Goal: Information Seeking & Learning: Learn about a topic

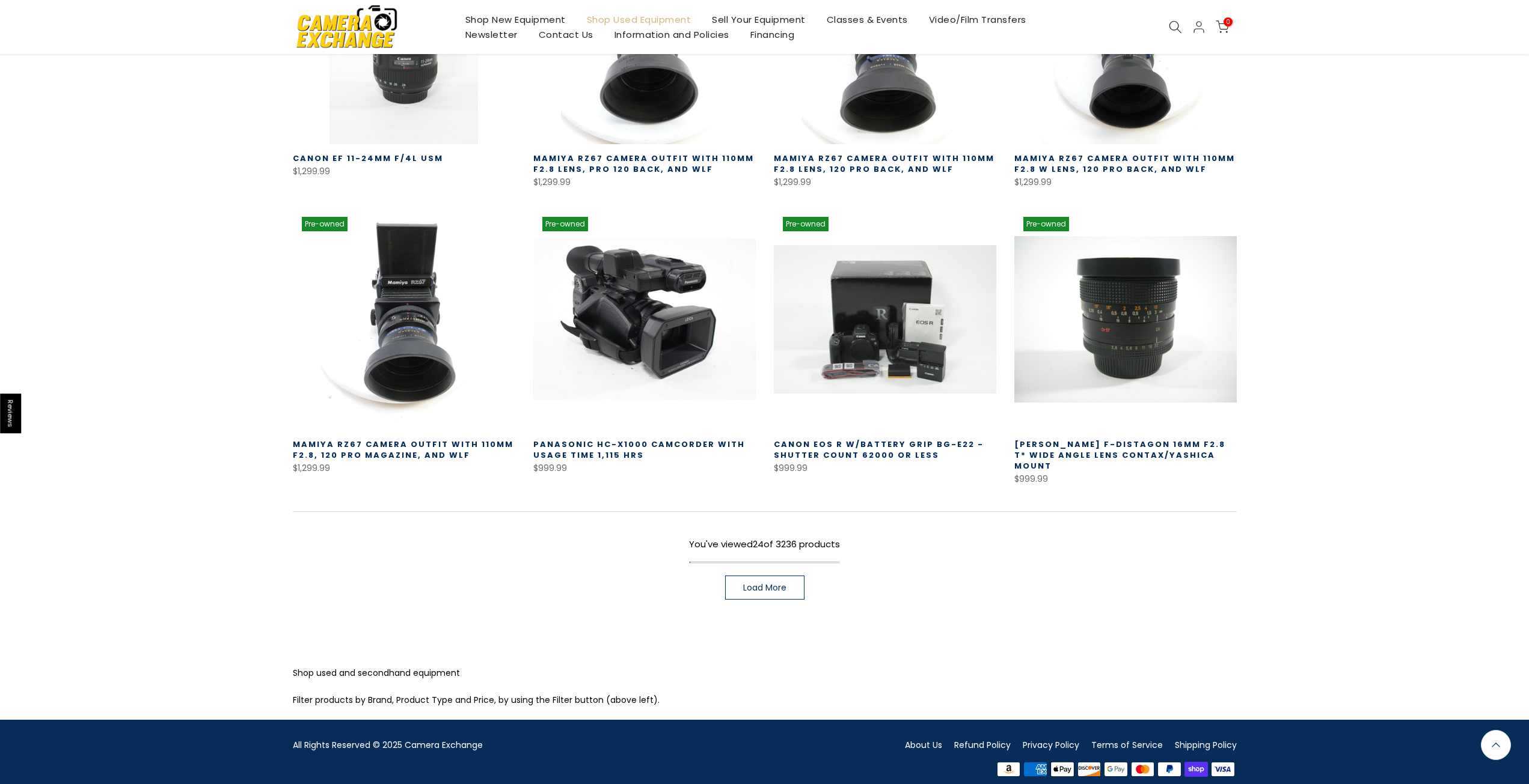
scroll to position [732, 0]
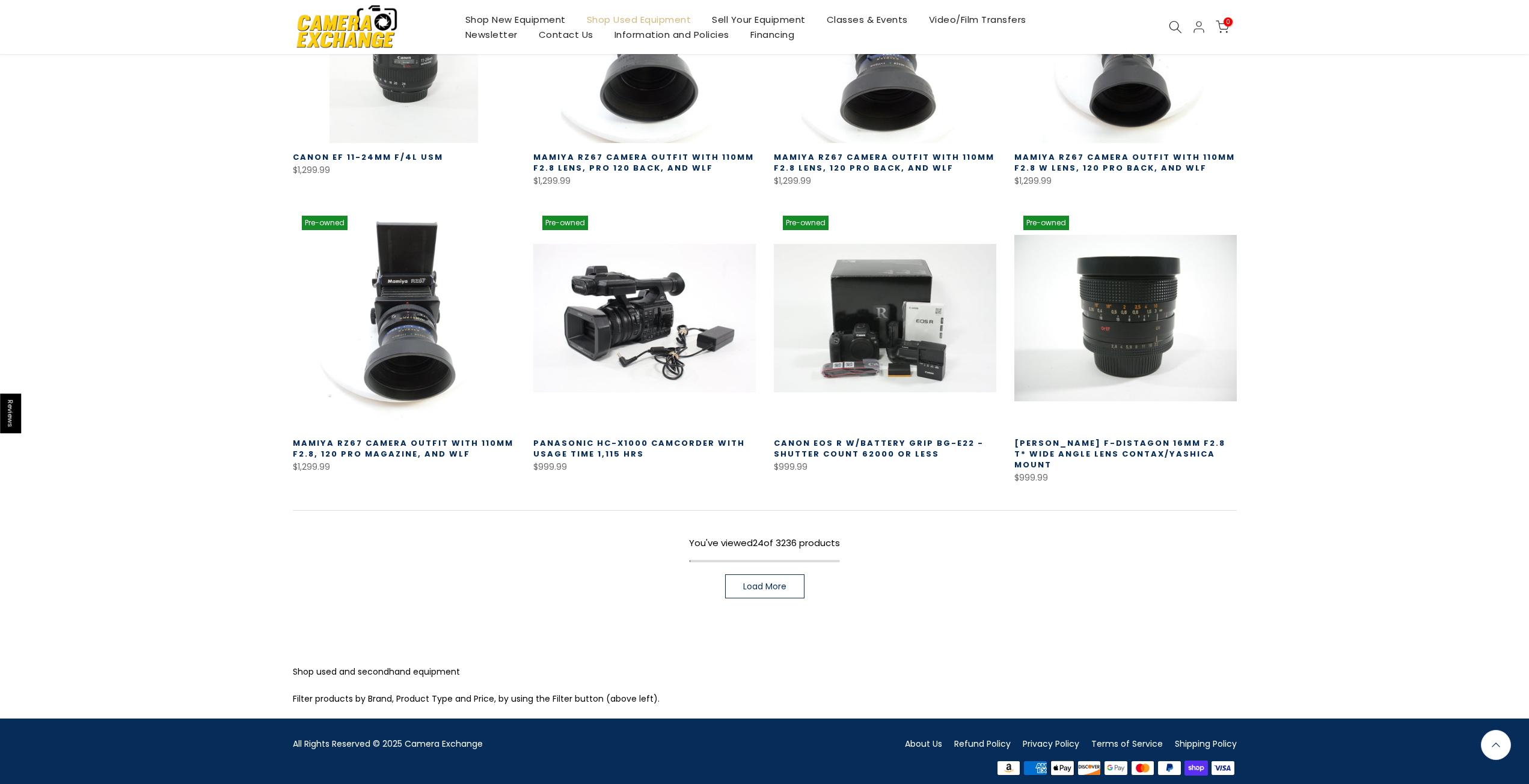
click at [800, 580] on link "Load More" at bounding box center [765, 586] width 79 height 24
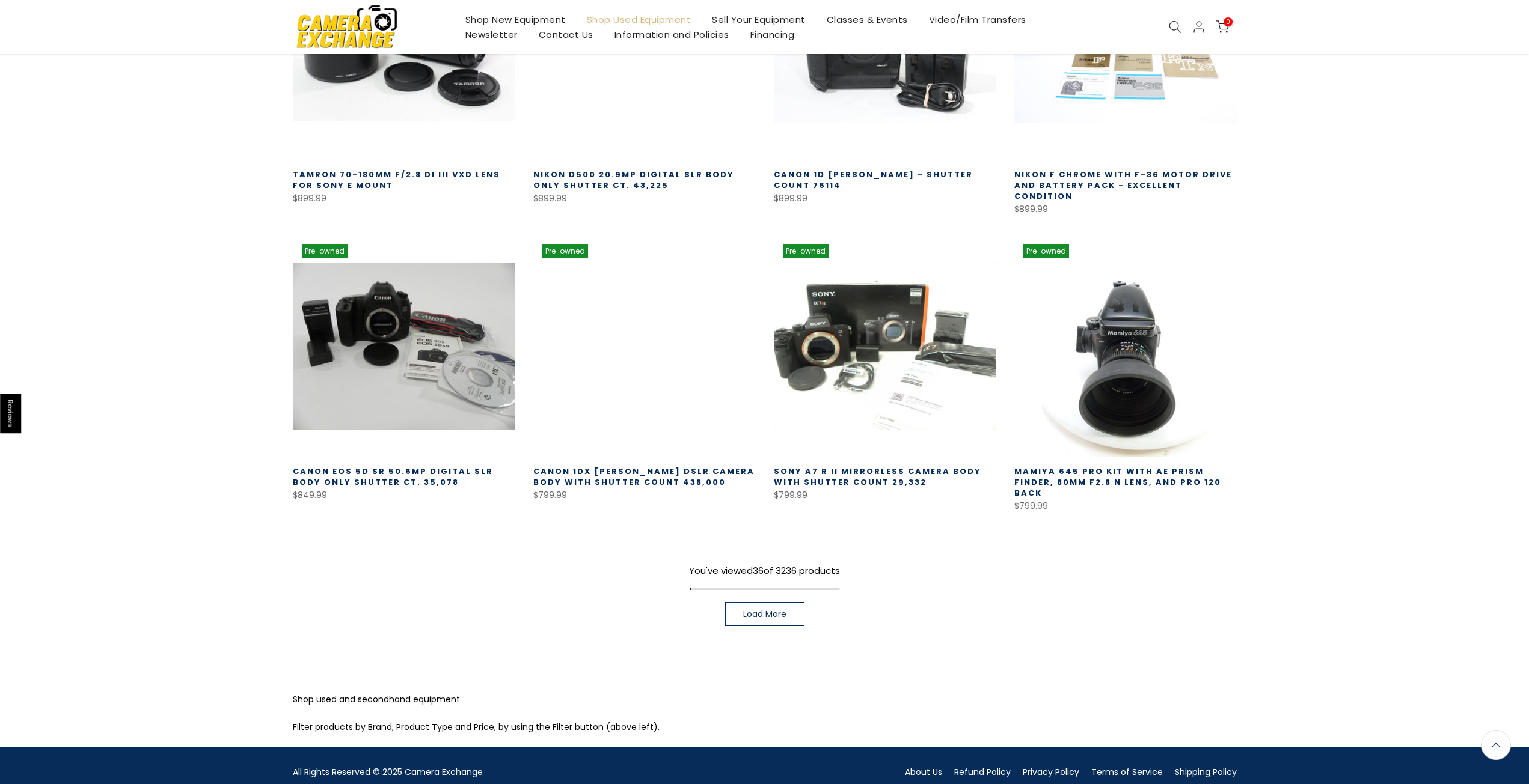
scroll to position [1591, 0]
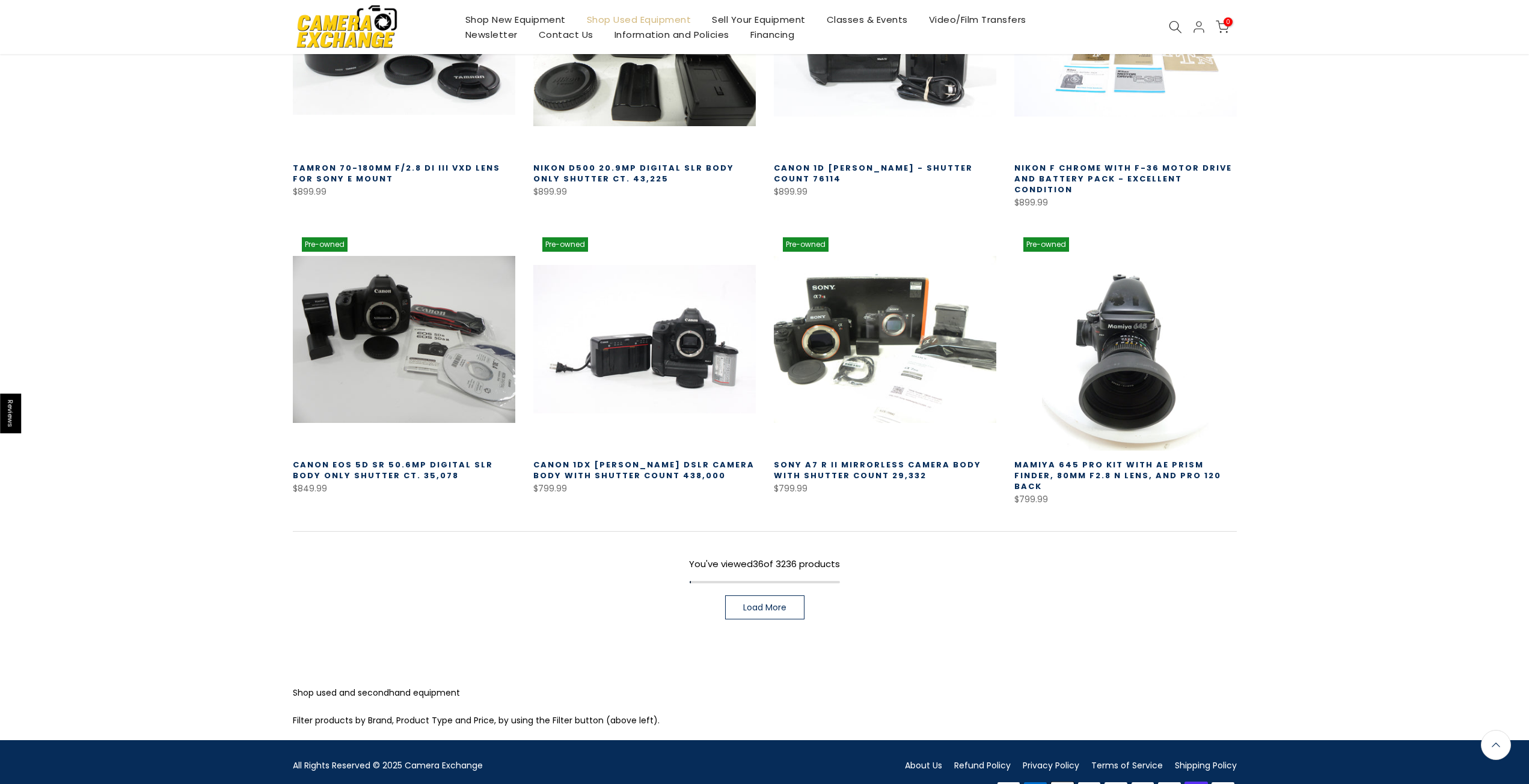
click at [741, 596] on link "Load More" at bounding box center [765, 608] width 79 height 24
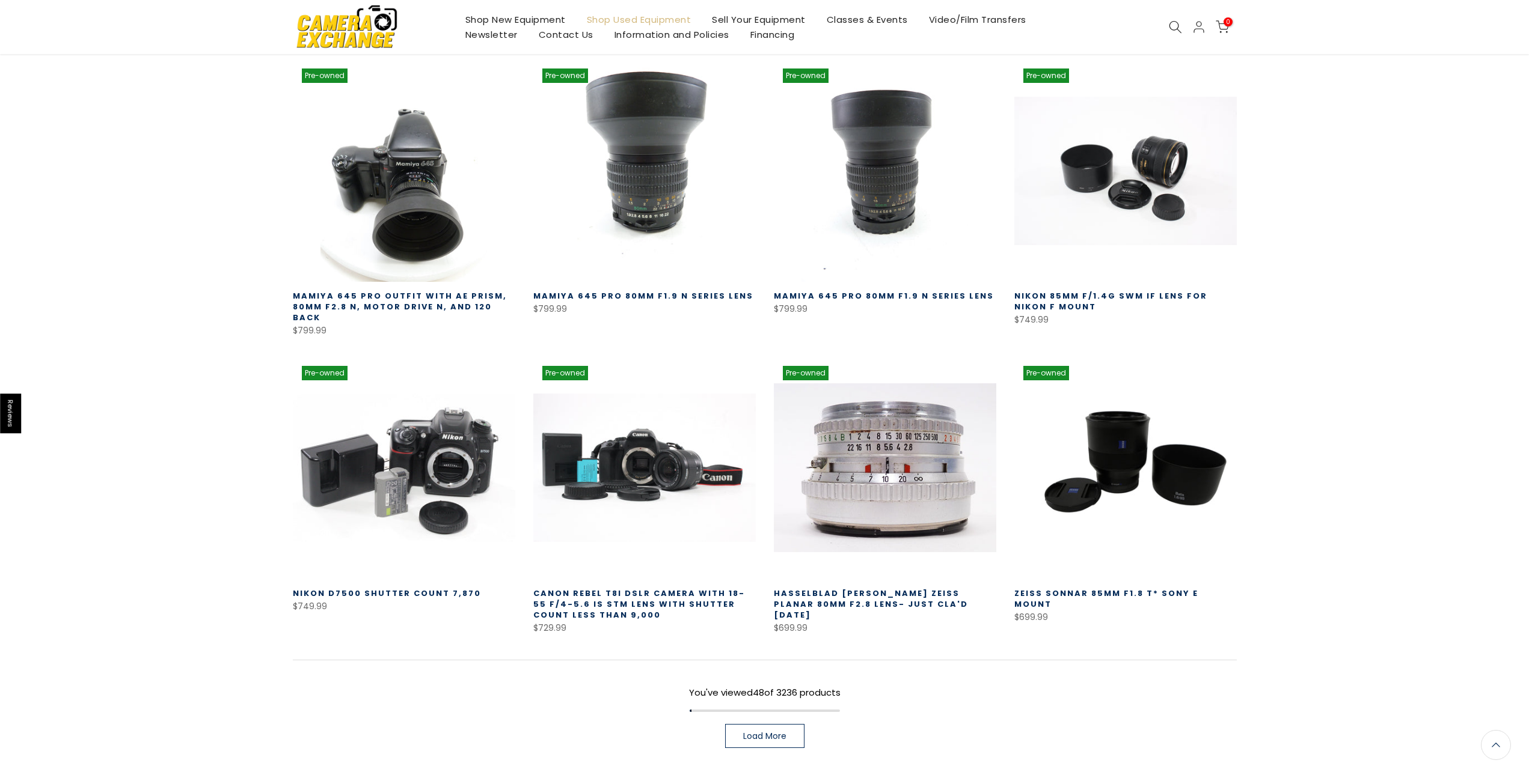
scroll to position [2471, 0]
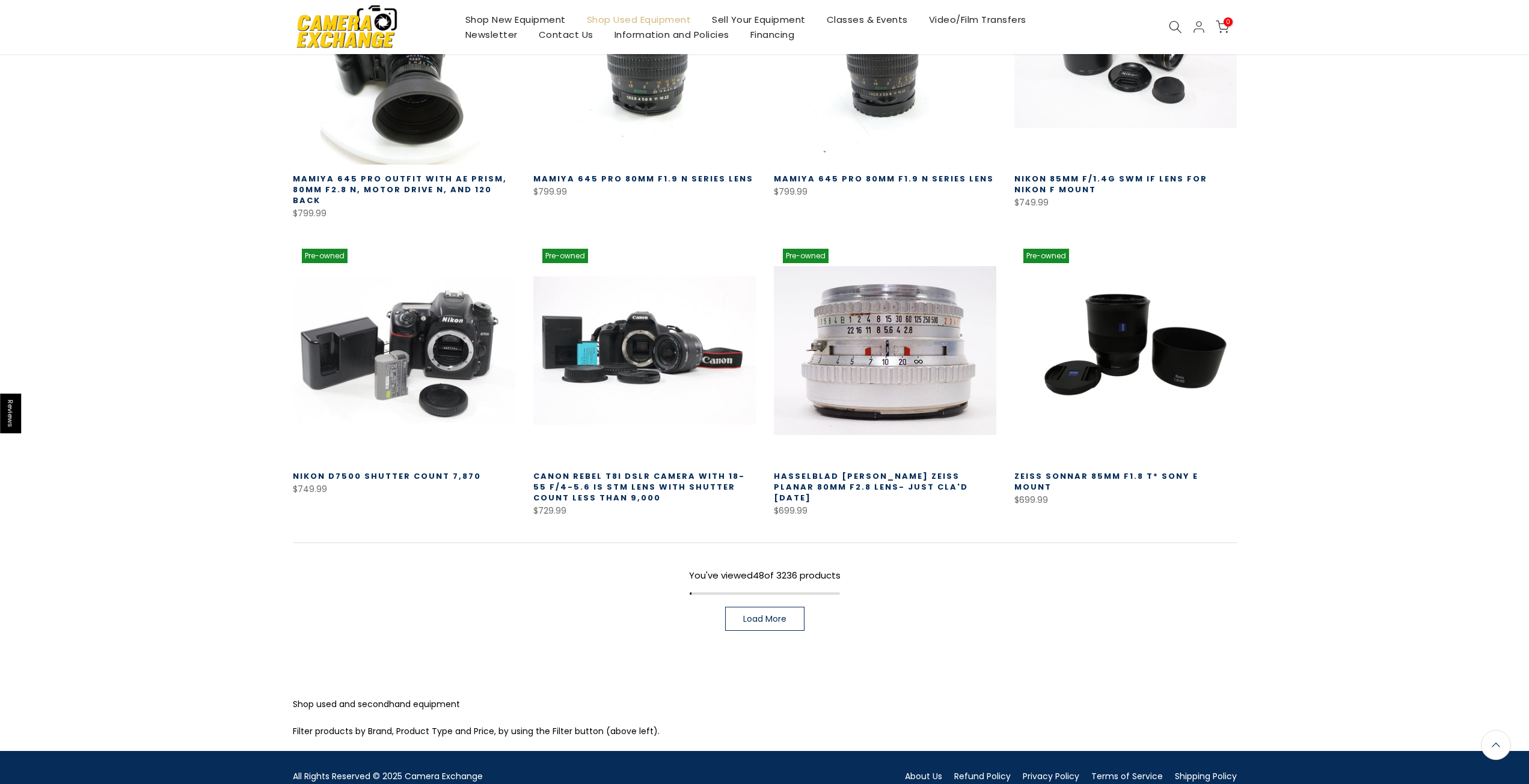
click at [733, 607] on link "Load More" at bounding box center [765, 619] width 79 height 24
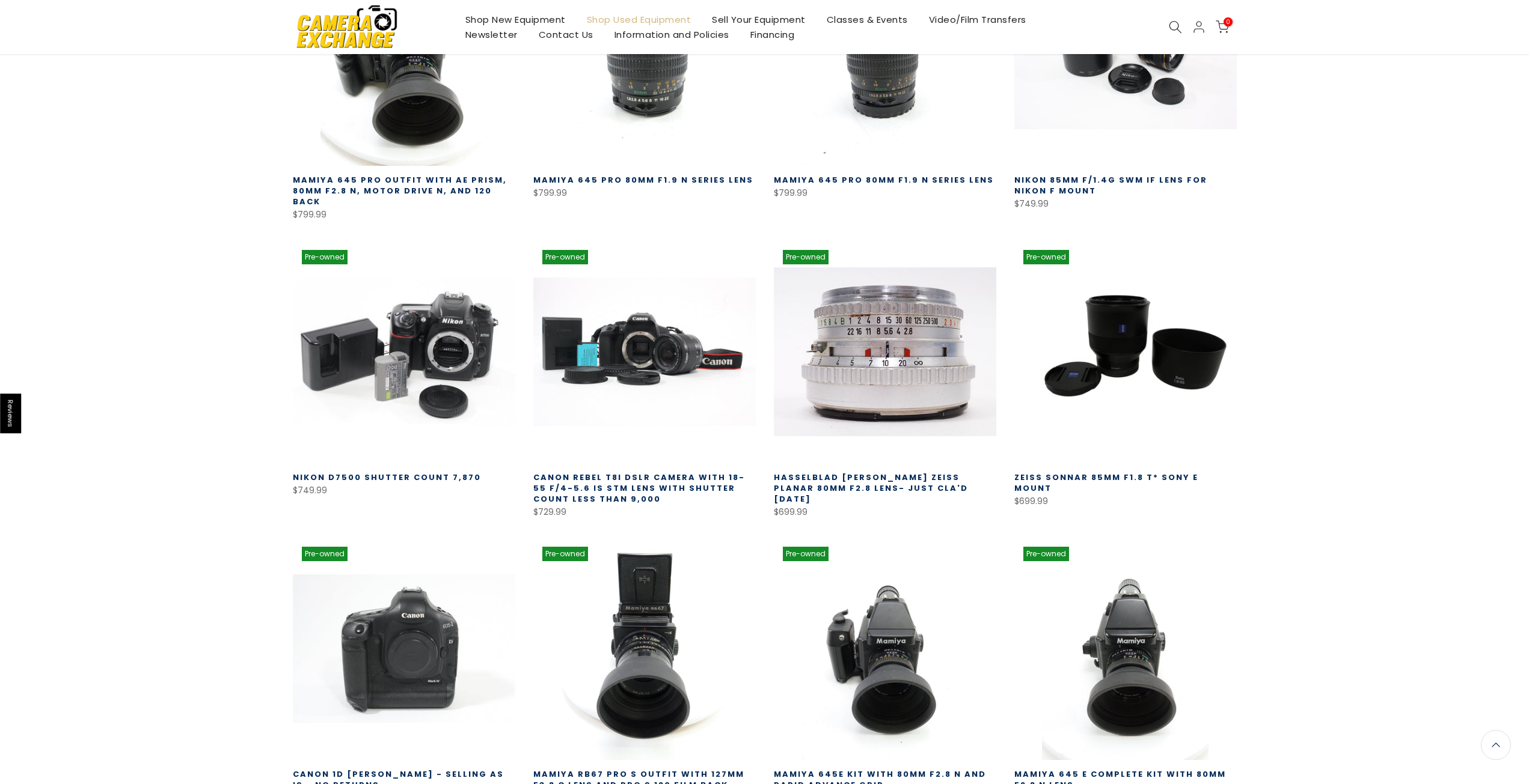
scroll to position [2471, 0]
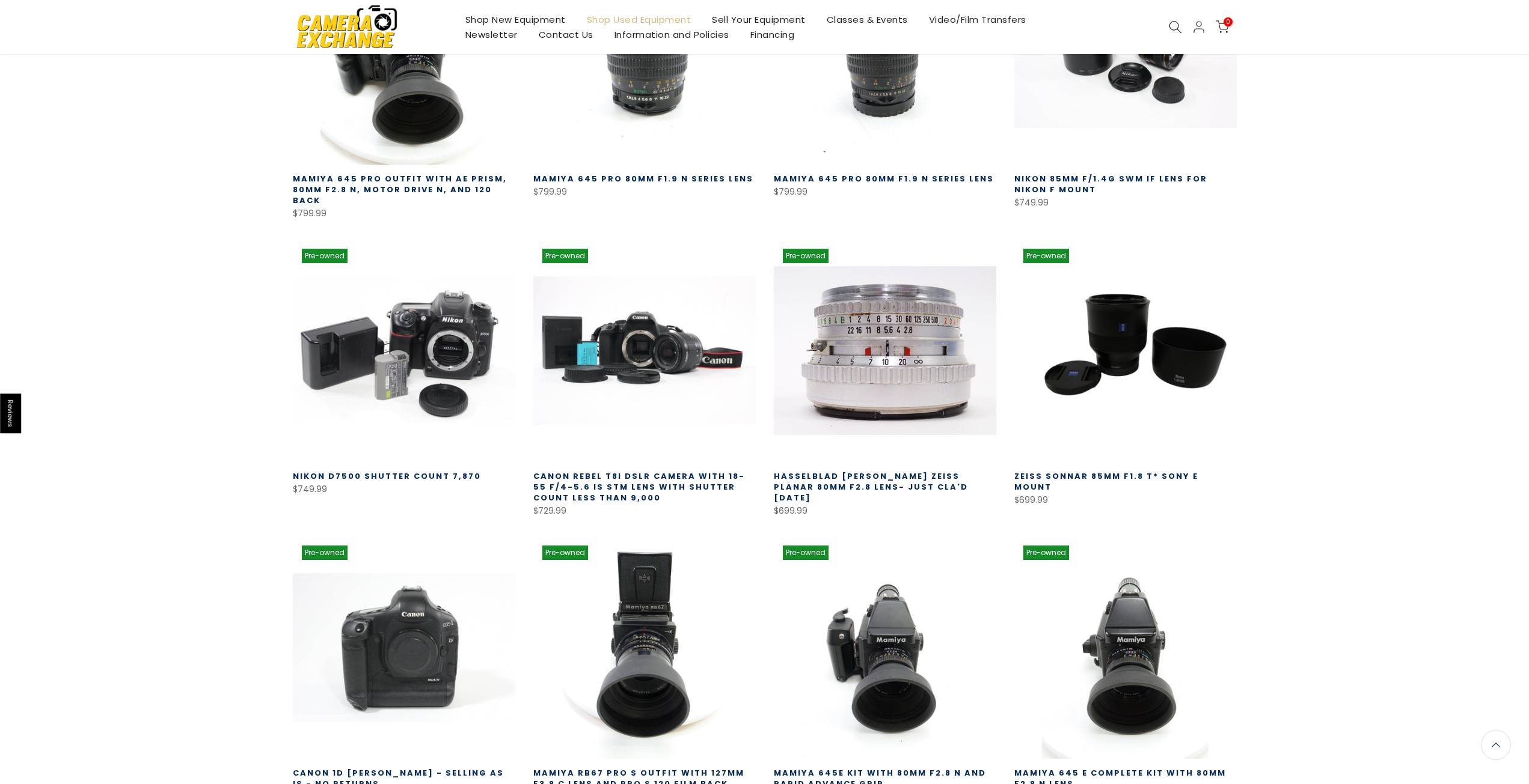
drag, startPoint x: 1274, startPoint y: 563, endPoint x: 191, endPoint y: 593, distance: 1083.4
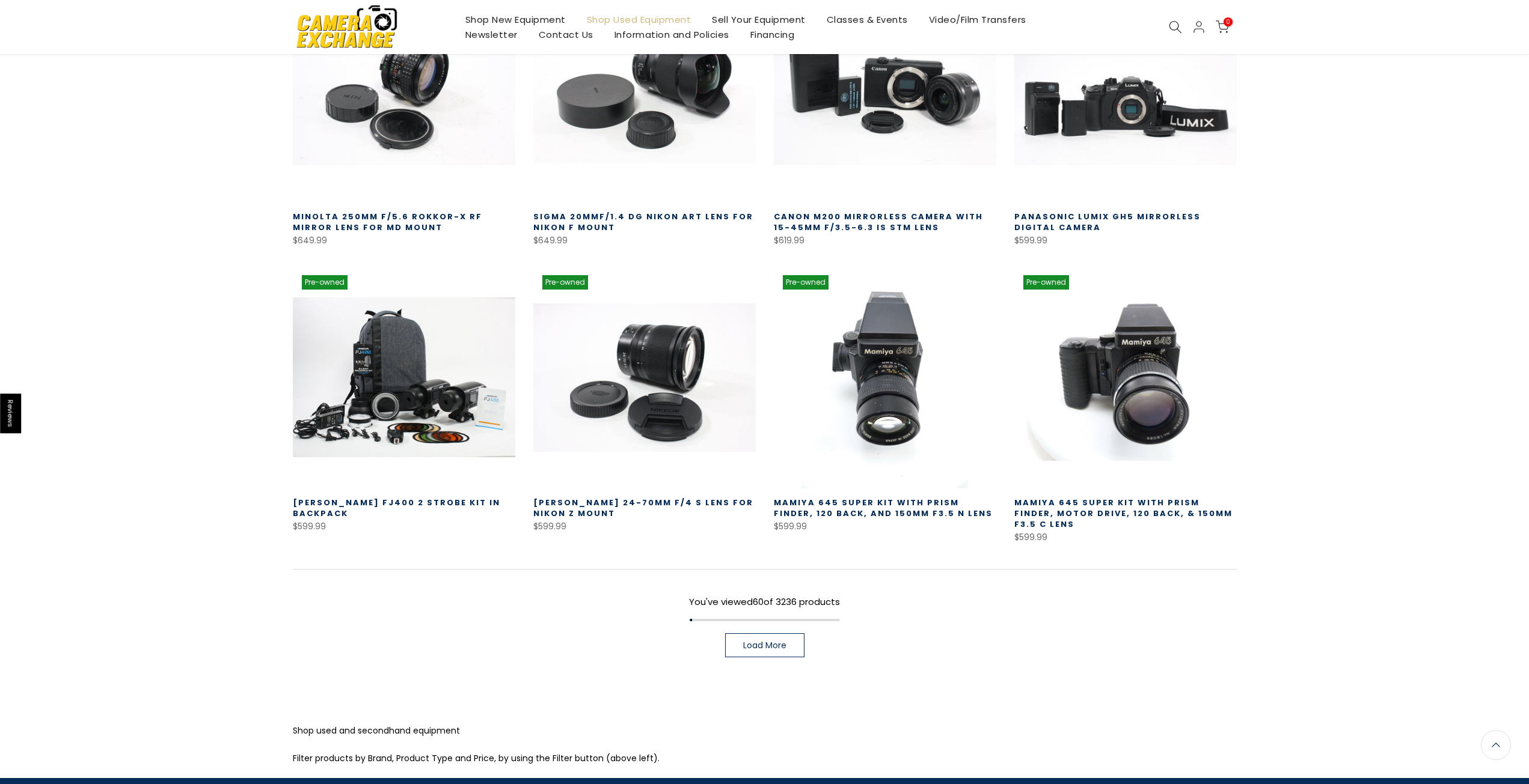
scroll to position [3311, 0]
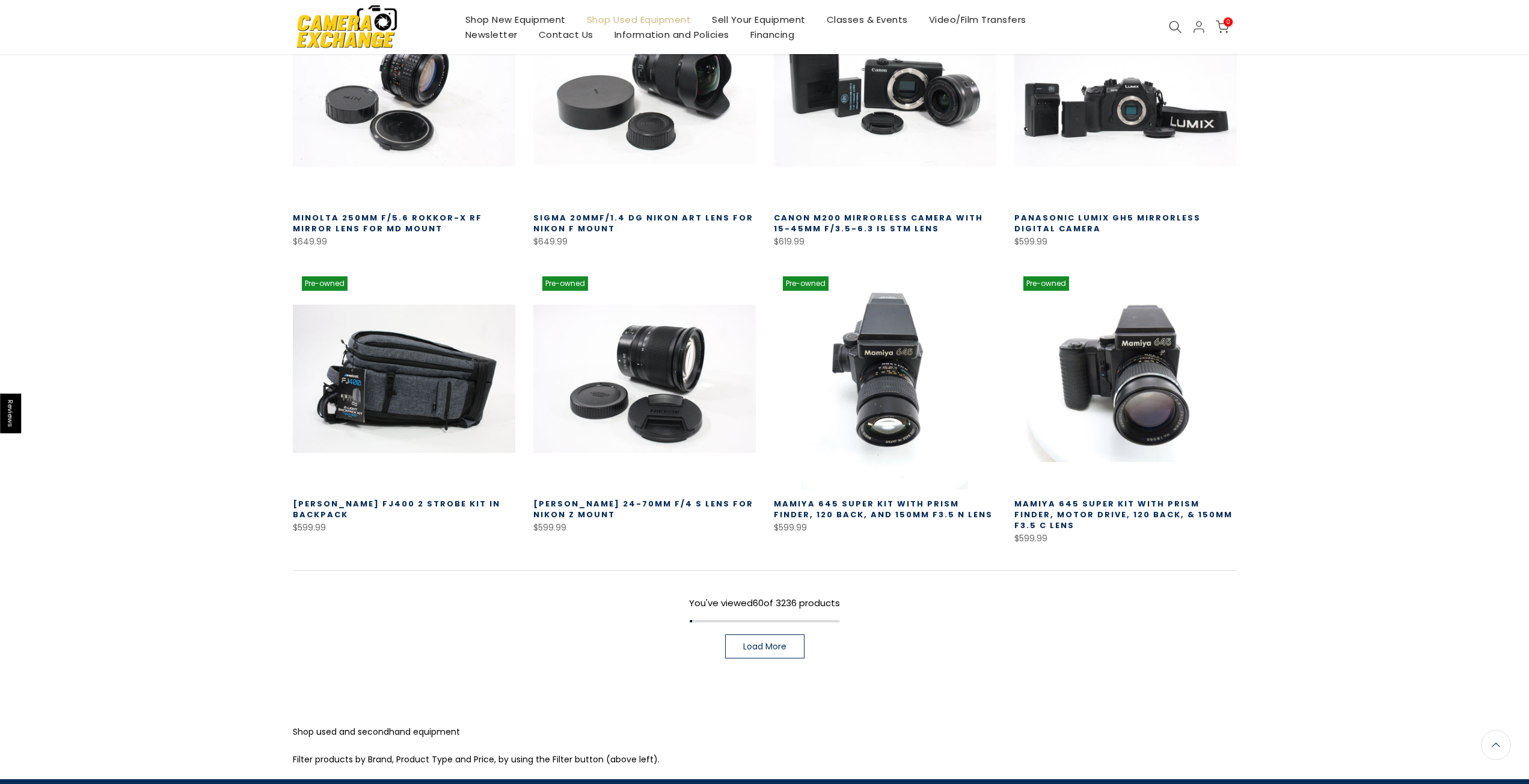
click at [755, 643] on span "Load More" at bounding box center [765, 647] width 44 height 8
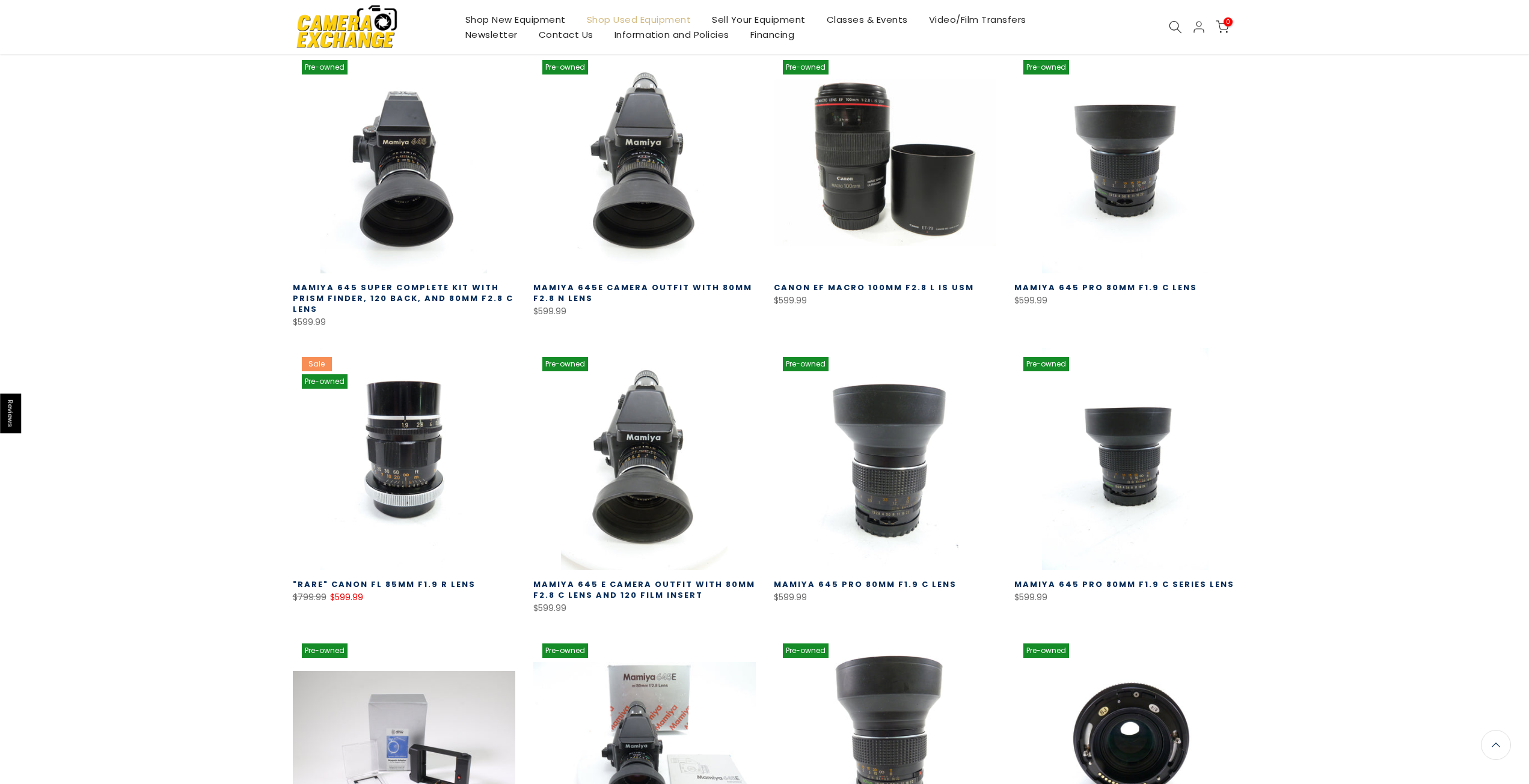
scroll to position [4033, 0]
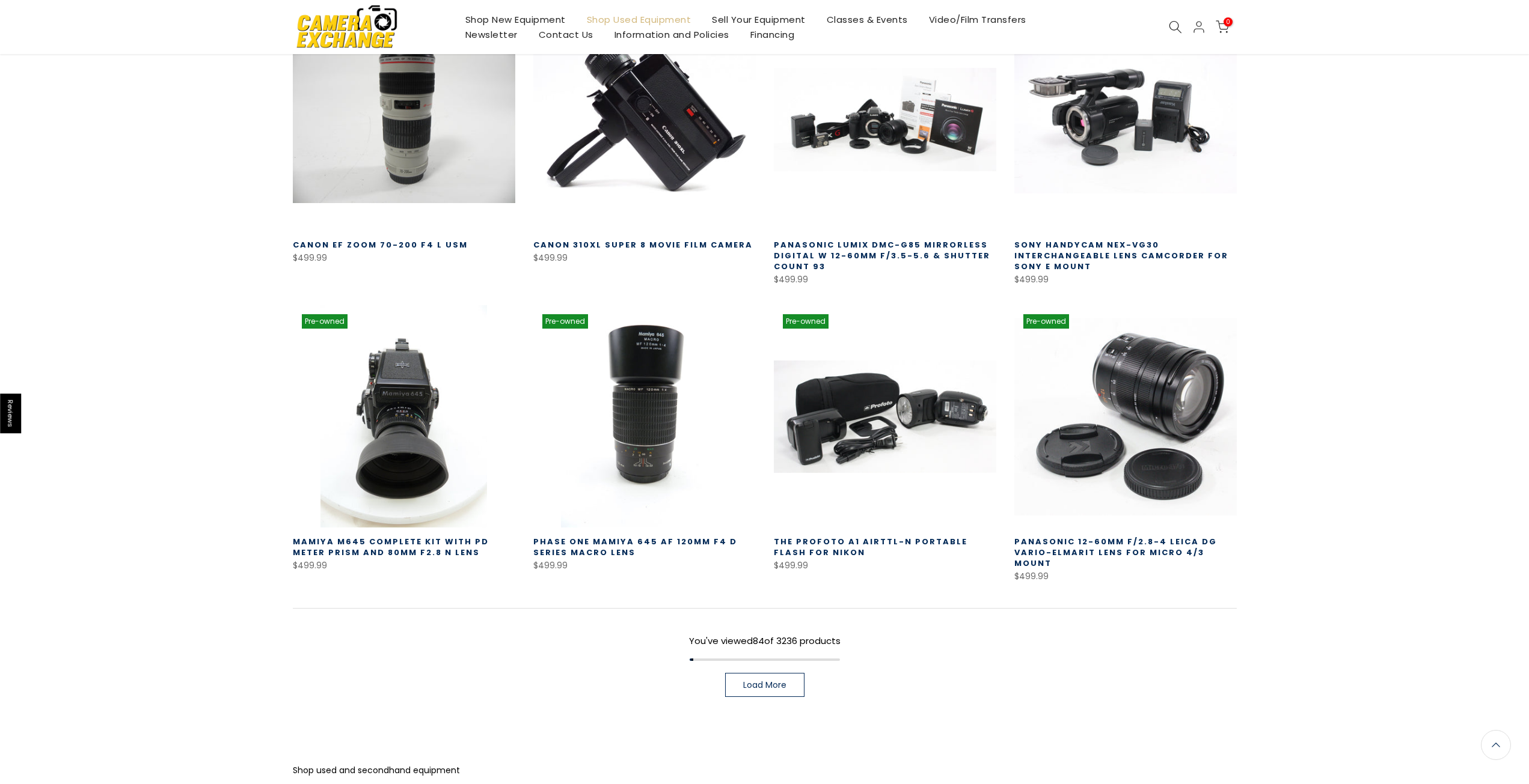
scroll to position [5078, 0]
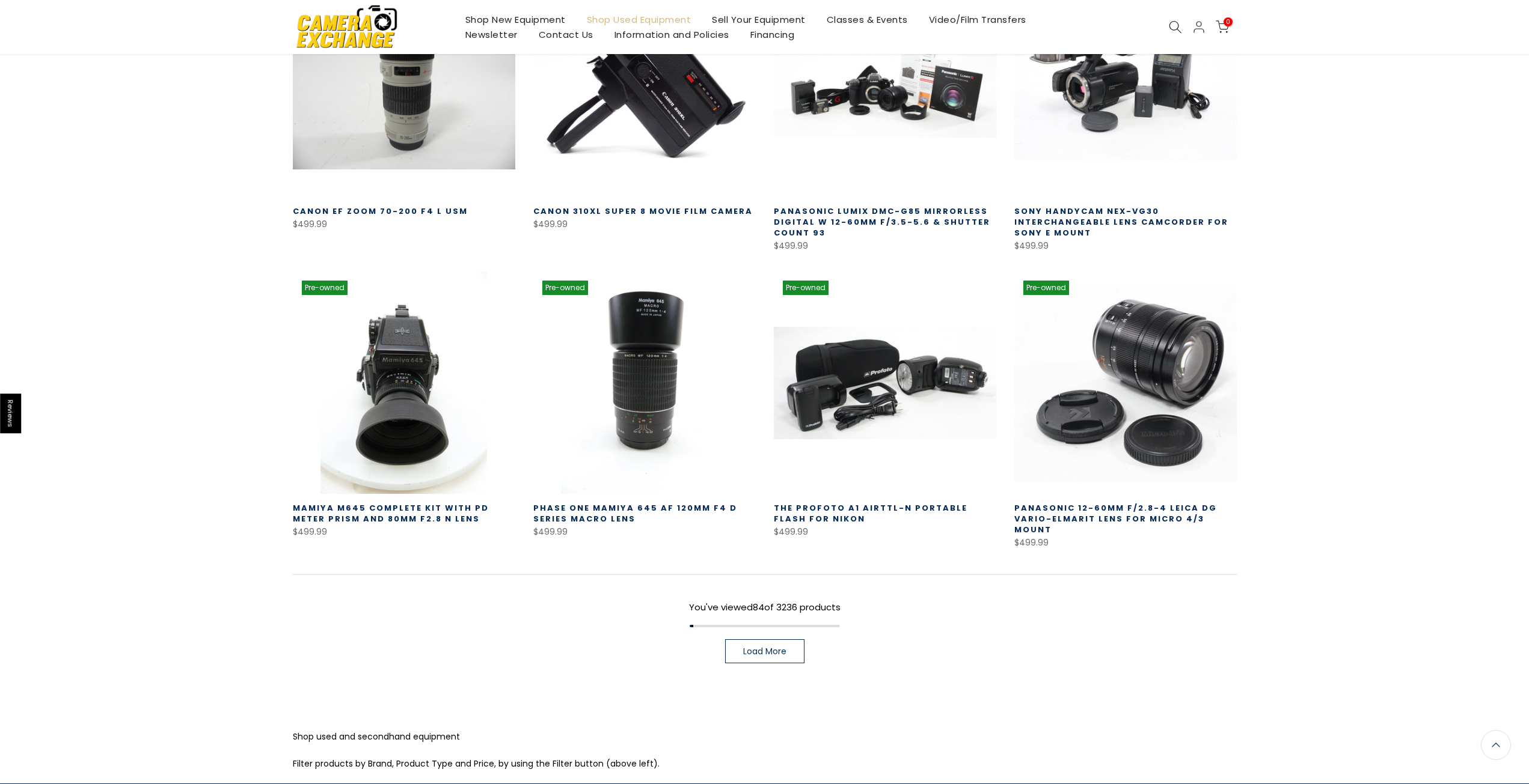
click at [786, 648] on span "Load More" at bounding box center [765, 652] width 44 height 8
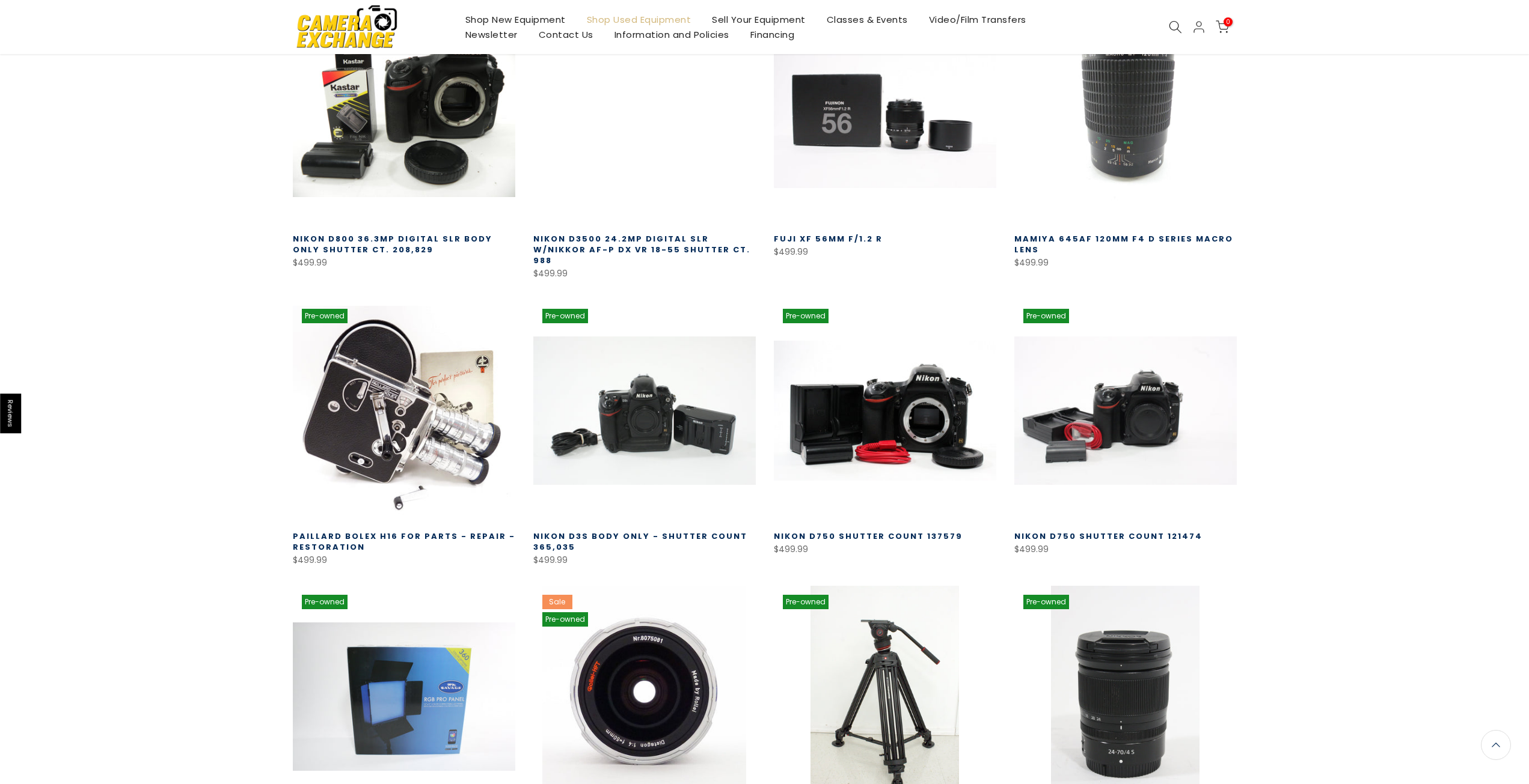
scroll to position [5800, 0]
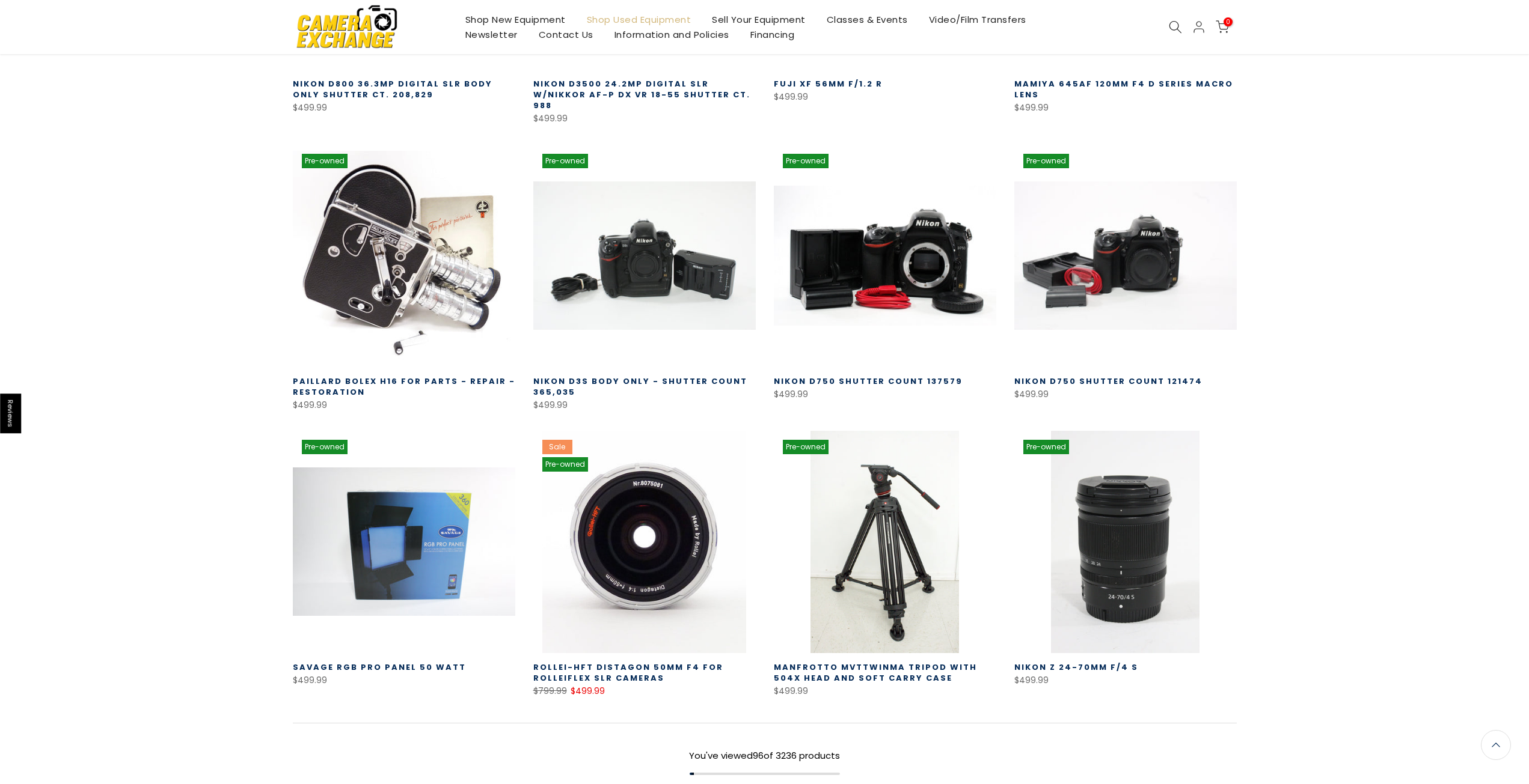
click at [788, 783] on link "Load More" at bounding box center [765, 799] width 79 height 24
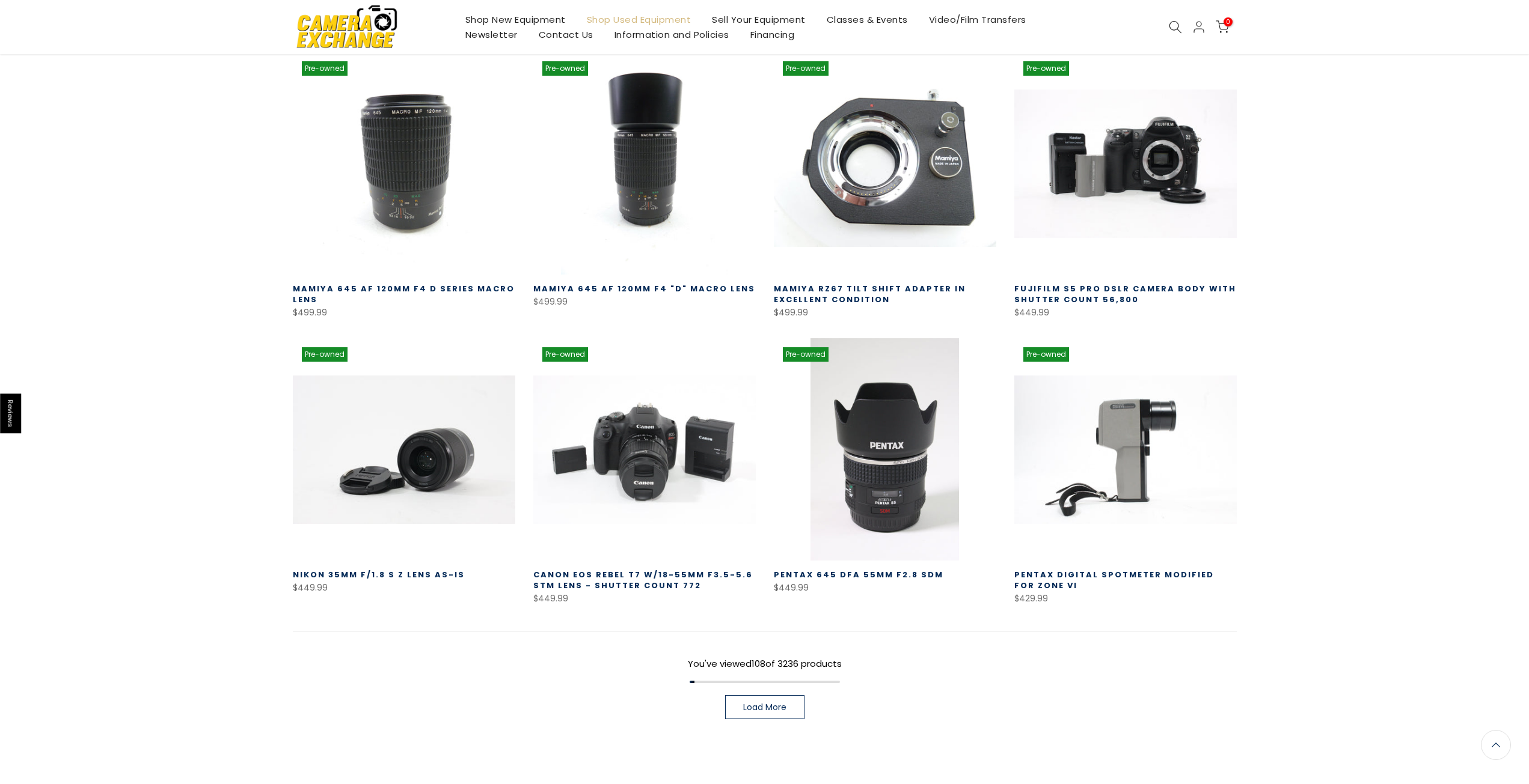
scroll to position [6805, 0]
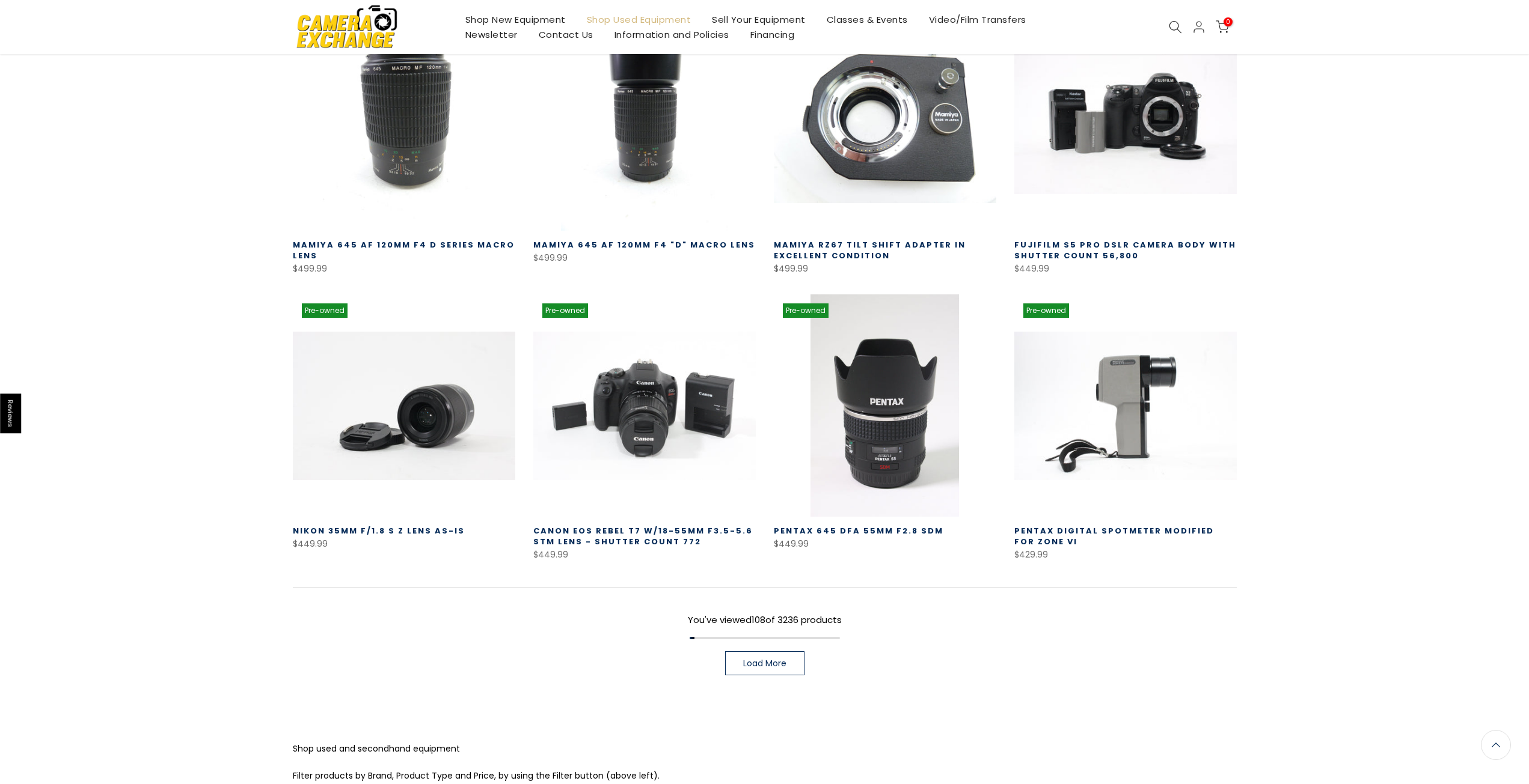
drag, startPoint x: 809, startPoint y: 584, endPoint x: 773, endPoint y: 581, distance: 36.1
click at [798, 587] on div "You've viewed 108 of 3236 products Load More" at bounding box center [764, 631] width 943 height 88
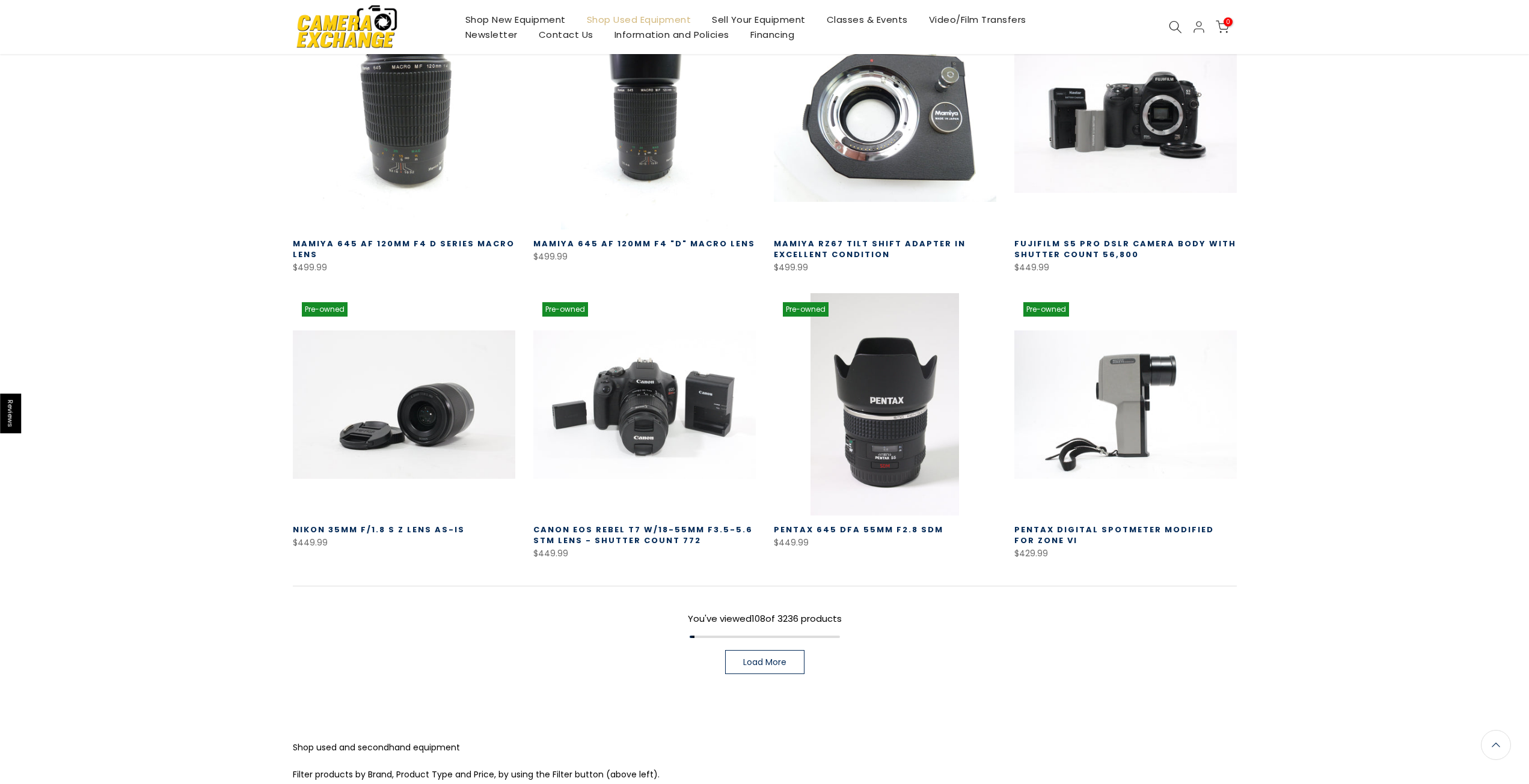
click at [773, 650] on link "Load More" at bounding box center [765, 662] width 79 height 24
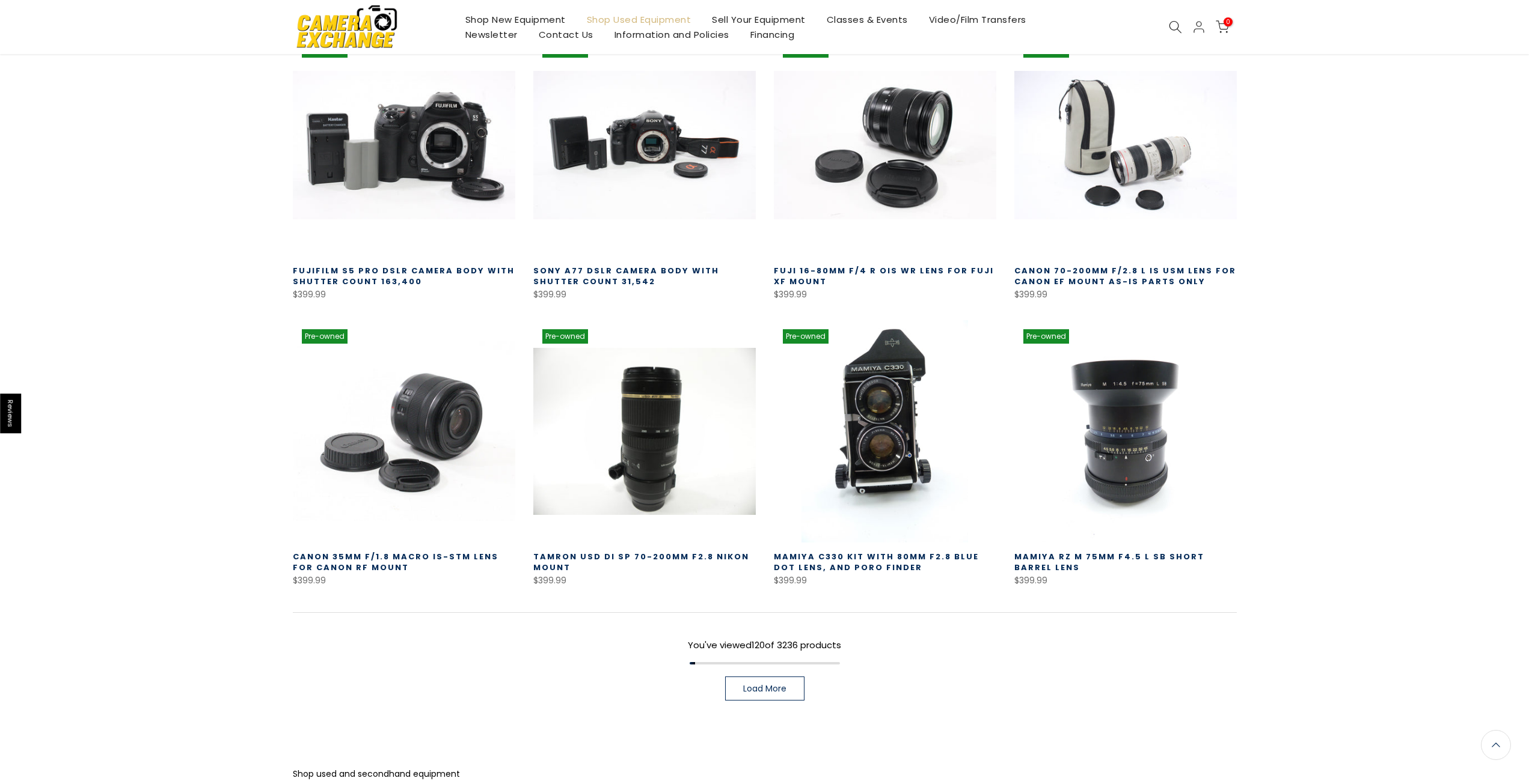
scroll to position [7646, 0]
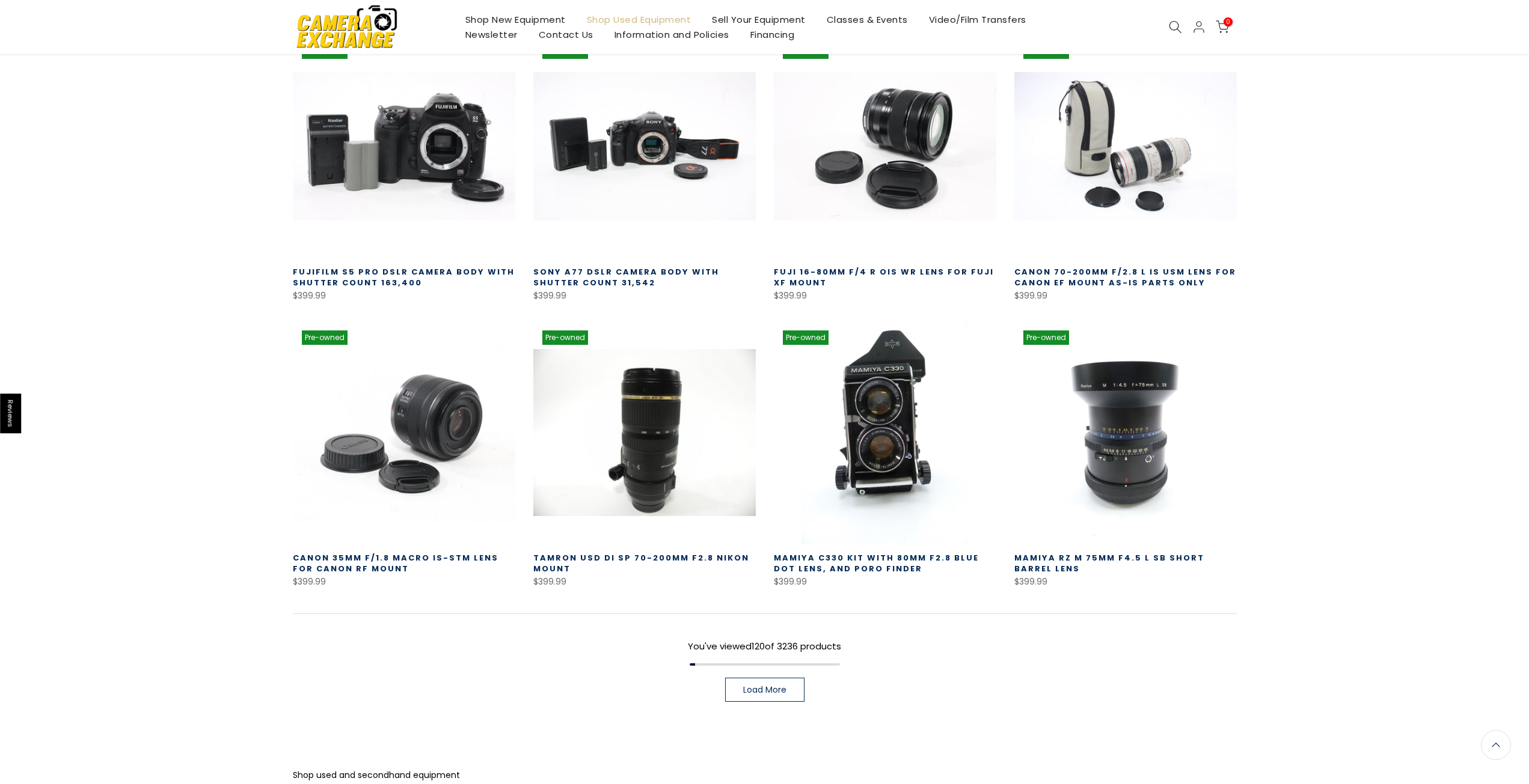
click at [762, 685] on span "Load More" at bounding box center [765, 690] width 44 height 8
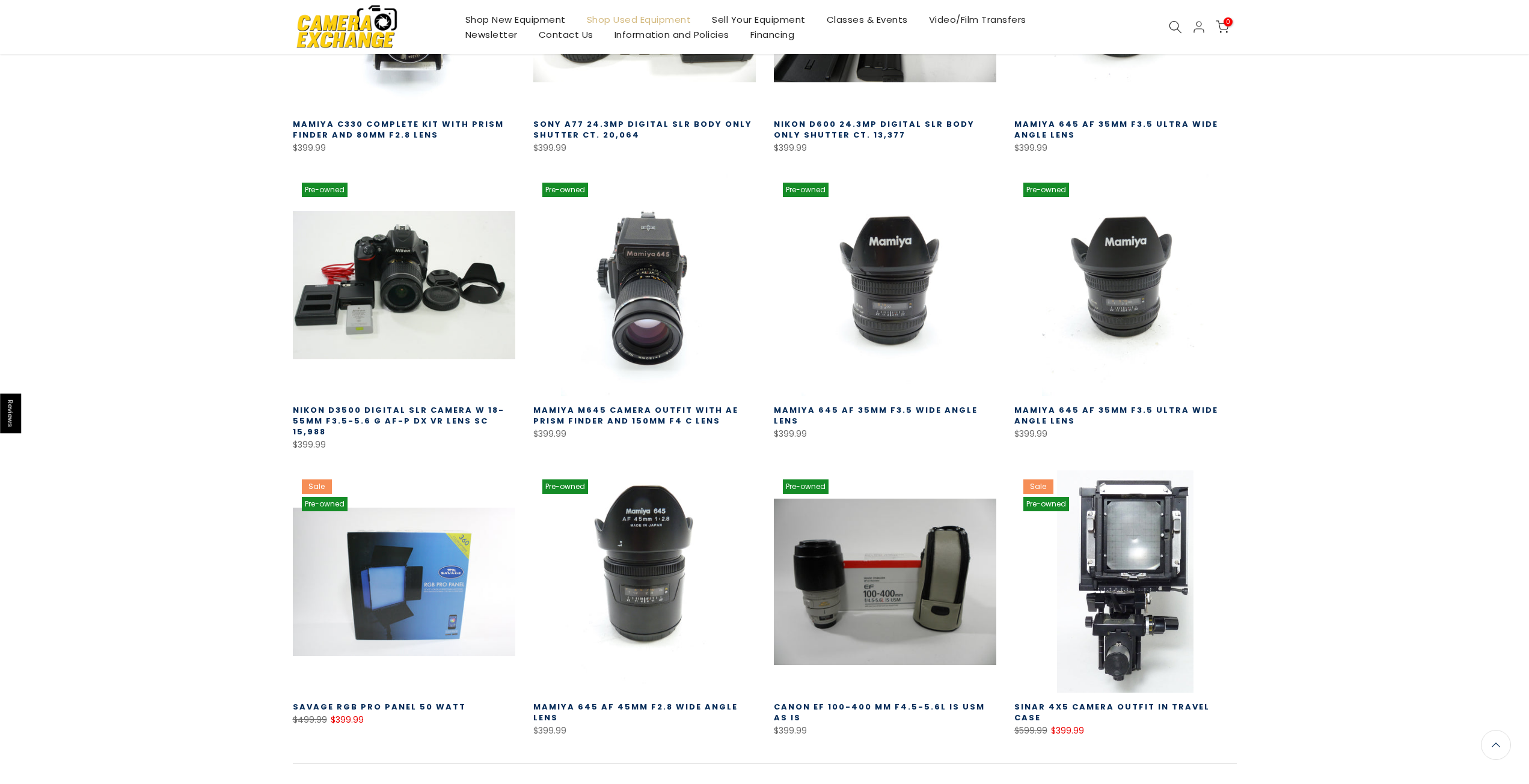
scroll to position [8369, 0]
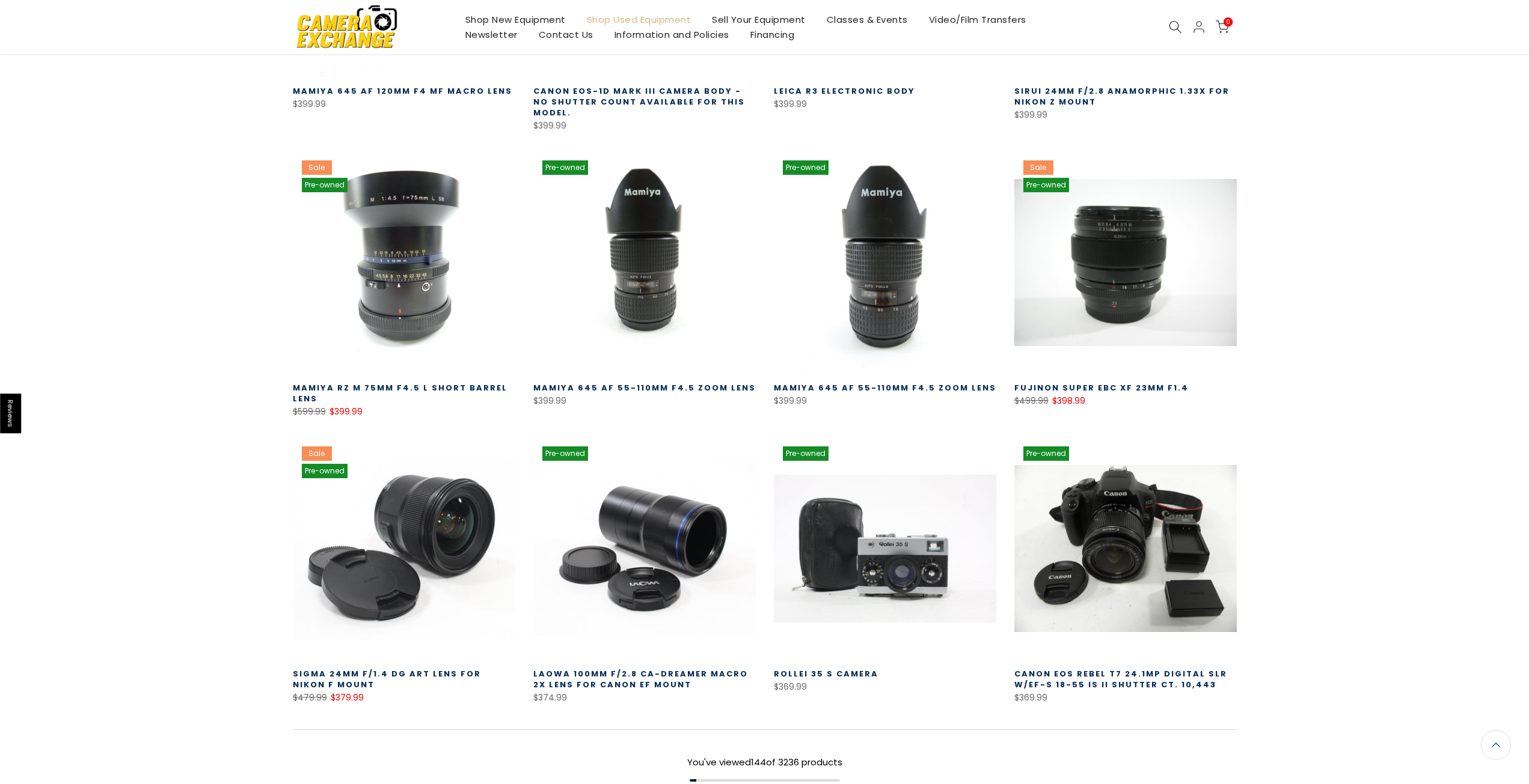
scroll to position [9268, 0]
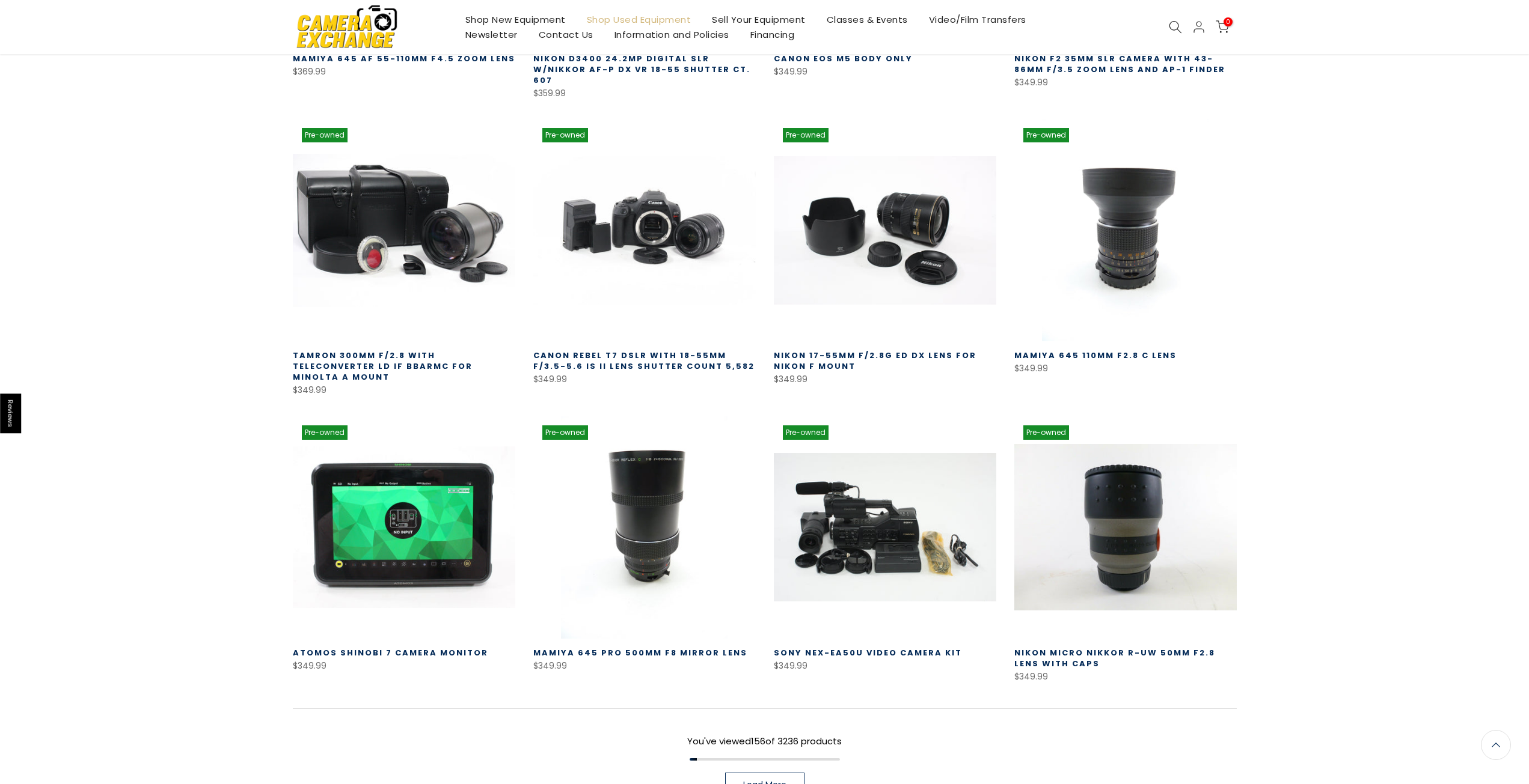
scroll to position [10170, 0]
click at [760, 773] on link "Load More" at bounding box center [765, 785] width 79 height 24
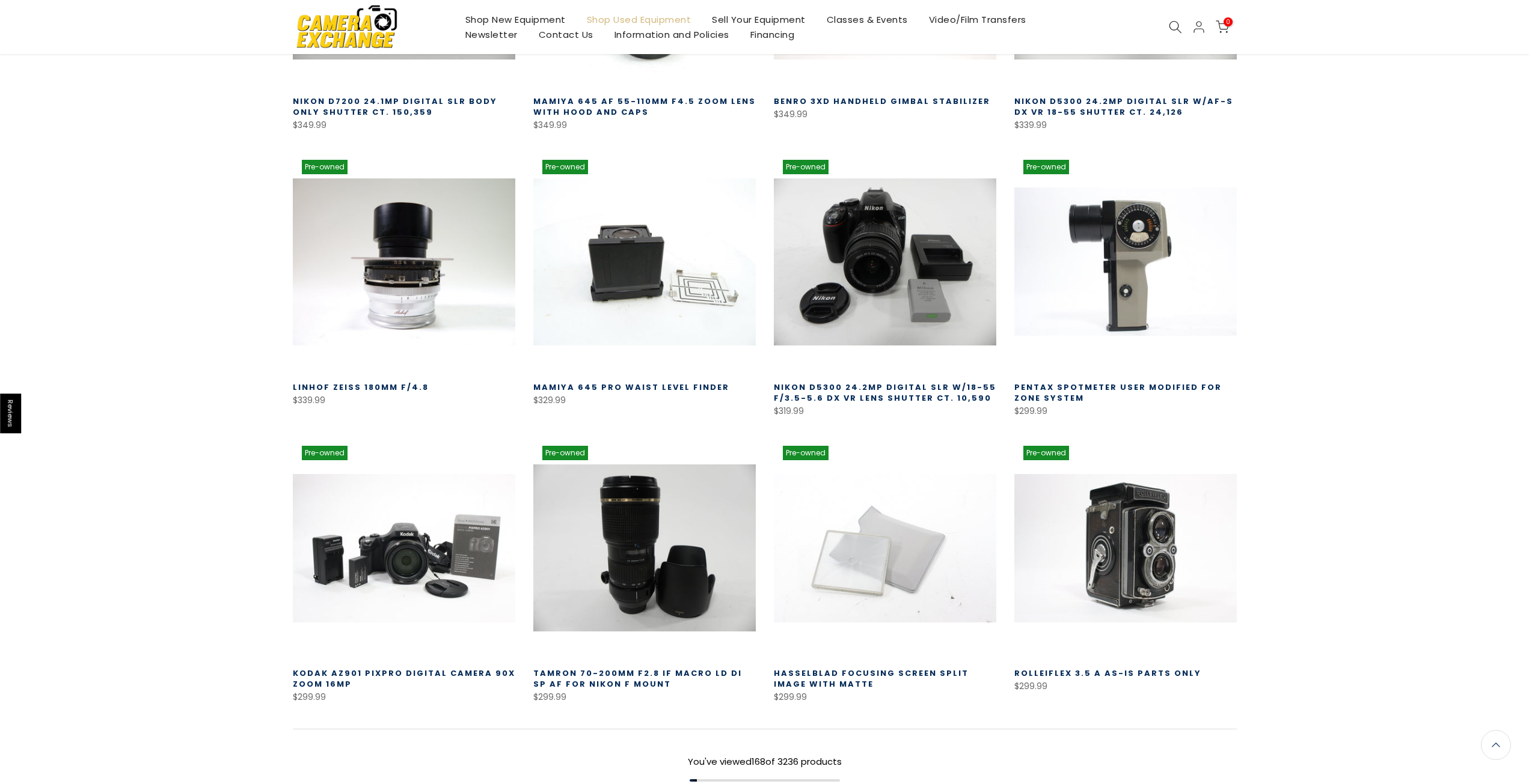
scroll to position [11012, 0]
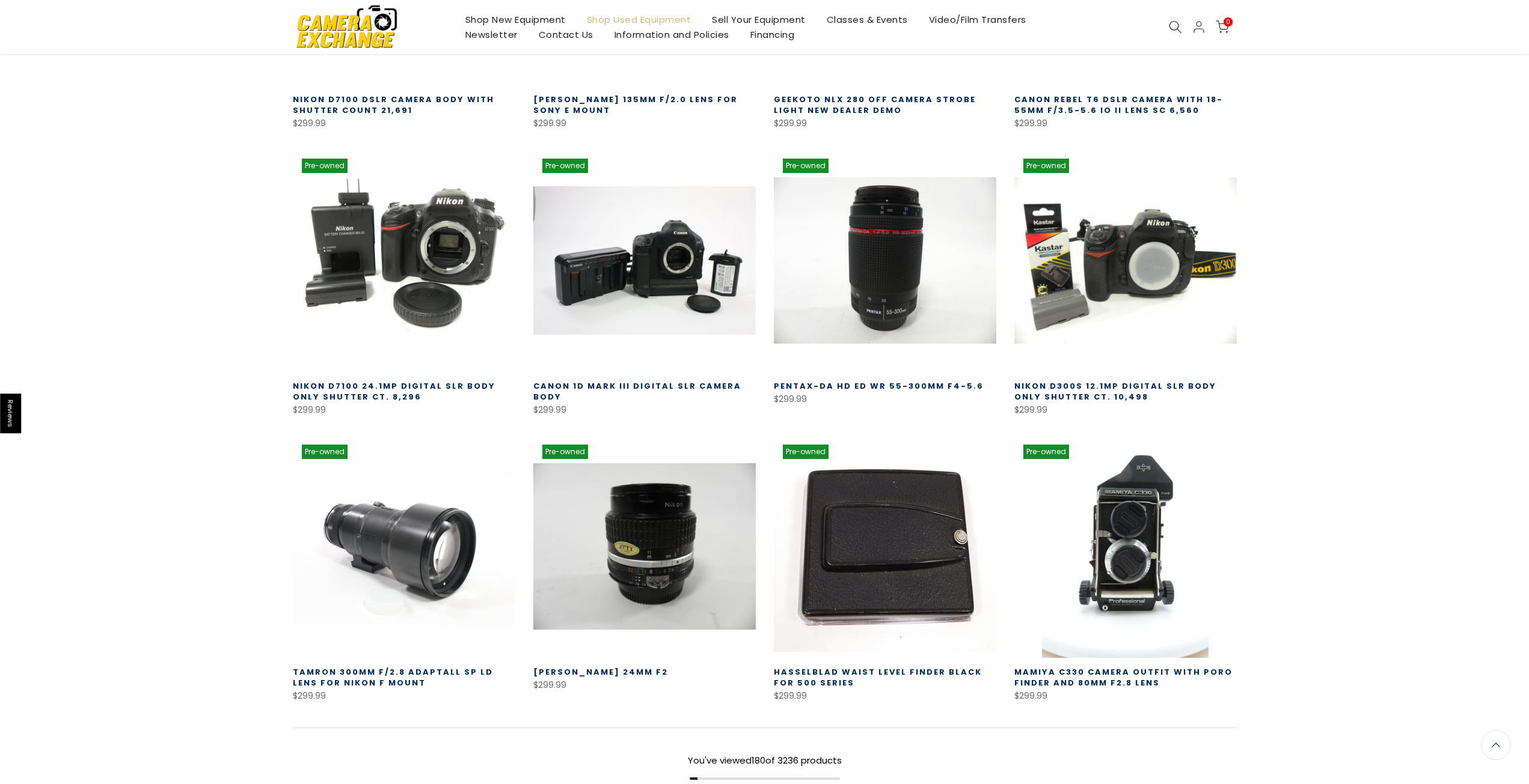
scroll to position [11968, 0]
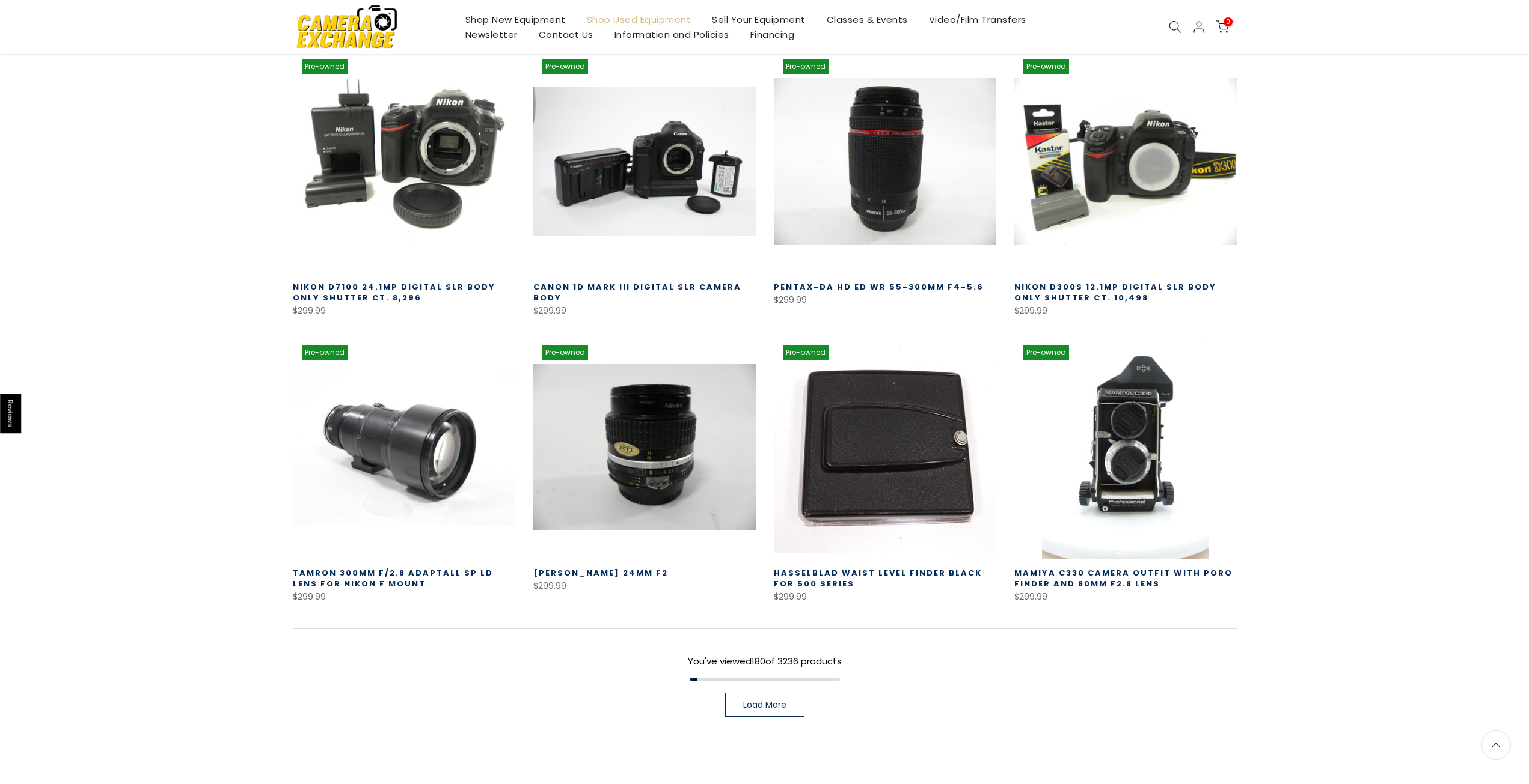
click at [775, 701] on span "Load More" at bounding box center [765, 705] width 44 height 8
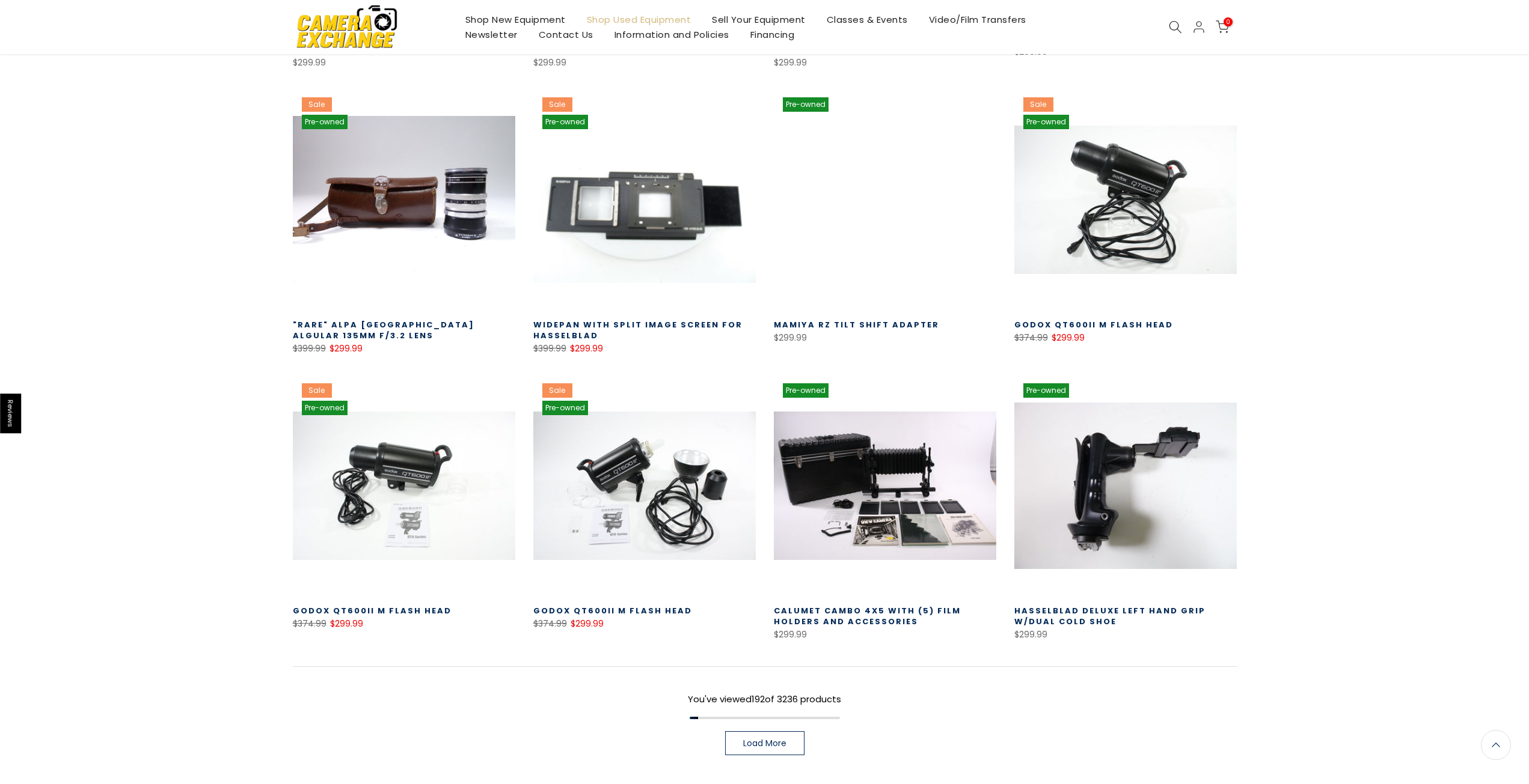
scroll to position [12826, 0]
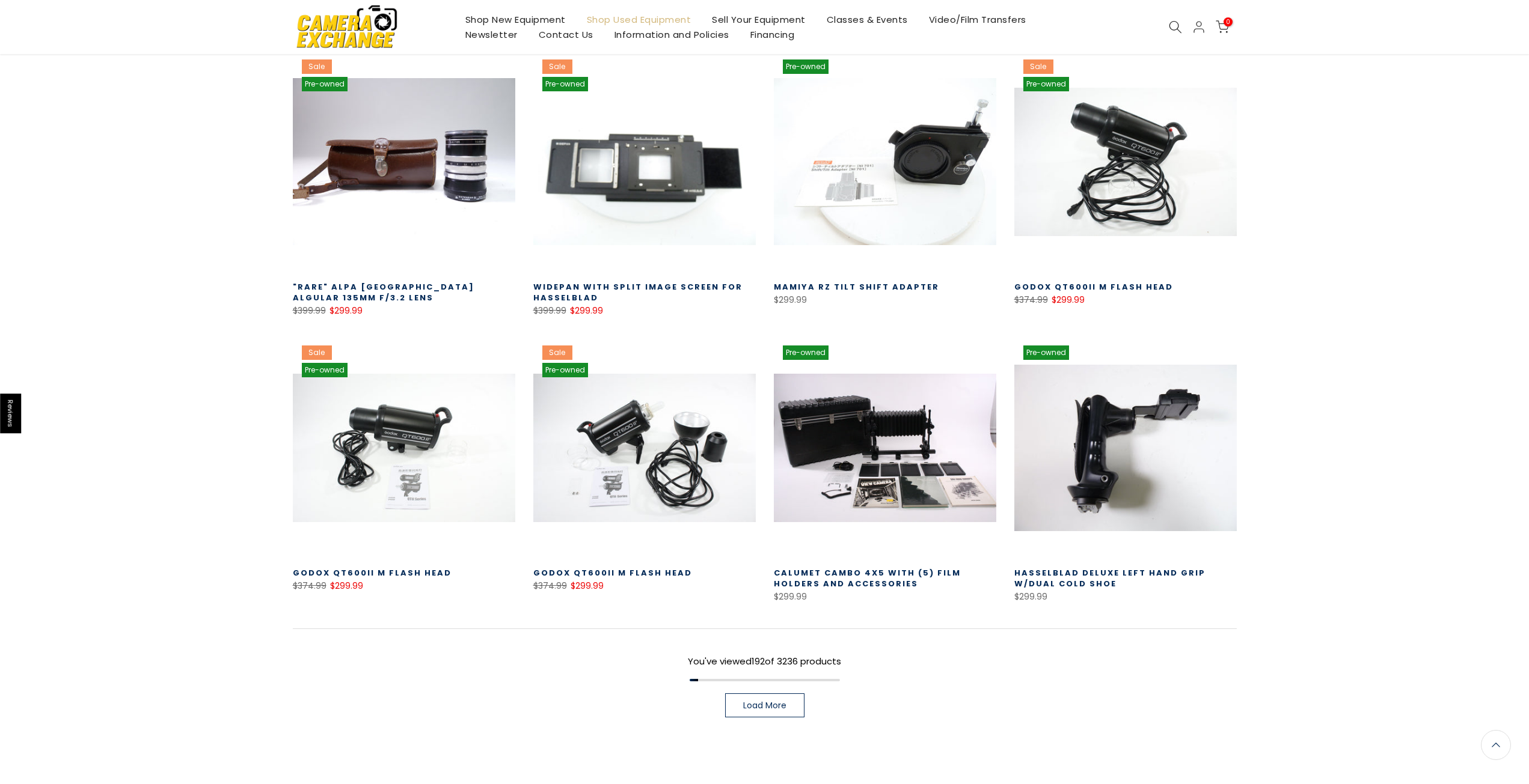
click at [775, 701] on span "Load More" at bounding box center [765, 705] width 44 height 8
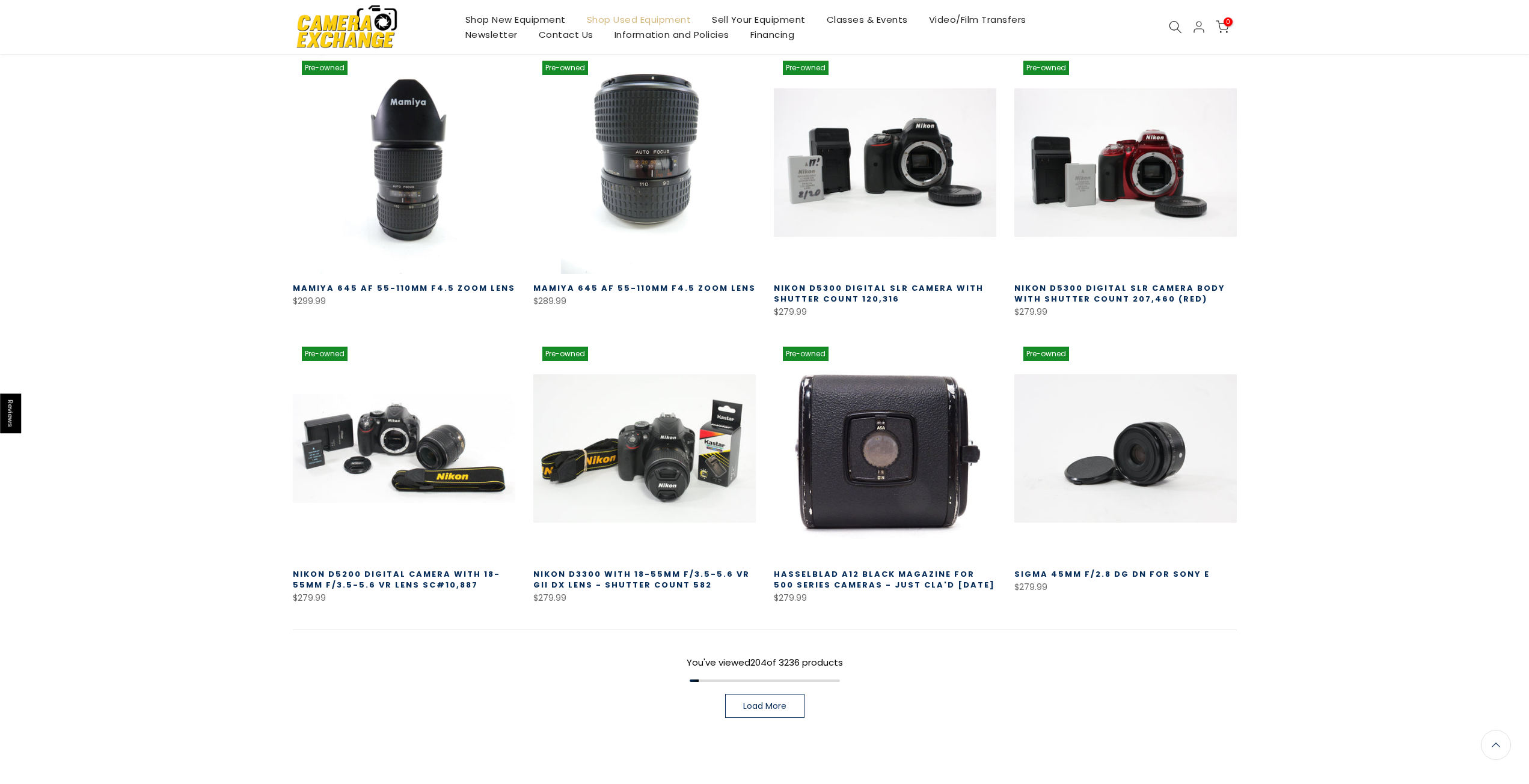
click at [751, 702] on span "Load More" at bounding box center [765, 706] width 44 height 8
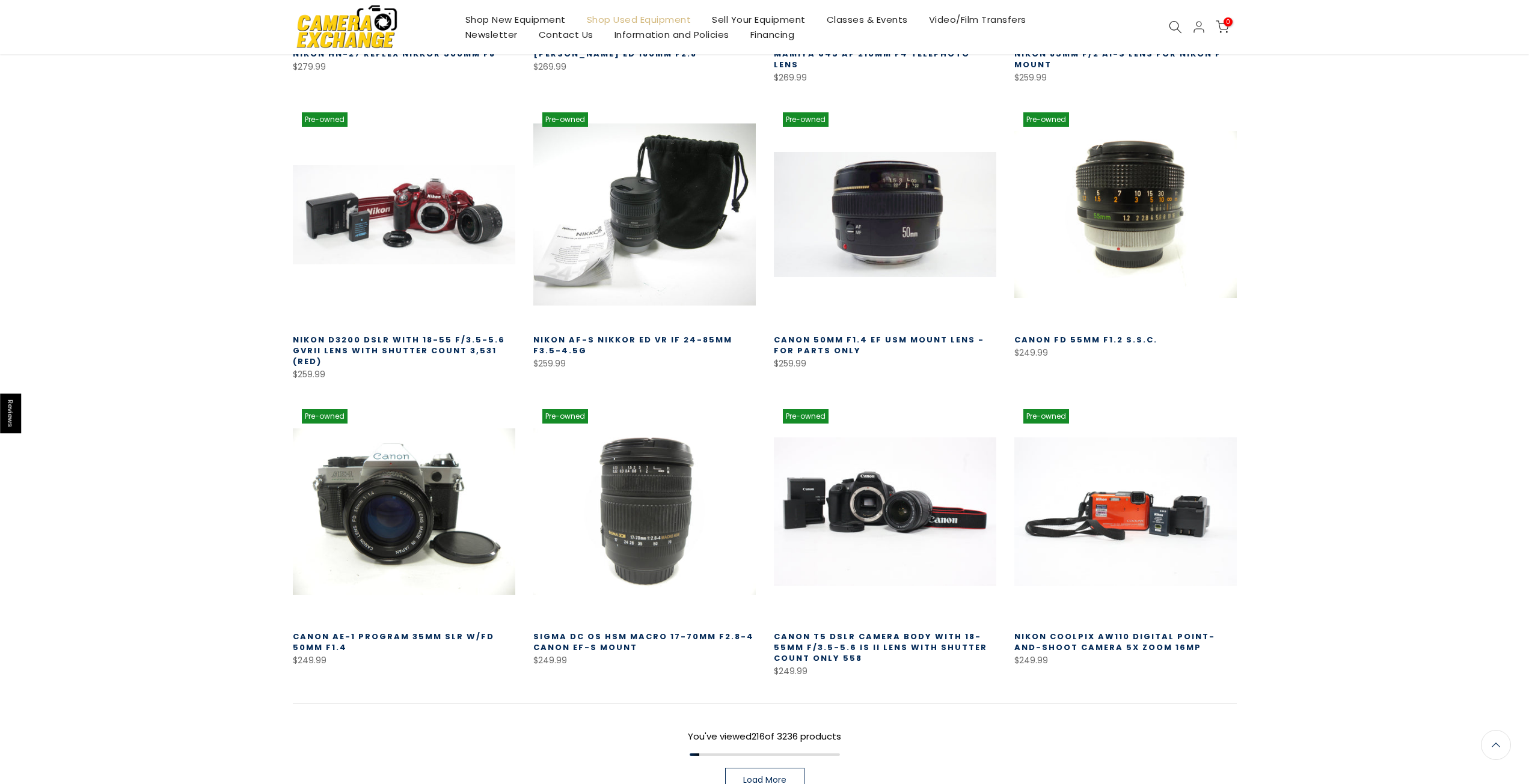
scroll to position [14564, 0]
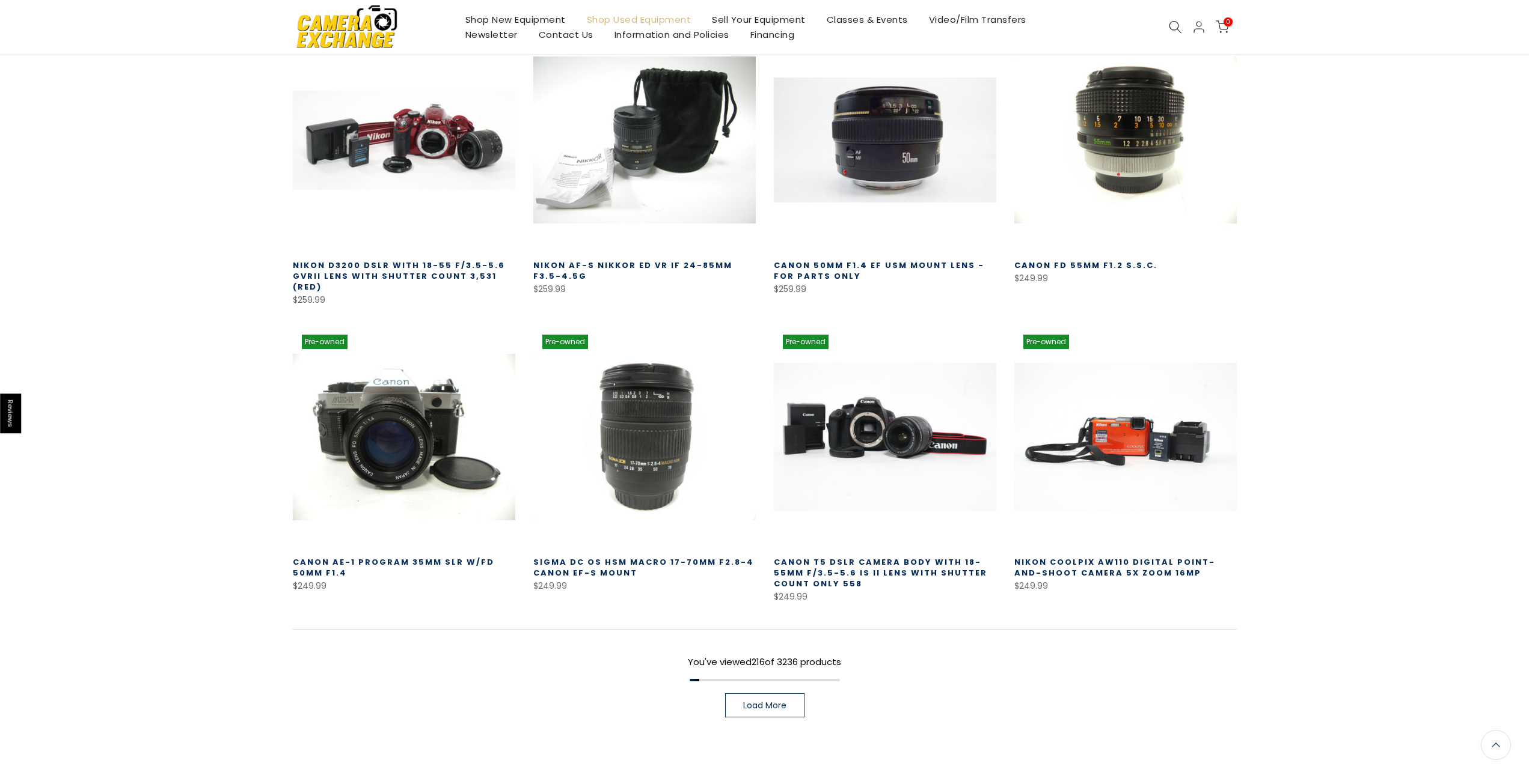
click at [744, 701] on span "Load More" at bounding box center [765, 705] width 44 height 8
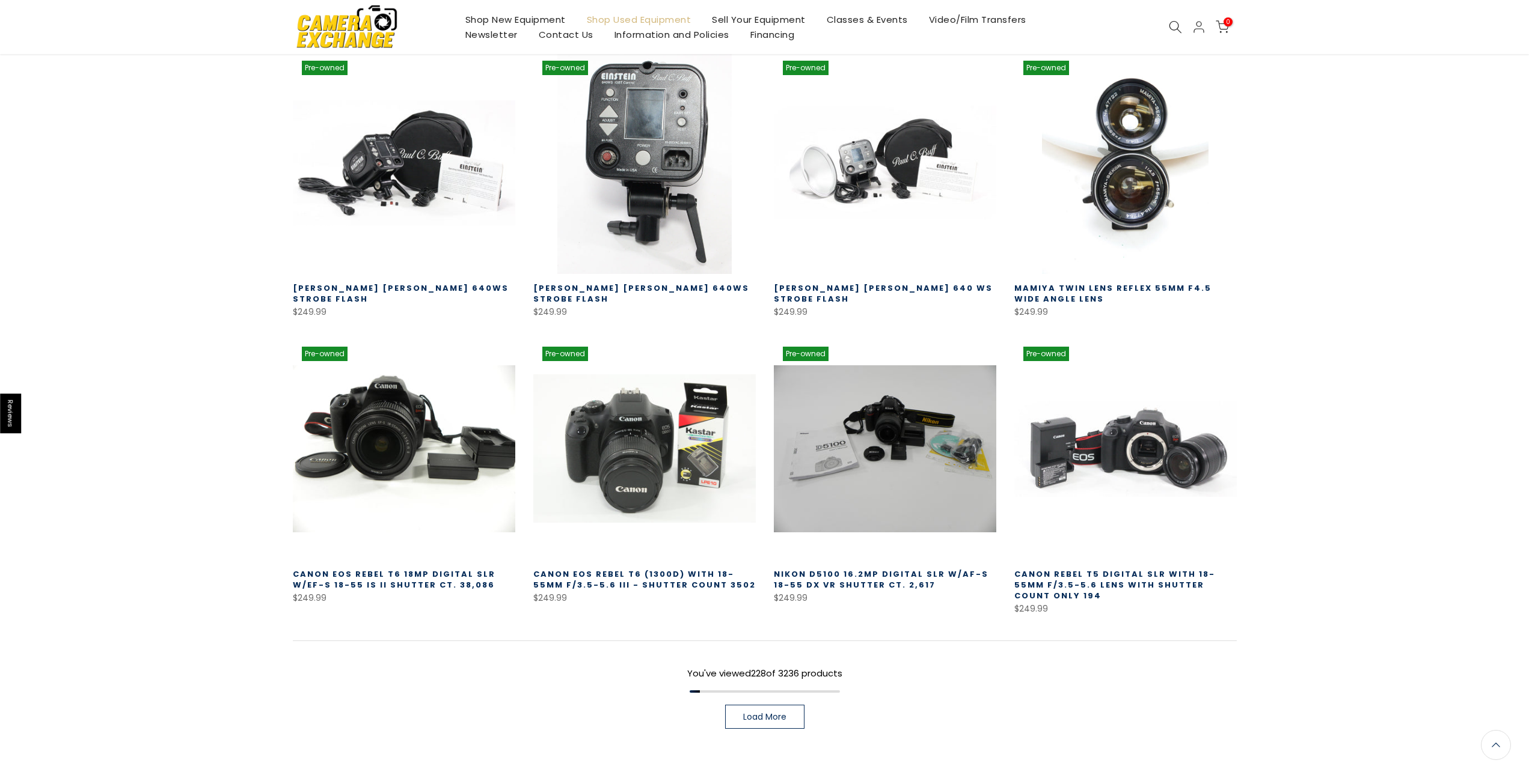
scroll to position [15434, 0]
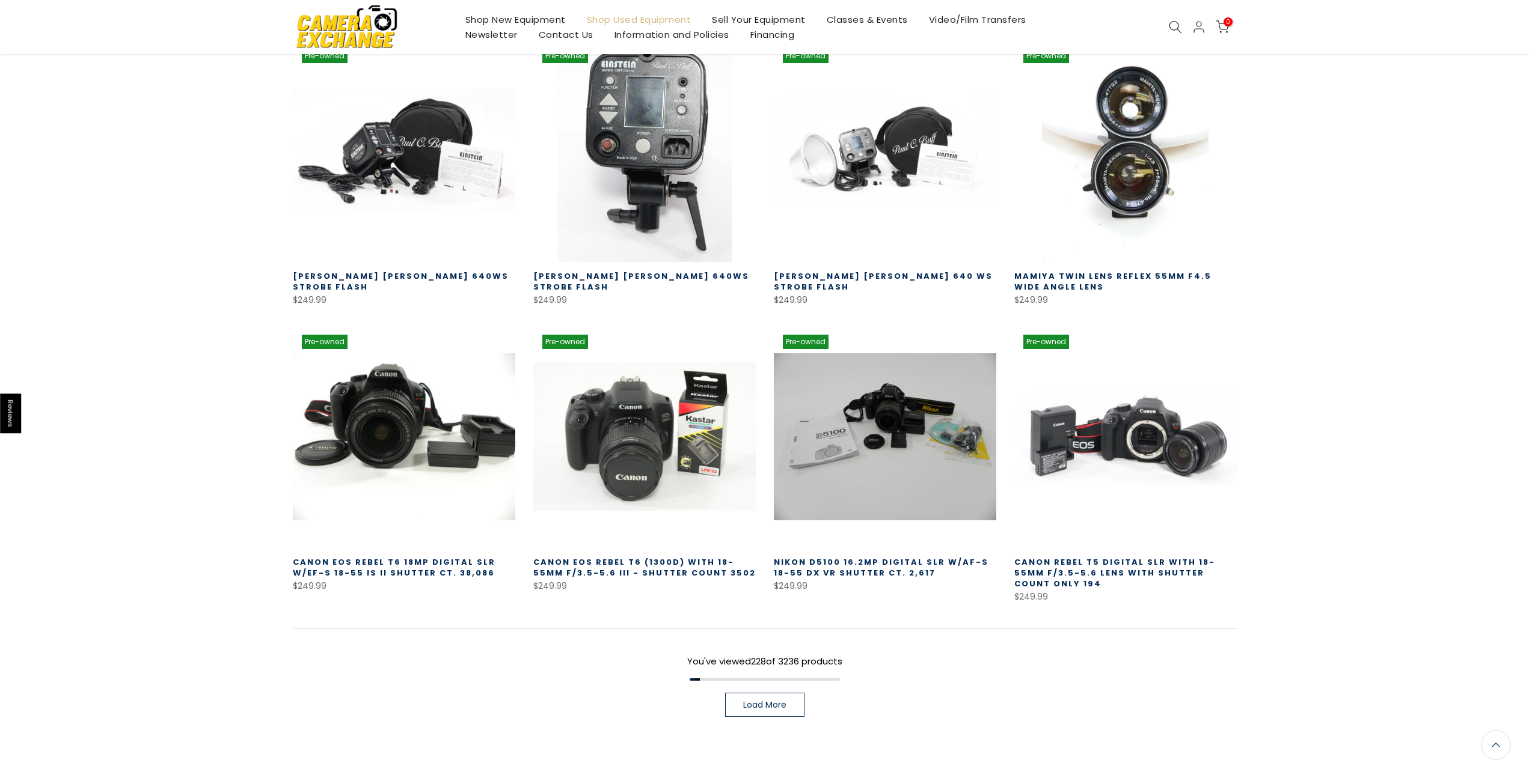
click at [740, 693] on link "Load More" at bounding box center [765, 705] width 79 height 24
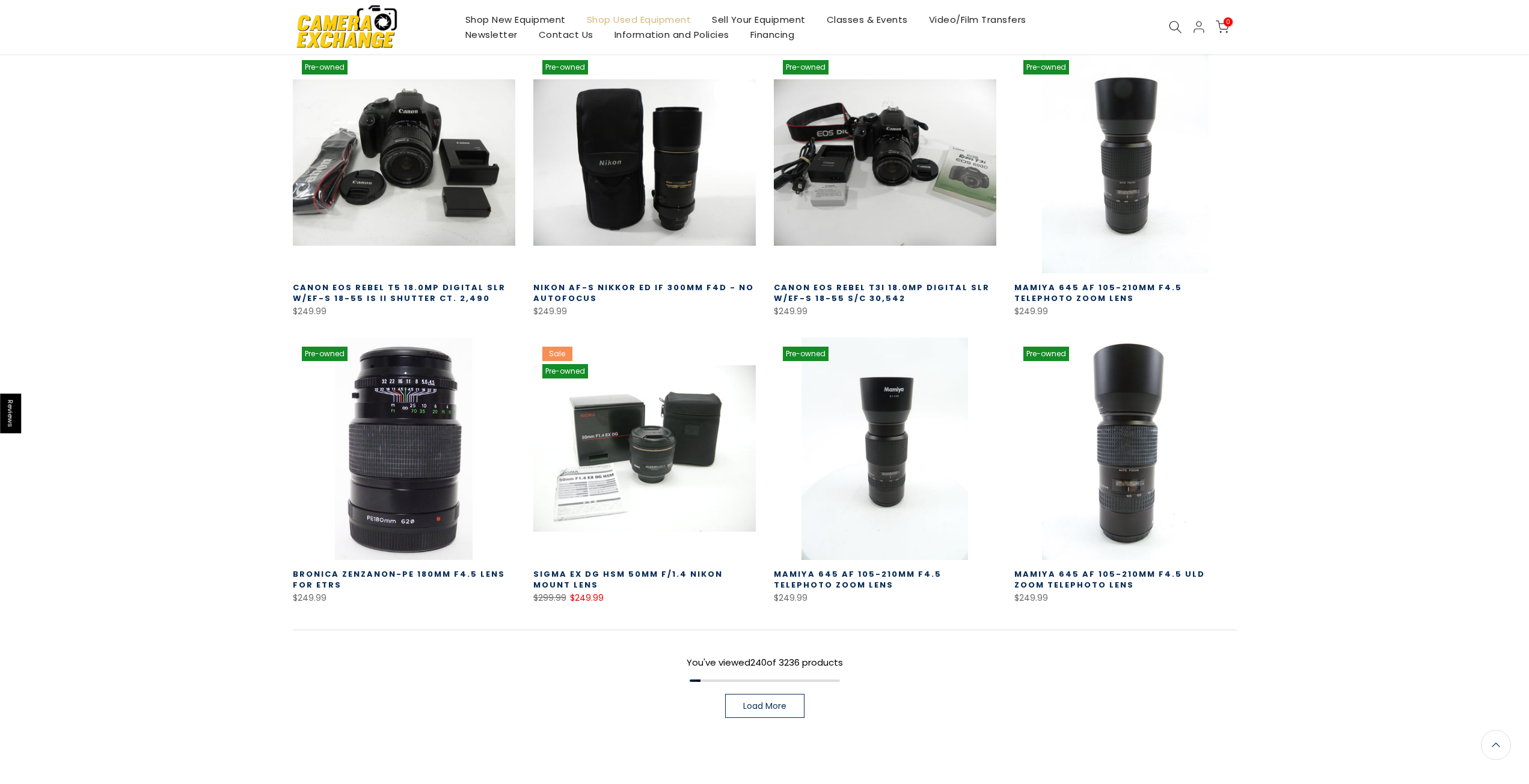
scroll to position [16290, 0]
click at [740, 694] on link "Load More" at bounding box center [765, 706] width 79 height 24
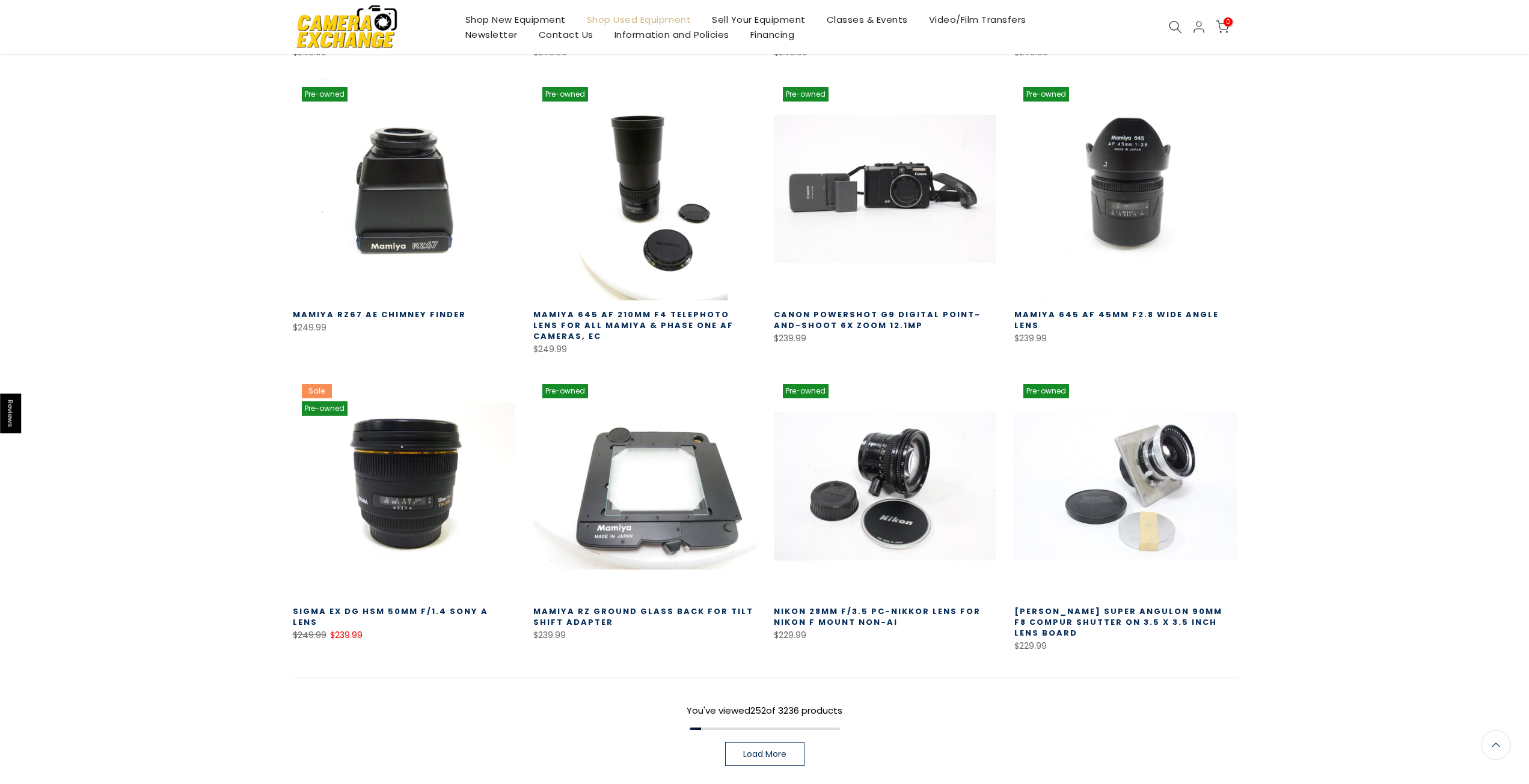
scroll to position [17133, 0]
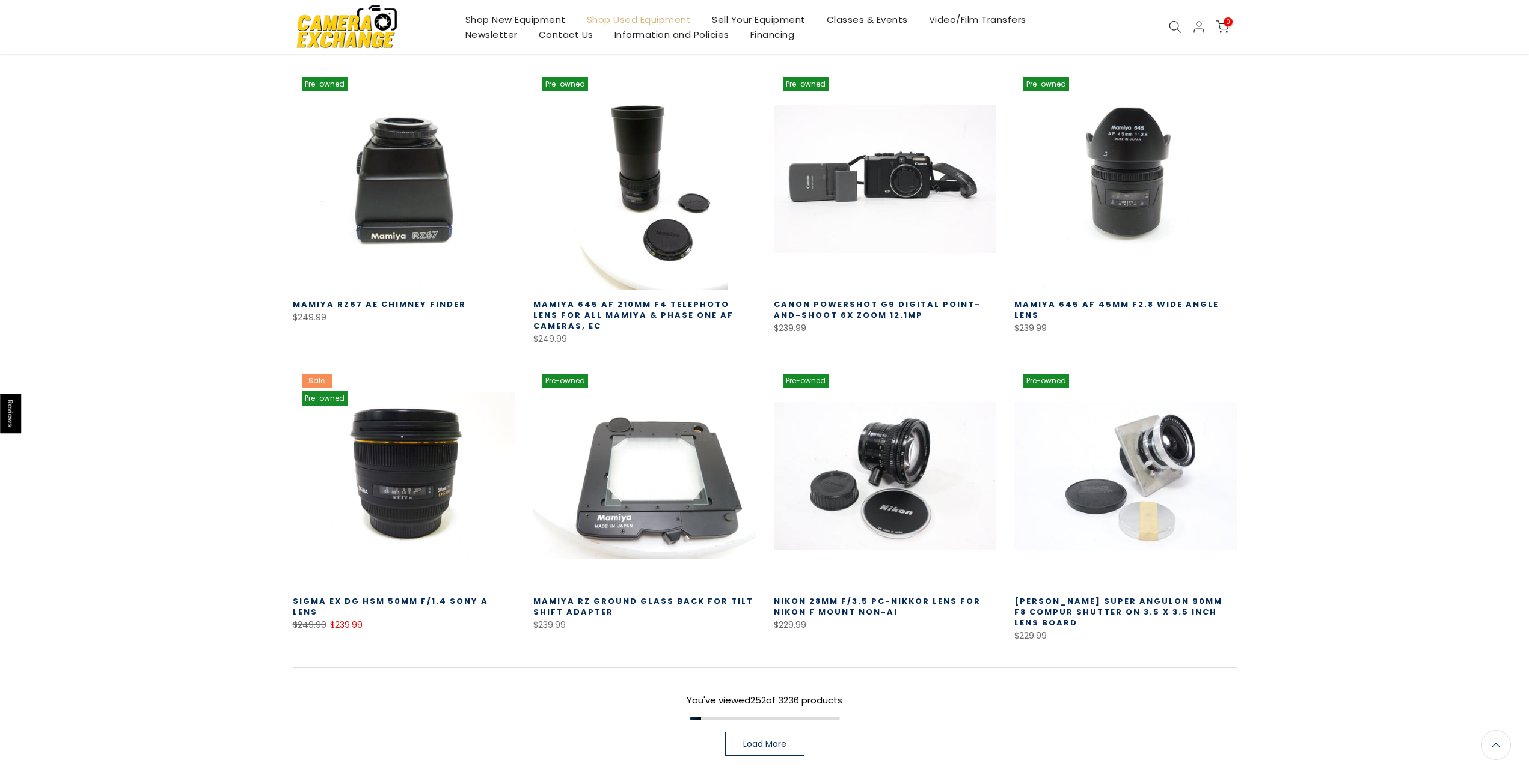
click at [786, 732] on link "Load More" at bounding box center [765, 744] width 79 height 24
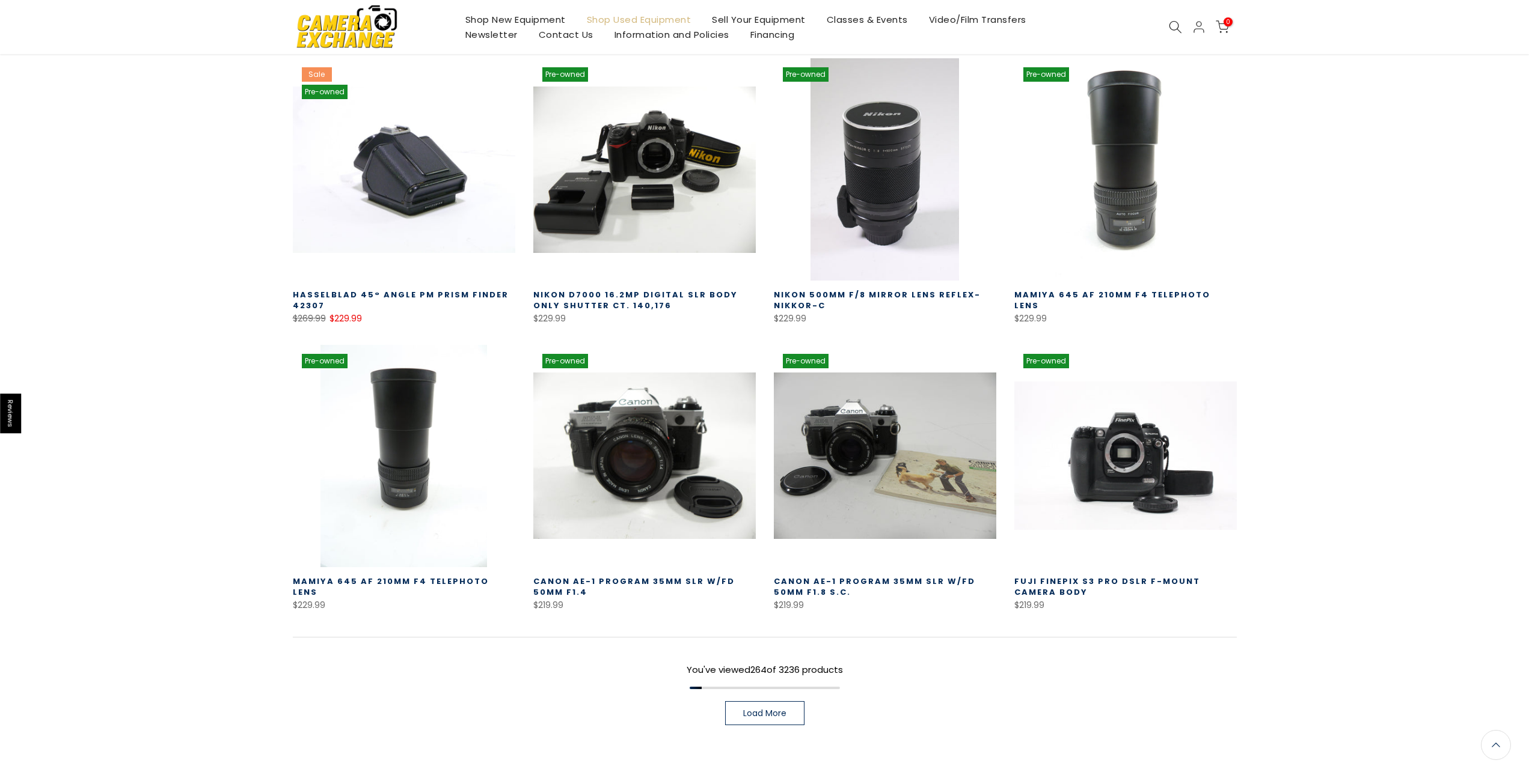
scroll to position [18034, 0]
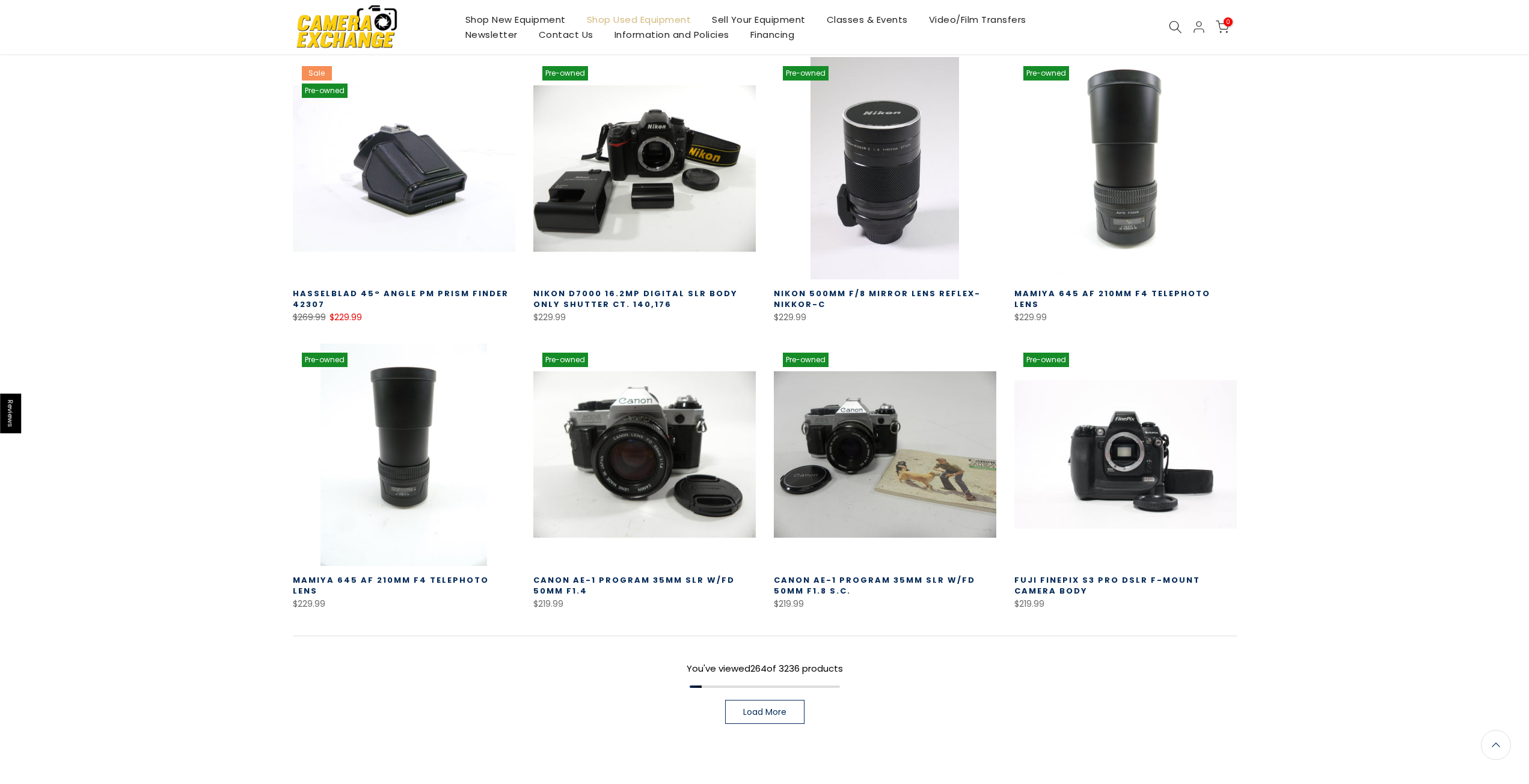
click at [755, 708] on span "Load More" at bounding box center [765, 712] width 44 height 8
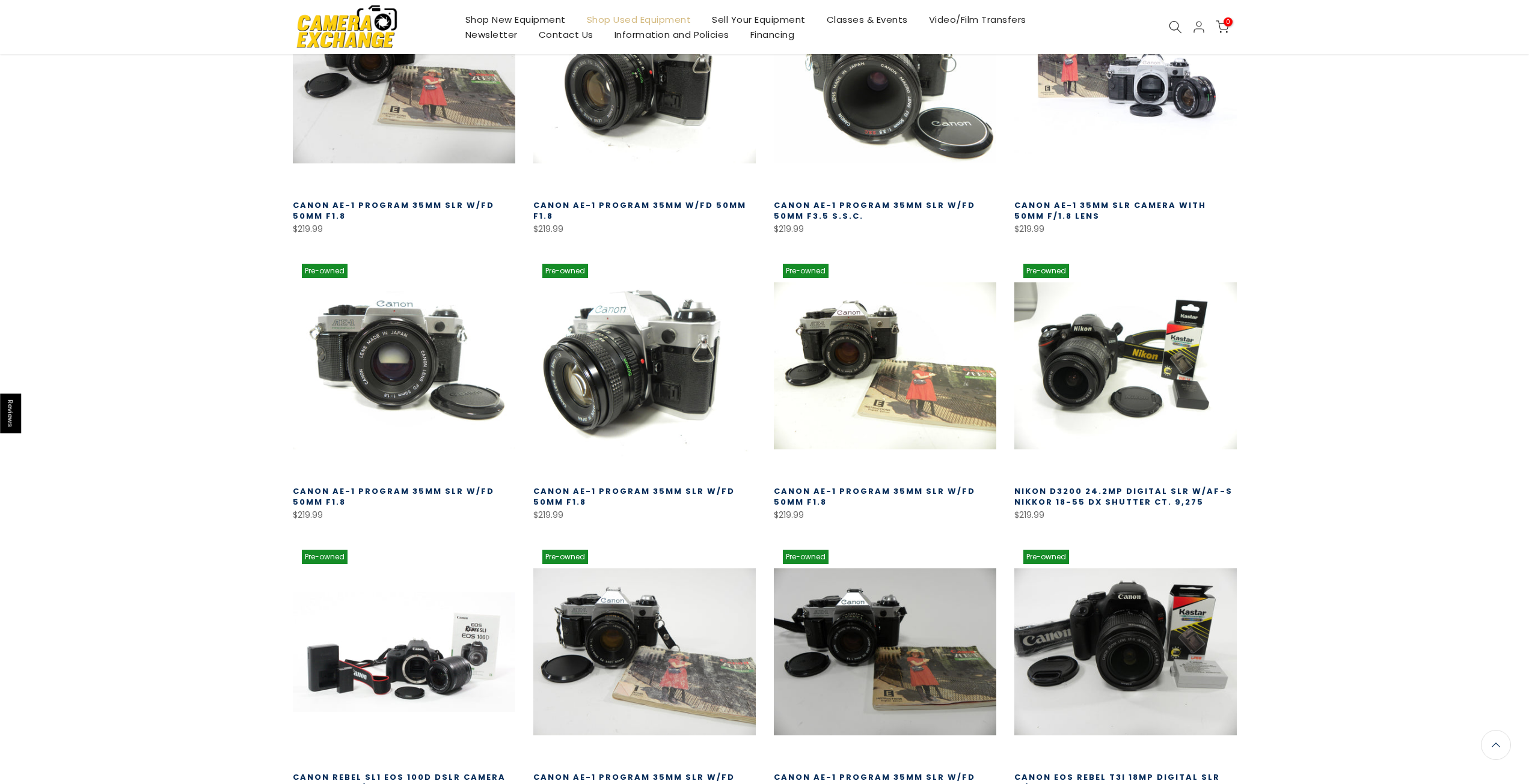
scroll to position [18910, 0]
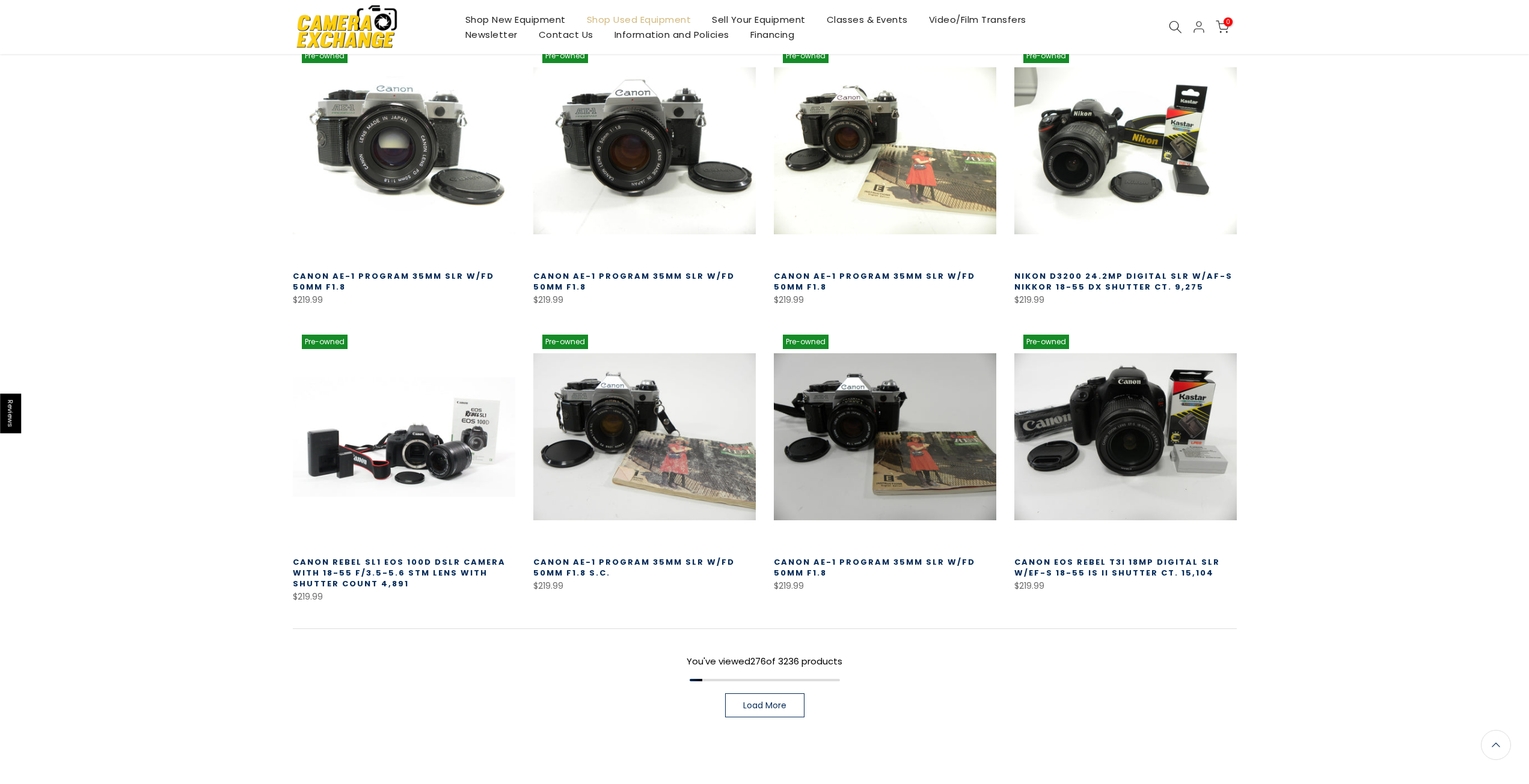
click at [755, 701] on span "Load More" at bounding box center [765, 705] width 44 height 8
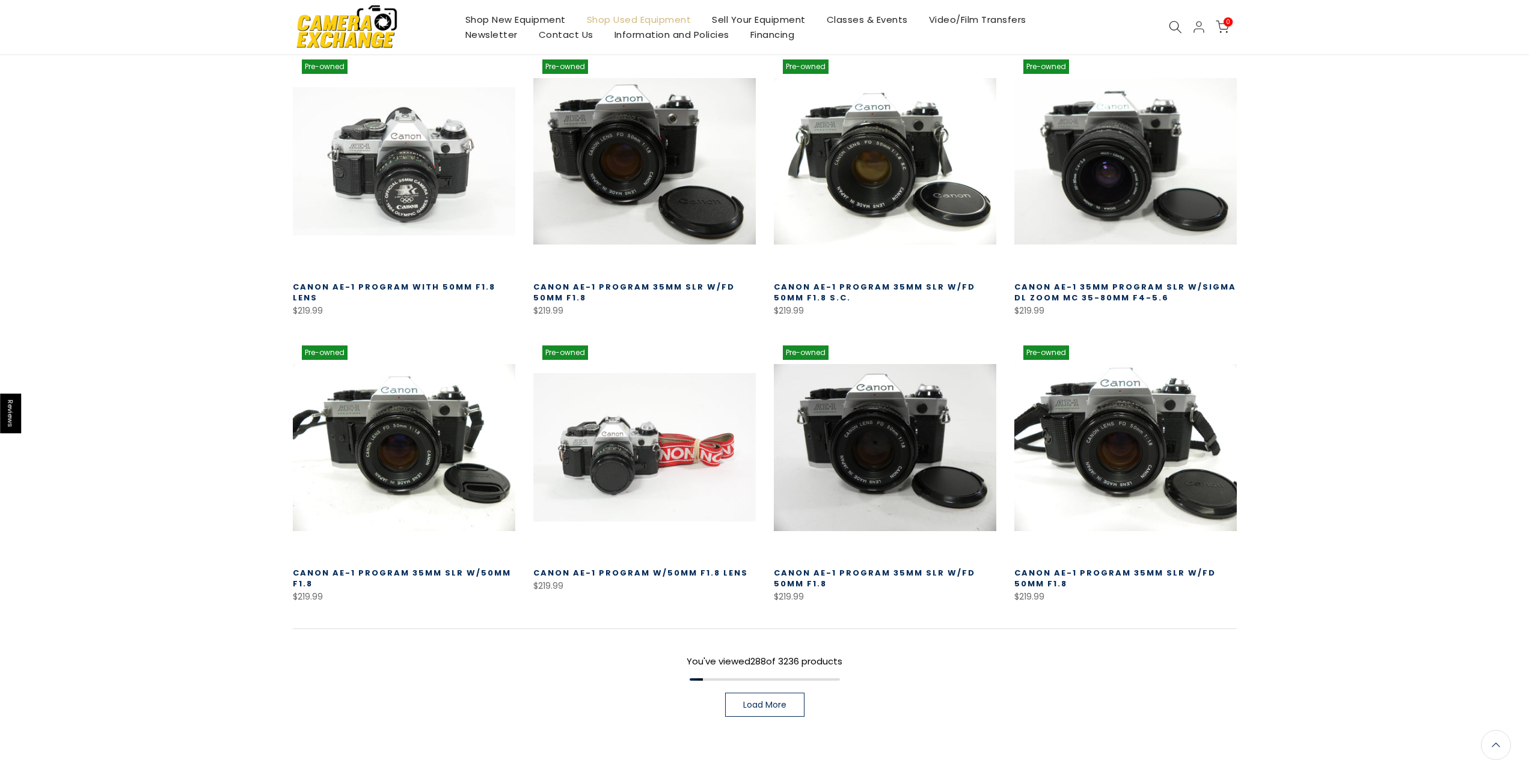
click at [755, 701] on span "Load More" at bounding box center [765, 705] width 44 height 8
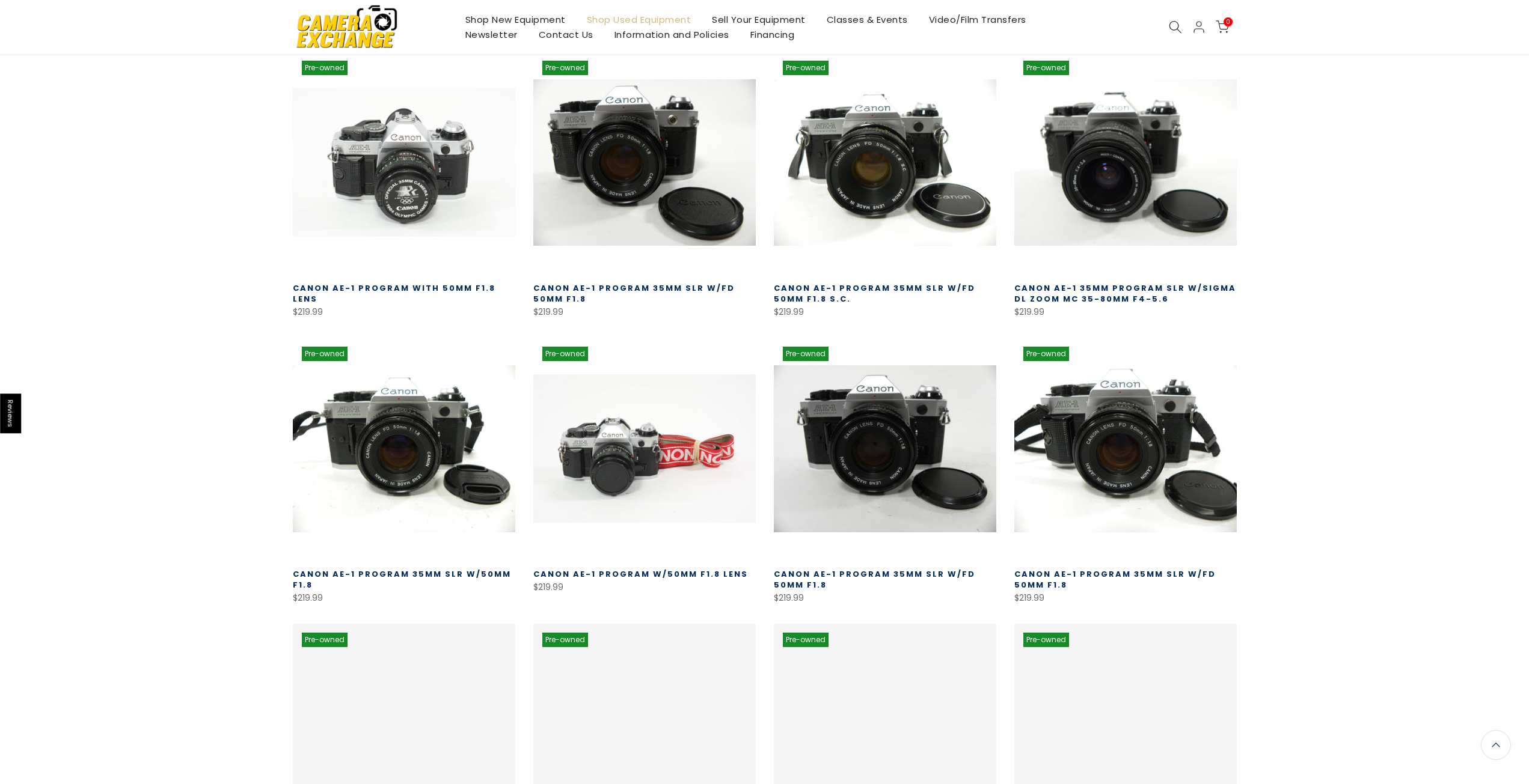
scroll to position [19770, 0]
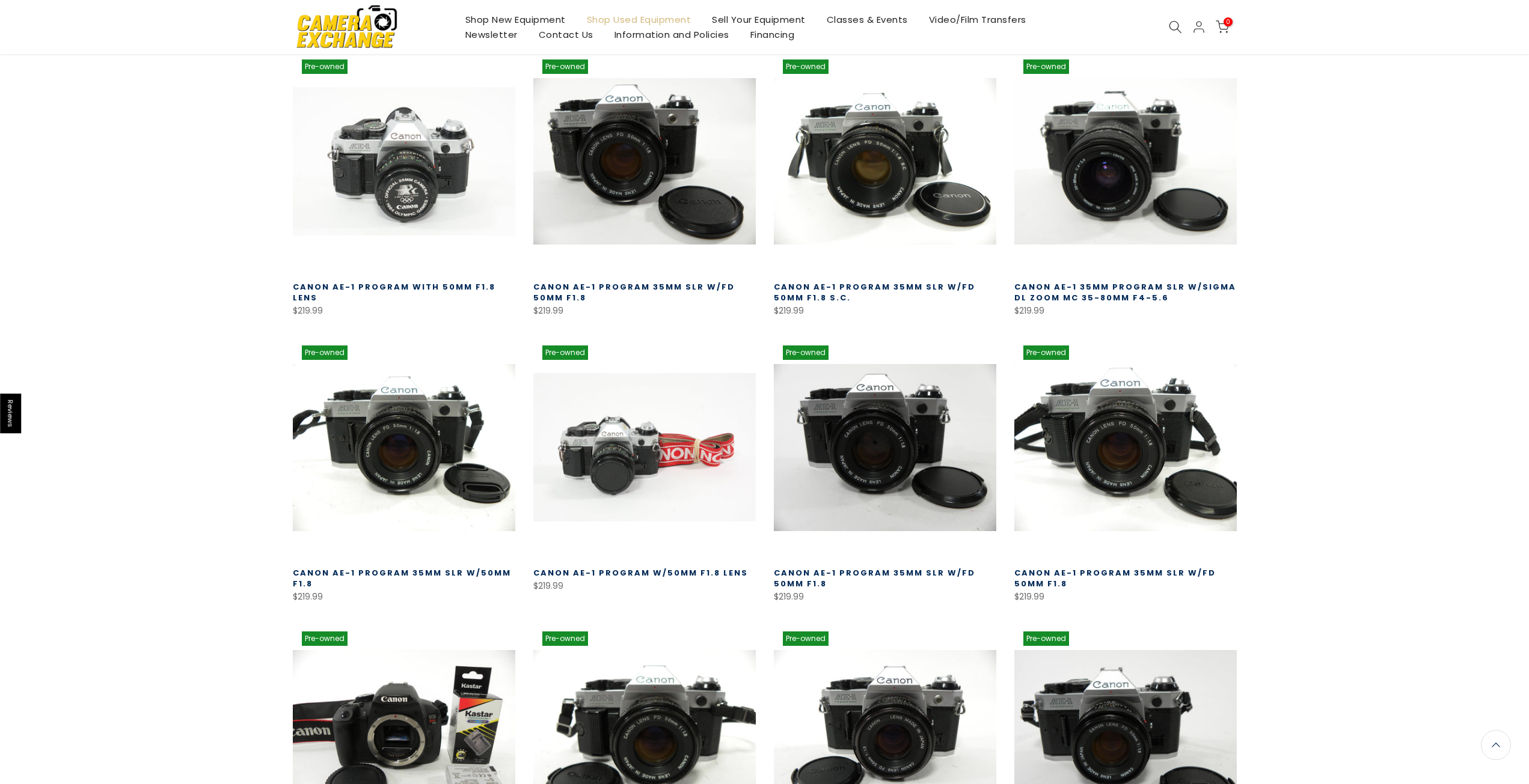
click at [379, 19] on img at bounding box center [347, 27] width 103 height 52
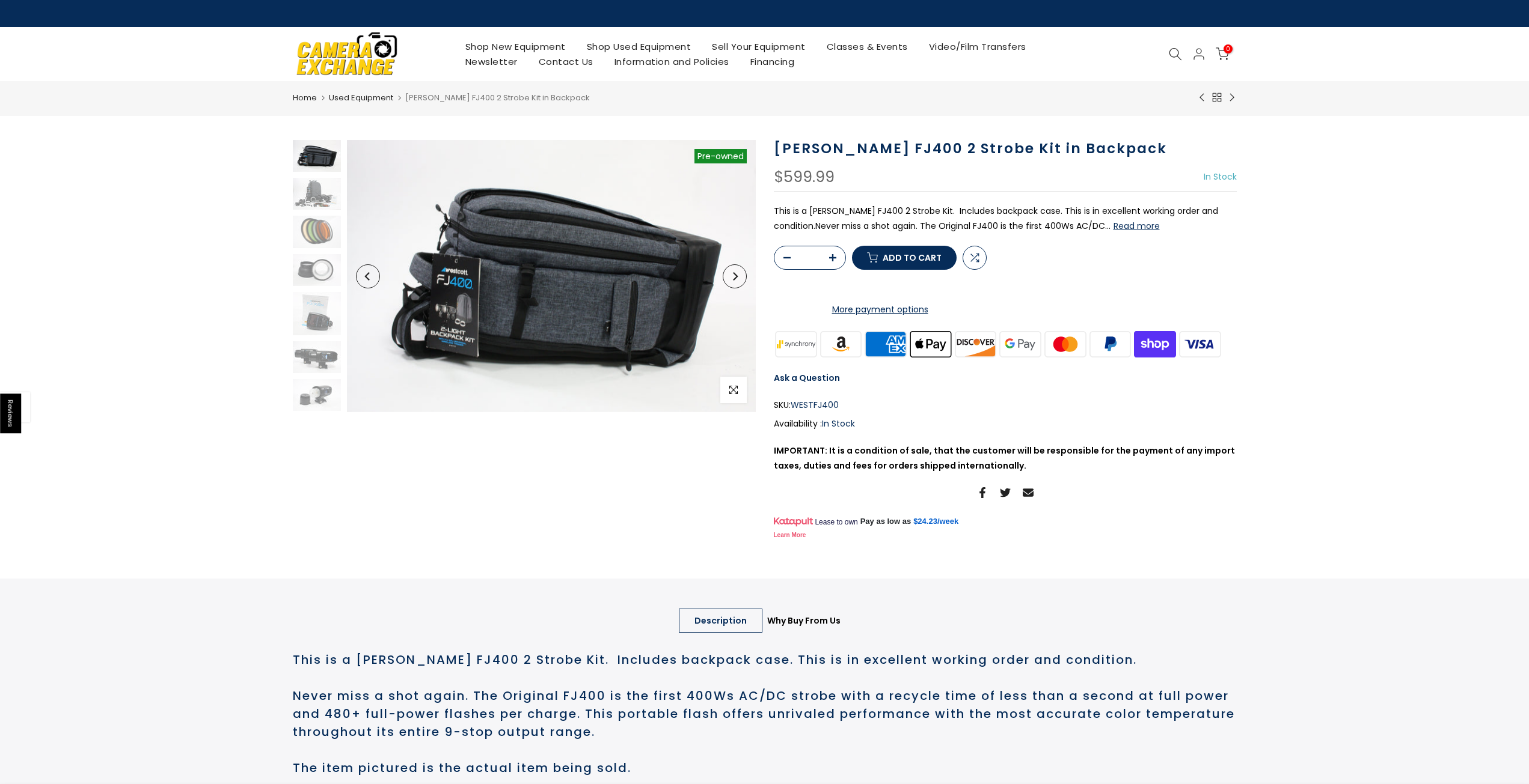
click at [739, 272] on button "Next" at bounding box center [735, 276] width 24 height 24
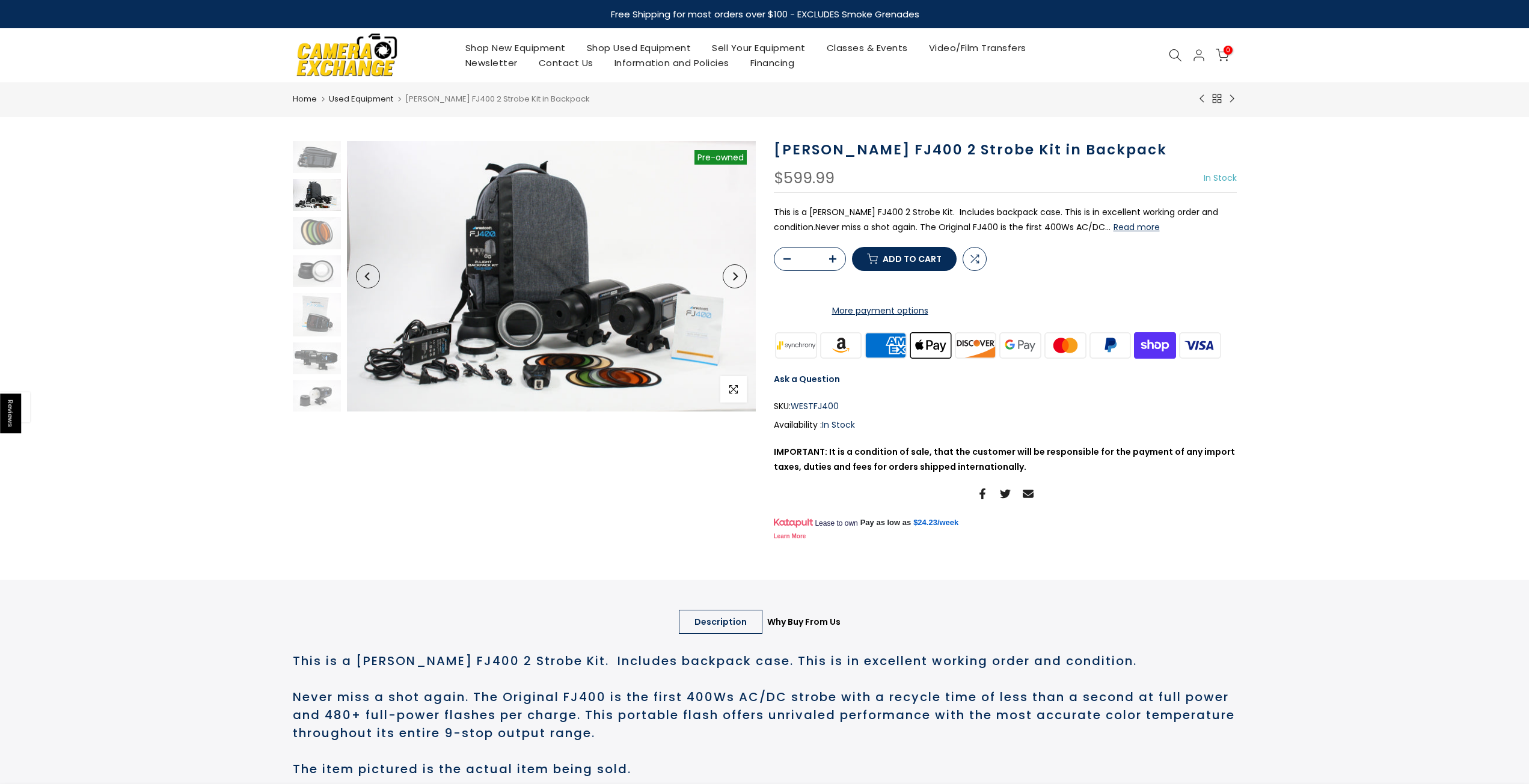
click at [739, 272] on button "Next" at bounding box center [735, 276] width 24 height 24
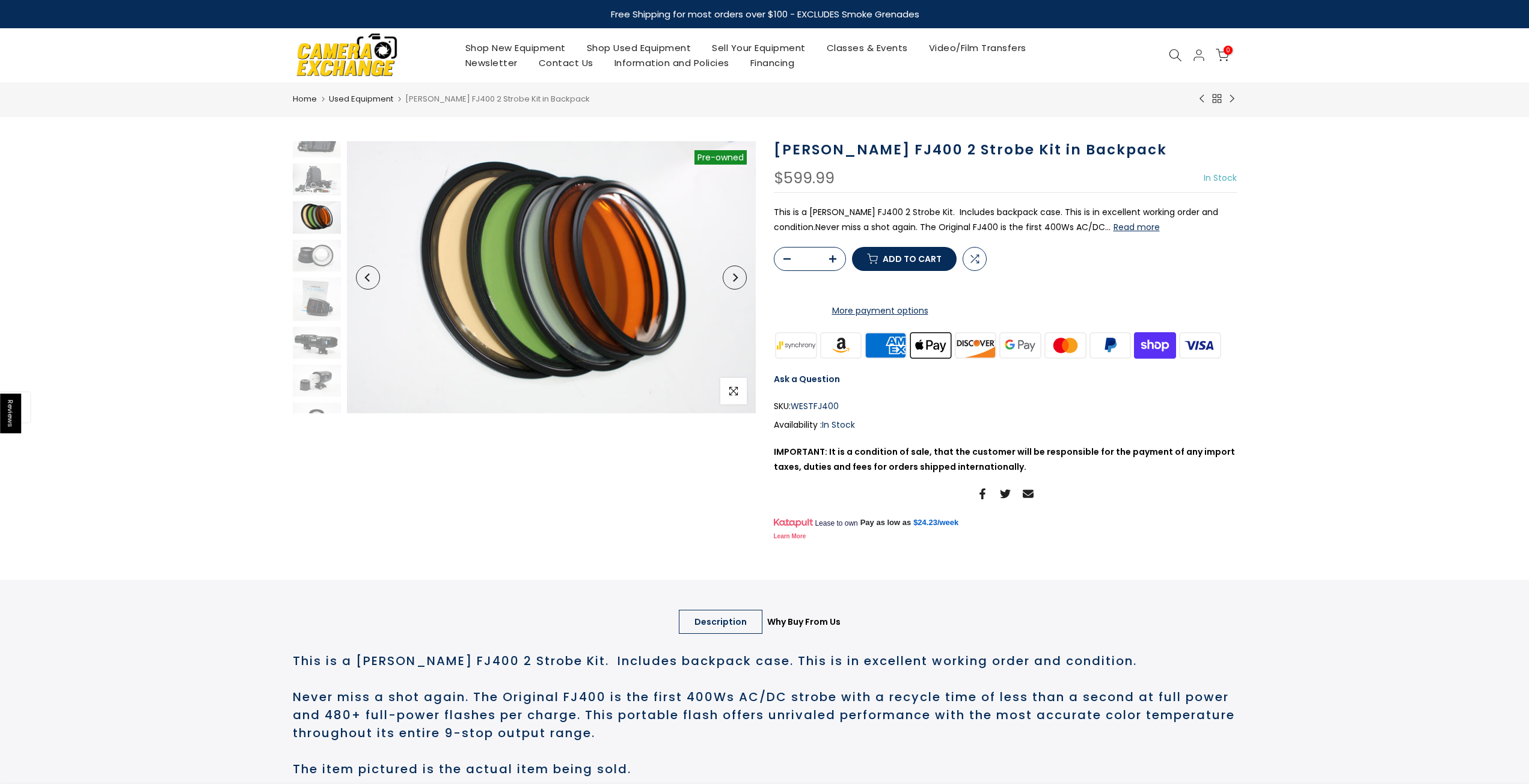
click at [739, 272] on button "Next" at bounding box center [735, 278] width 24 height 24
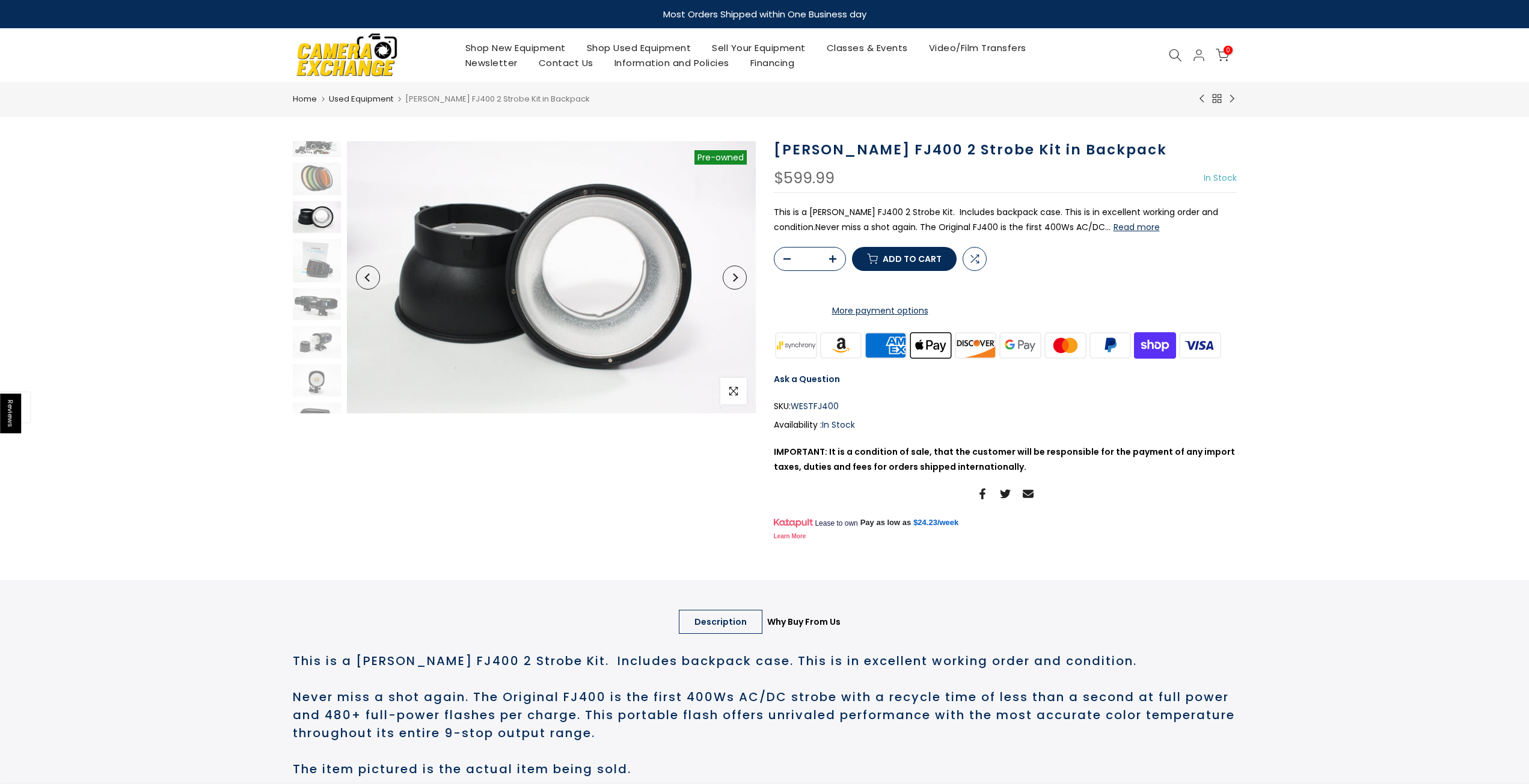
click at [739, 272] on button "Next" at bounding box center [735, 278] width 24 height 24
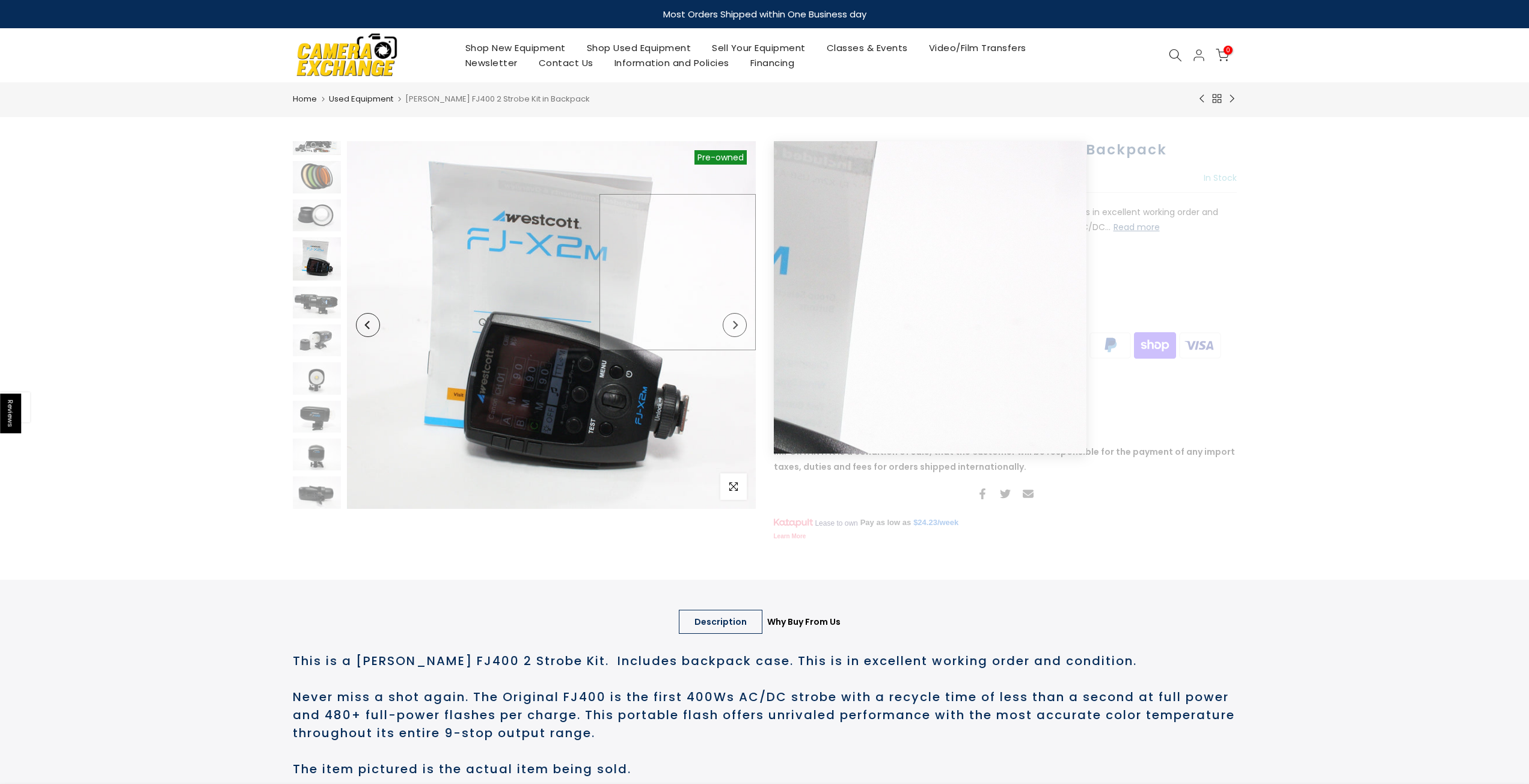
scroll to position [56, 0]
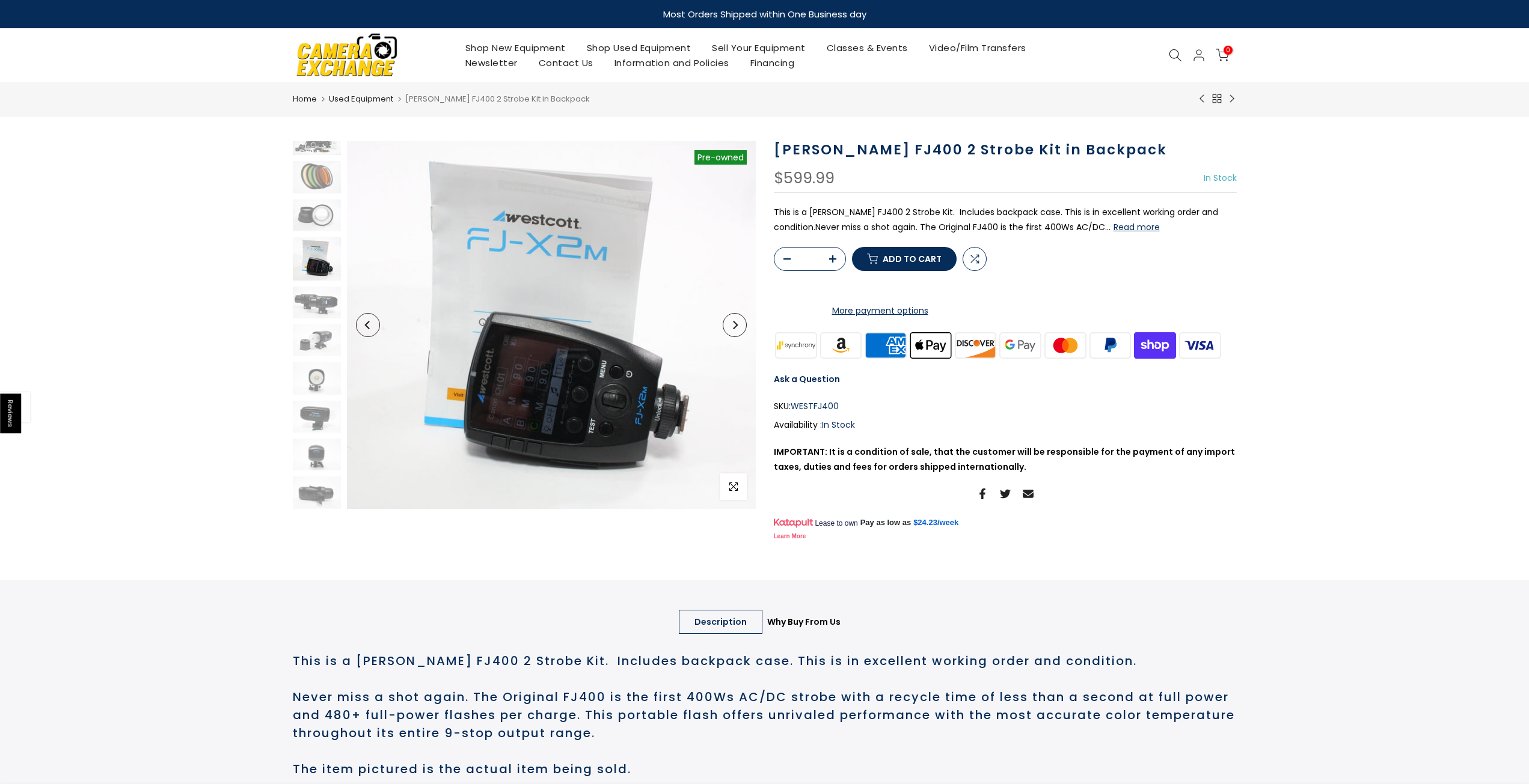
click at [738, 326] on icon "Next" at bounding box center [734, 325] width 8 height 8
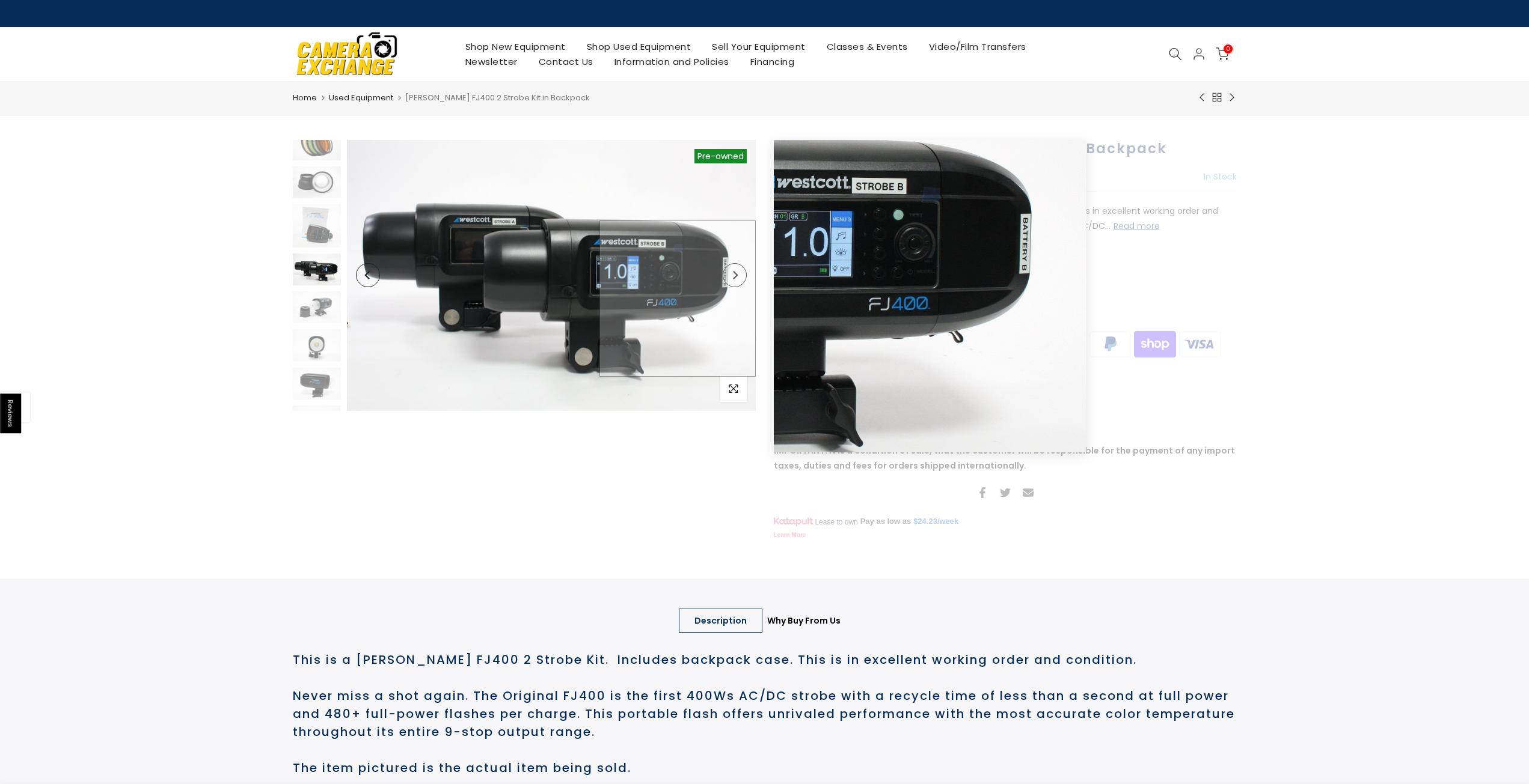
scroll to position [141, 0]
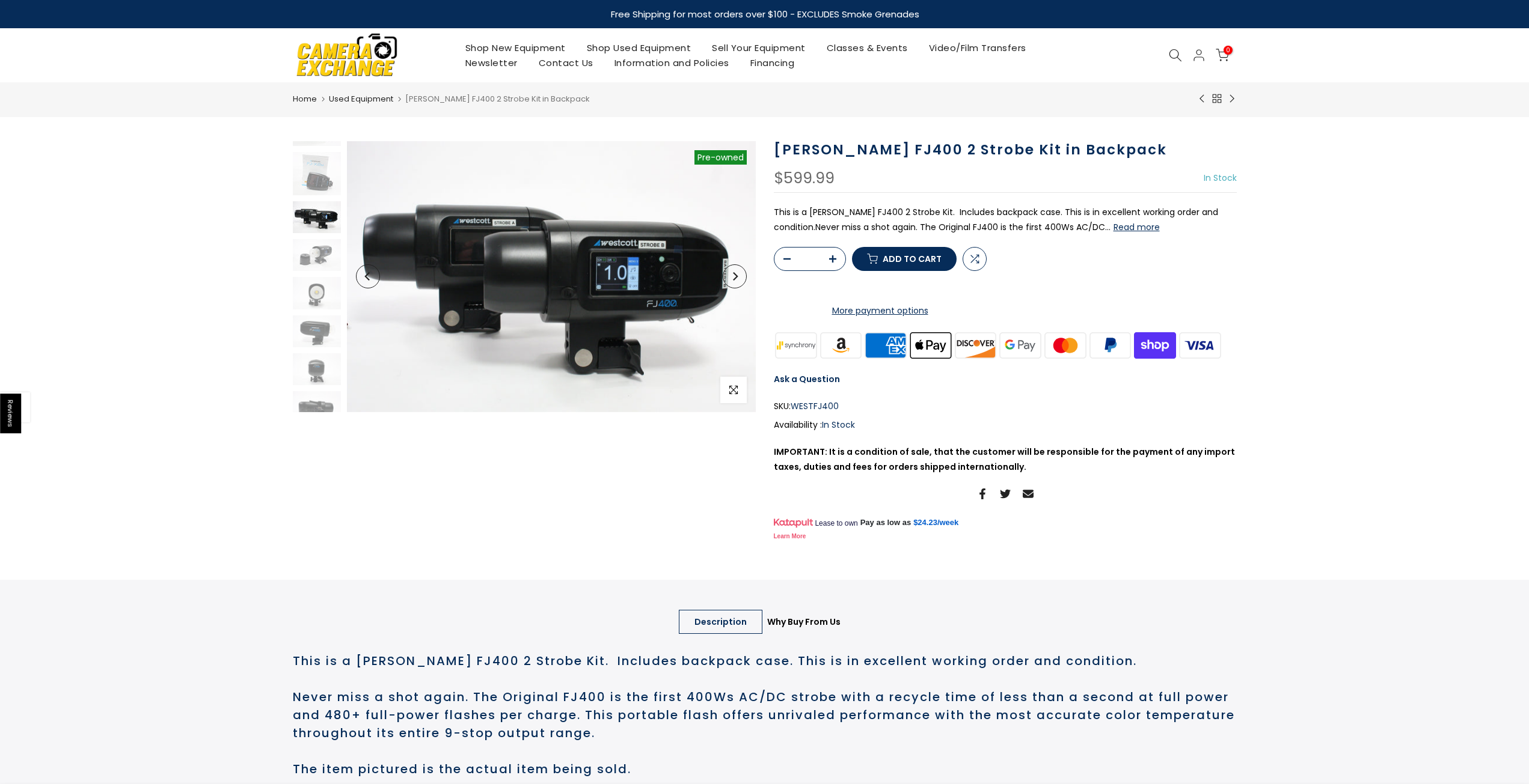
click at [736, 279] on icon "Next" at bounding box center [734, 276] width 8 height 8
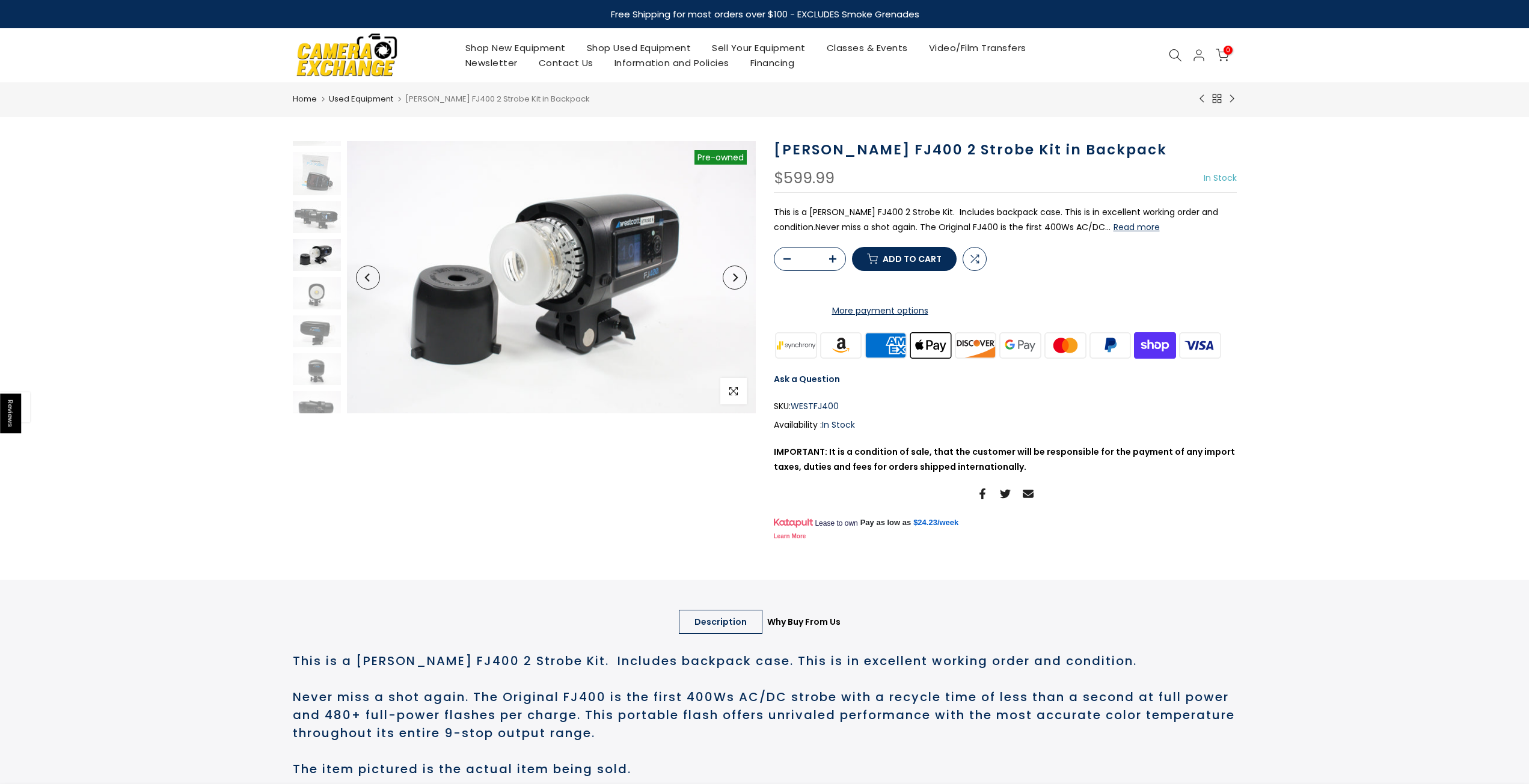
scroll to position [152, 0]
click at [736, 279] on icon "Next" at bounding box center [734, 278] width 8 height 8
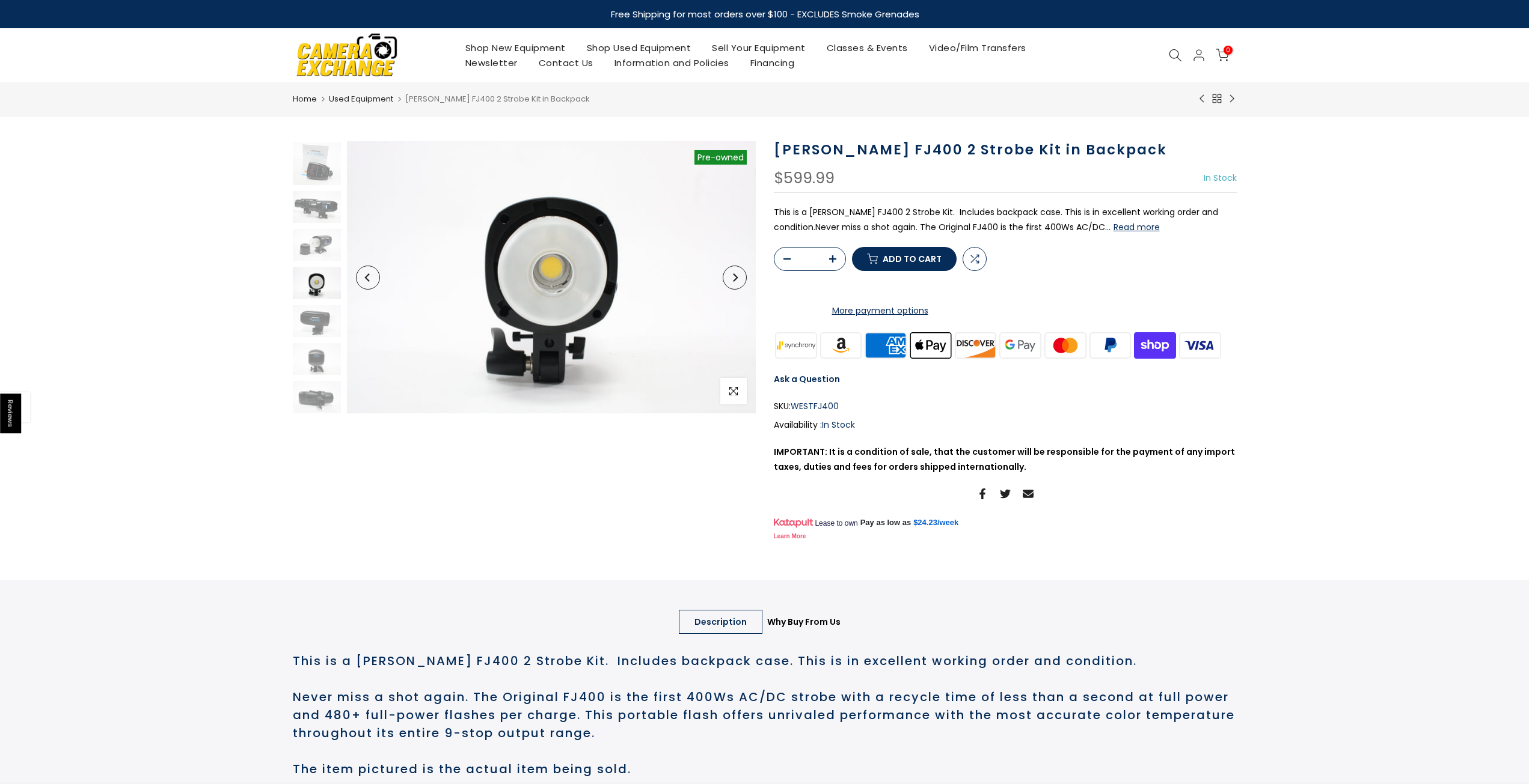
click at [736, 279] on icon "Next" at bounding box center [734, 278] width 8 height 8
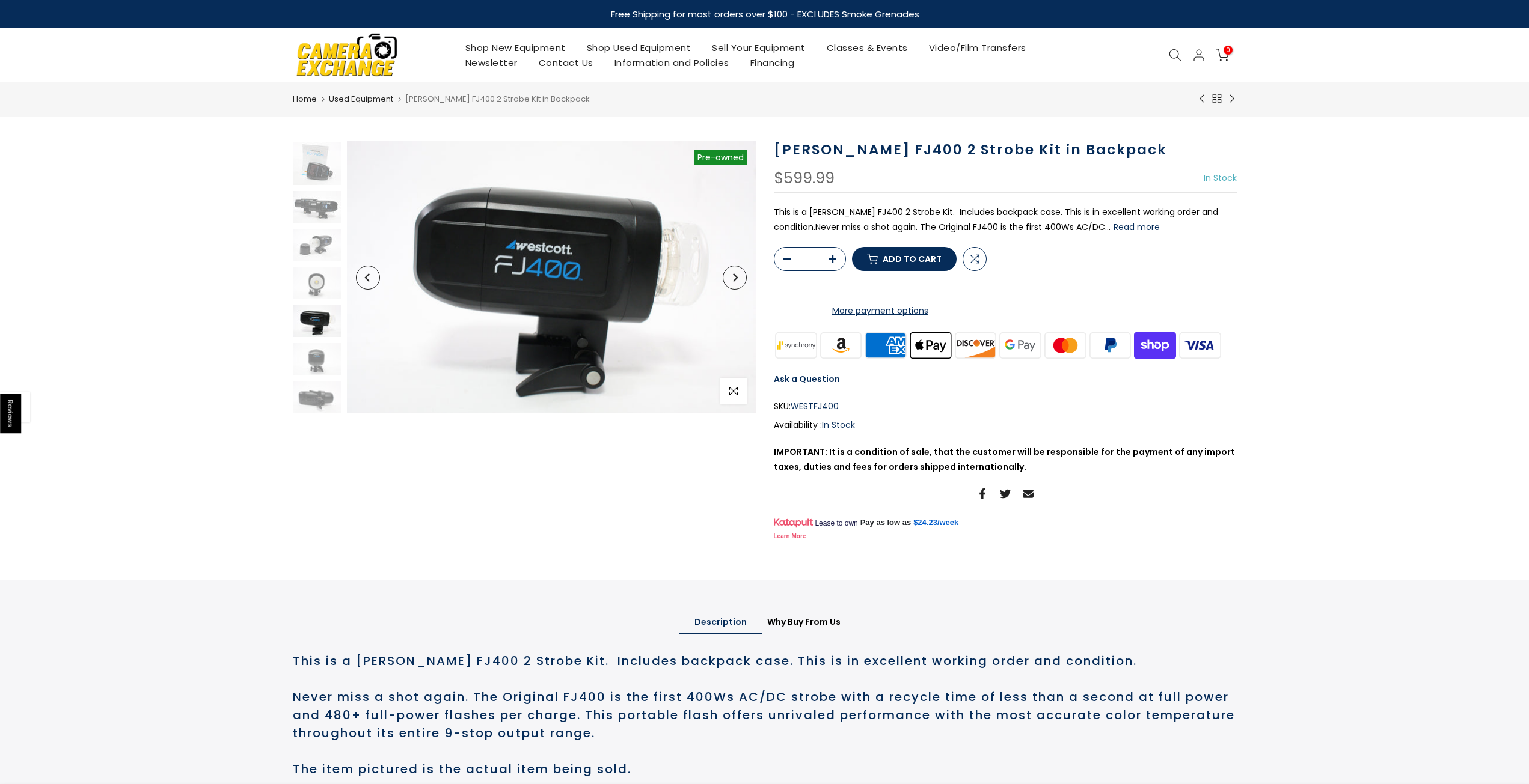
click at [736, 279] on icon "Next" at bounding box center [734, 278] width 8 height 8
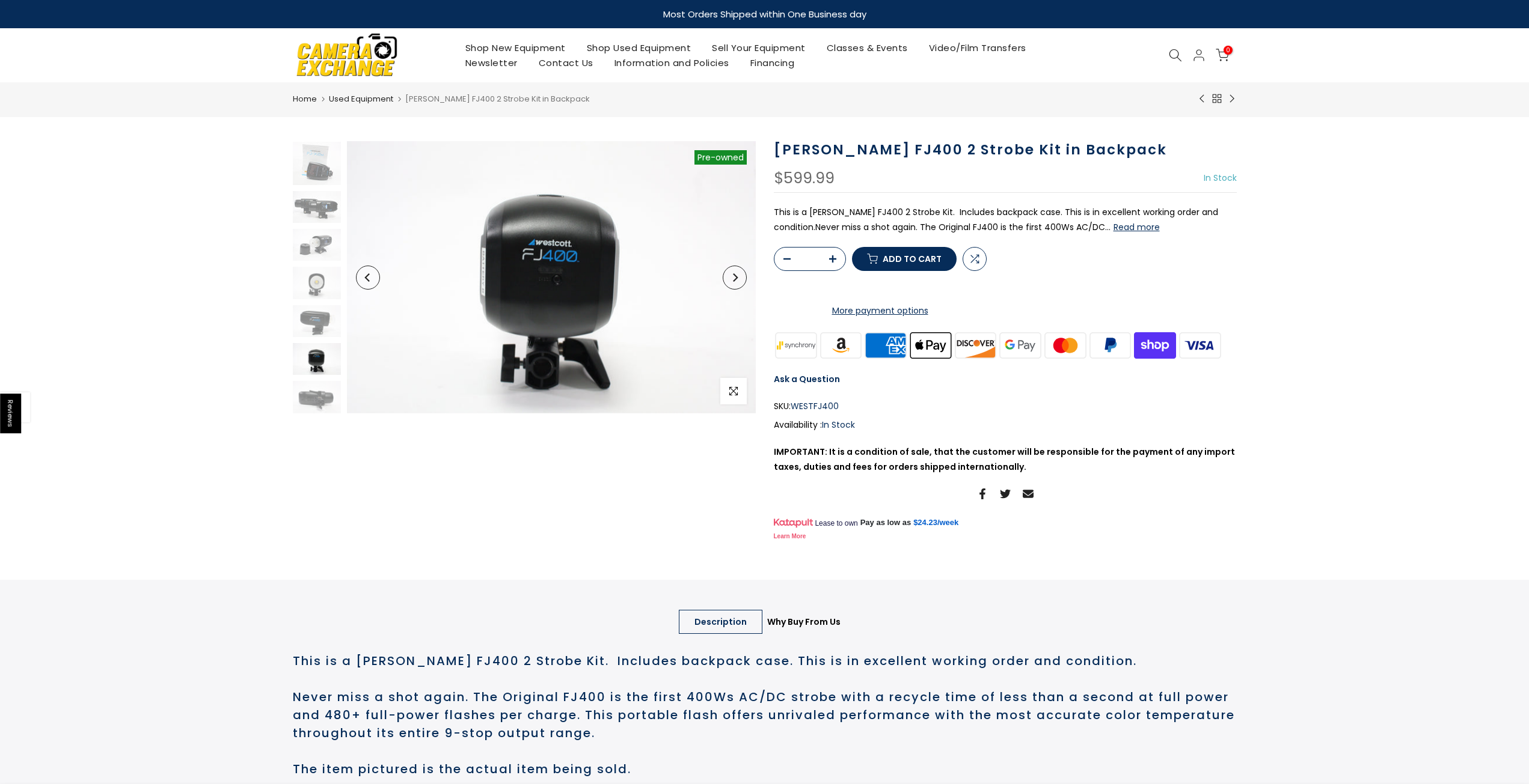
click at [736, 279] on icon "Next" at bounding box center [734, 278] width 8 height 8
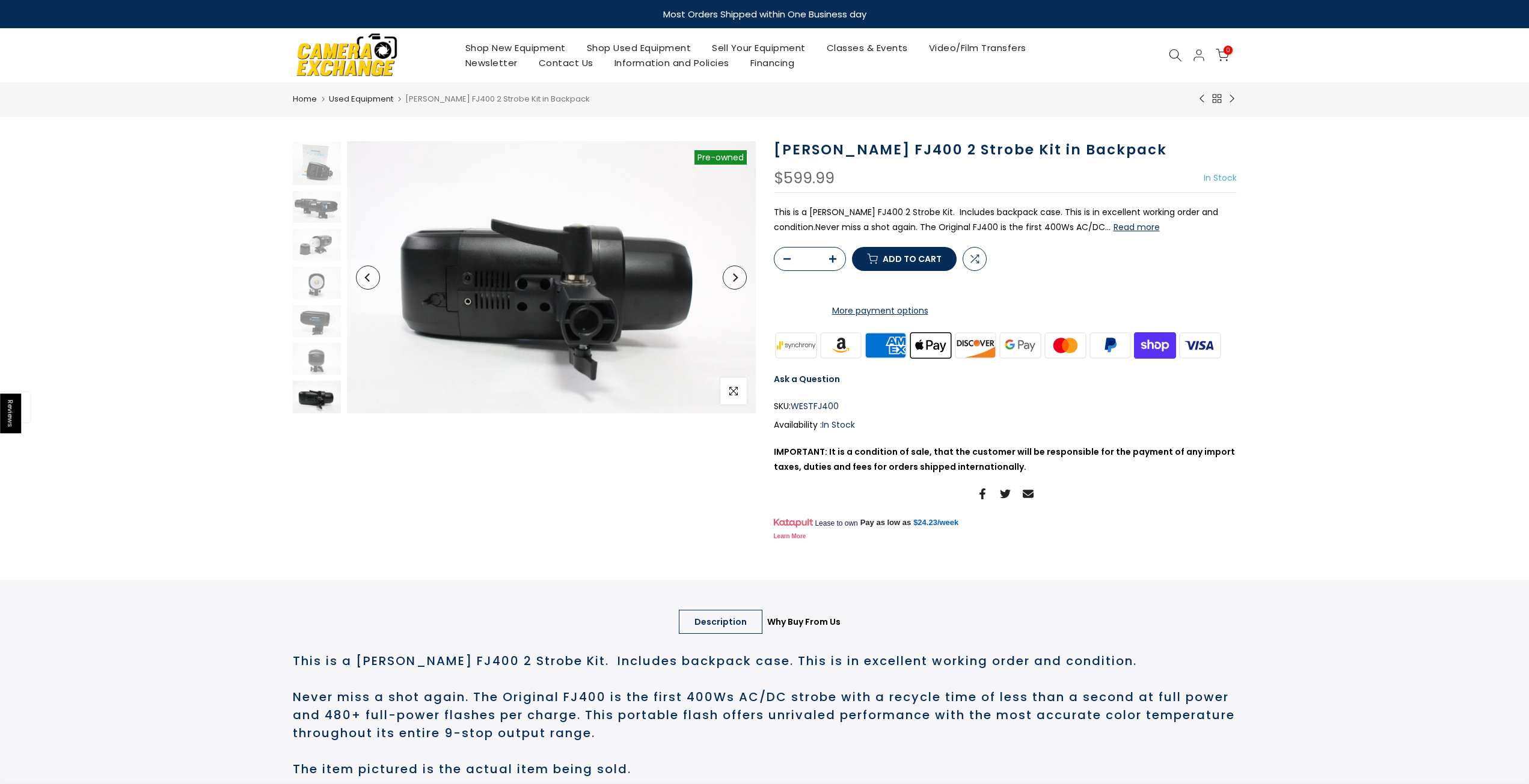
click at [736, 279] on icon "Next" at bounding box center [734, 278] width 8 height 8
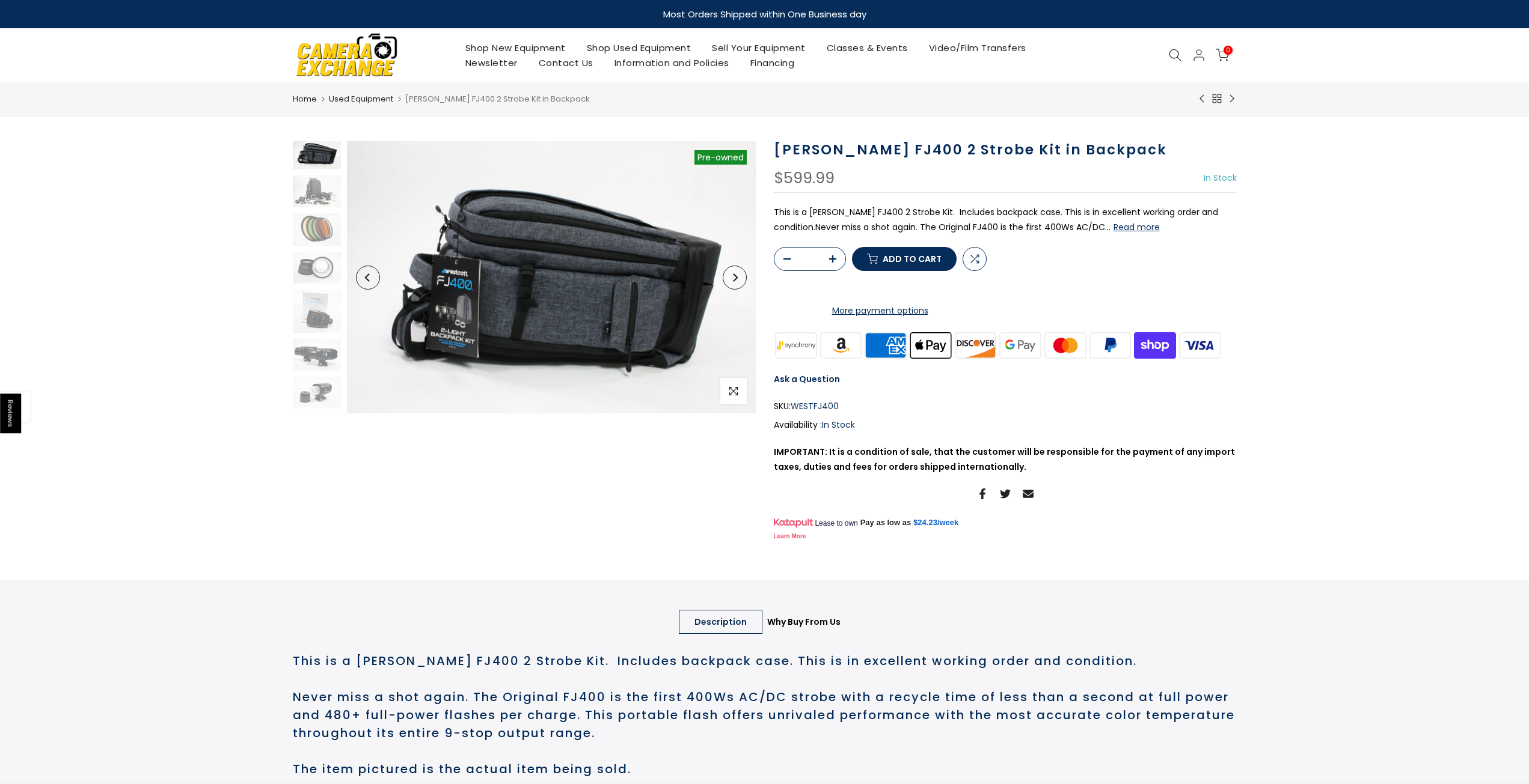
scroll to position [0, 0]
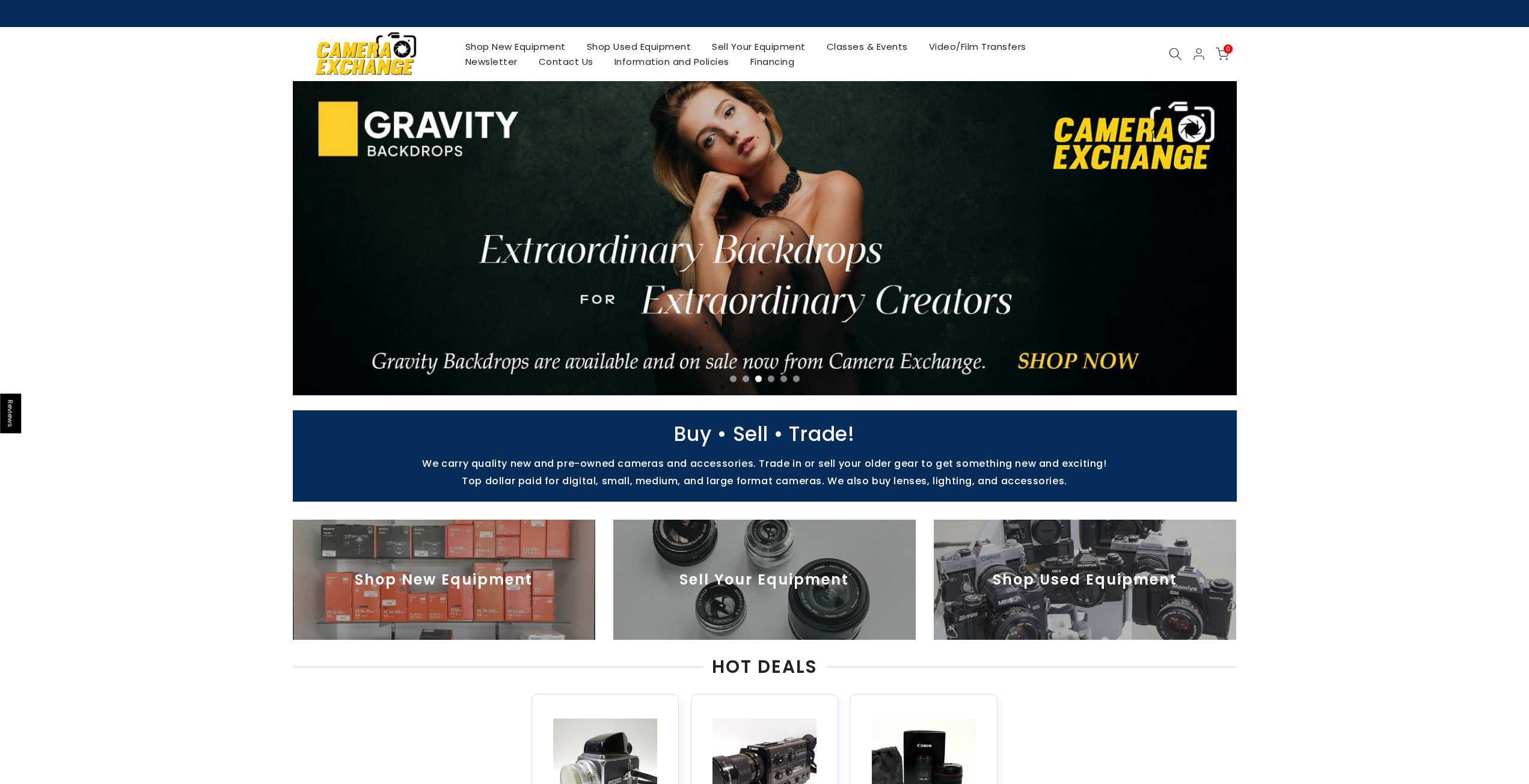
drag, startPoint x: 1225, startPoint y: 580, endPoint x: 1040, endPoint y: 254, distance: 374.8
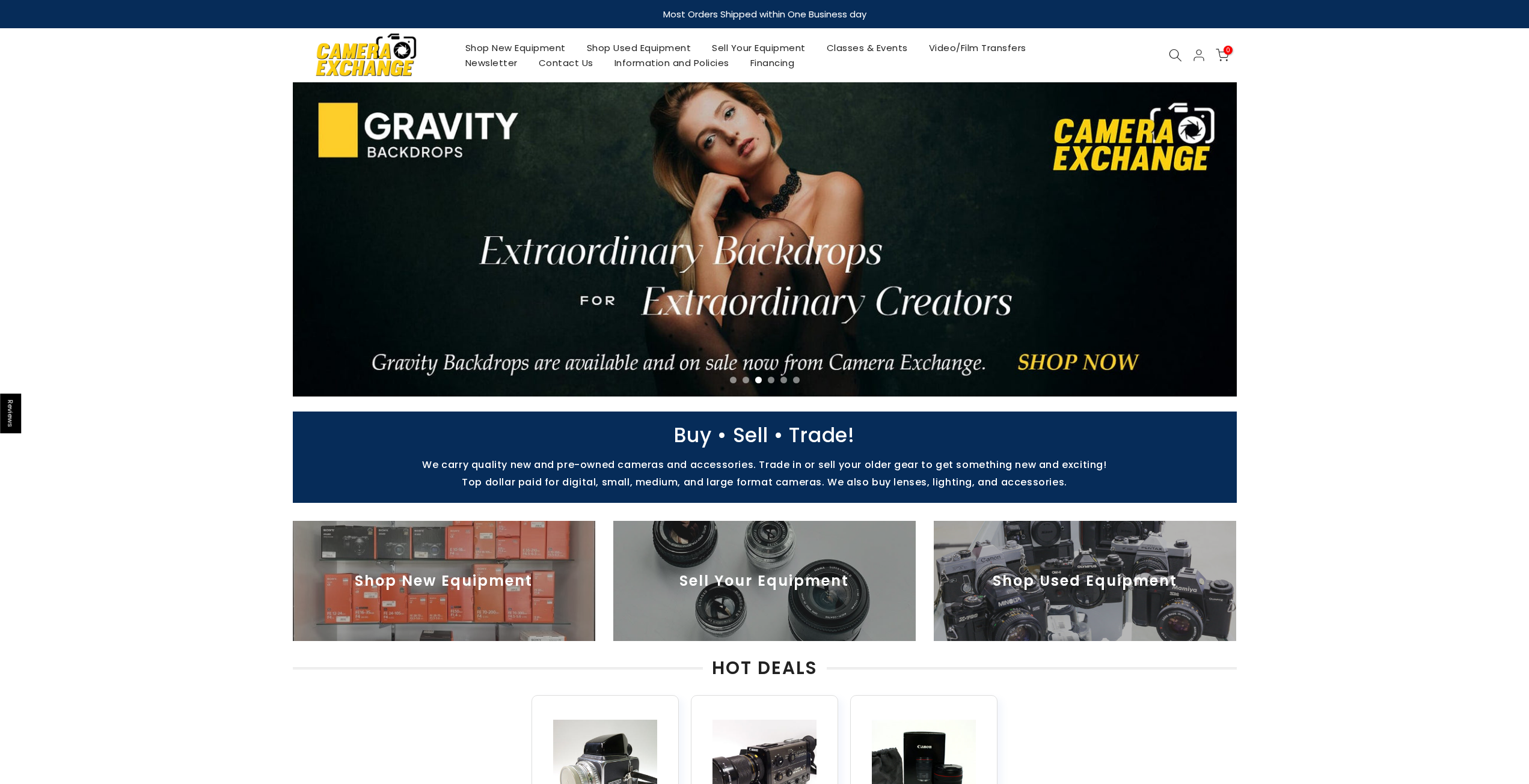
click at [1187, 550] on img at bounding box center [1085, 581] width 302 height 120
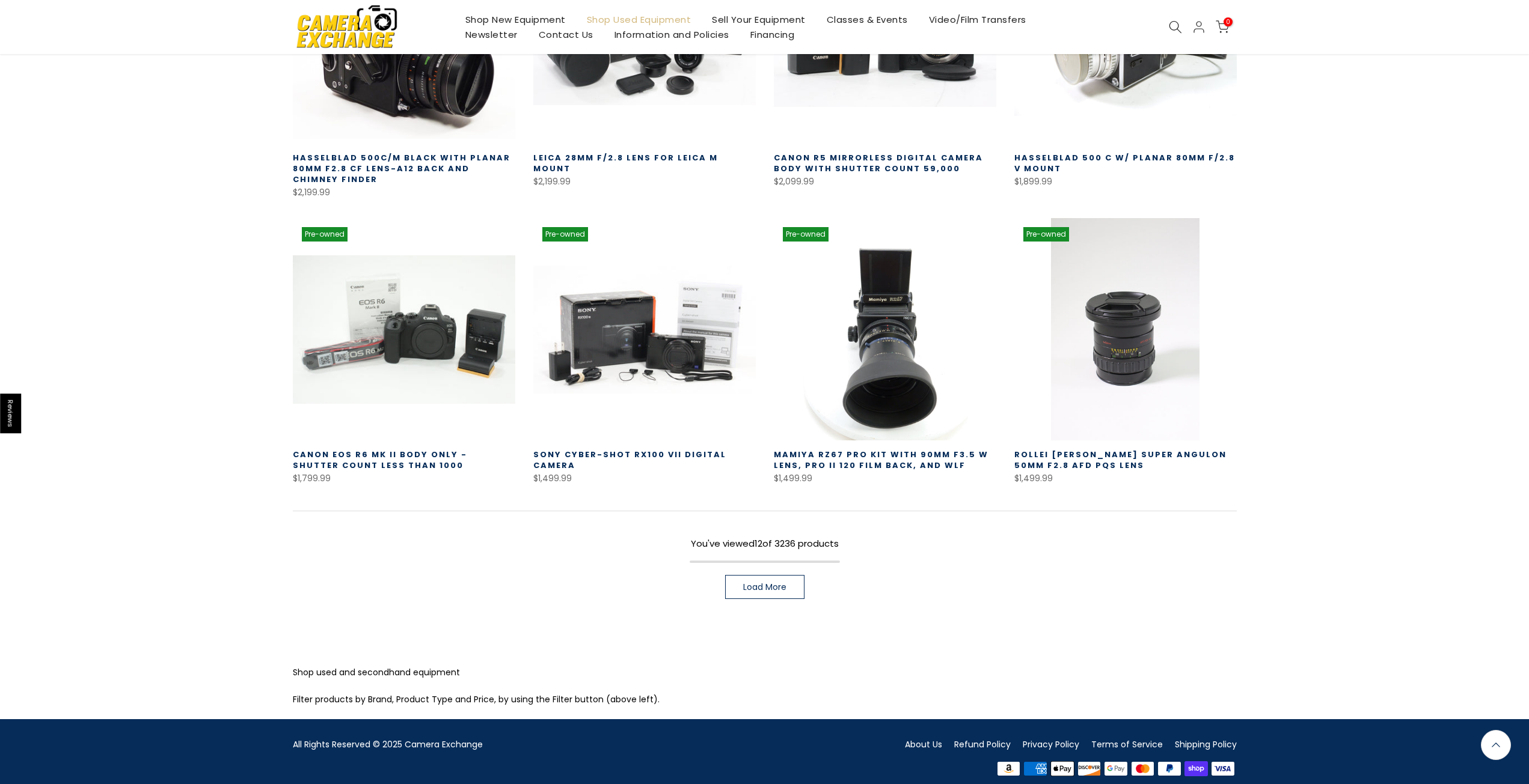
scroll to position [648, 0]
click at [771, 582] on span "Load More" at bounding box center [765, 586] width 44 height 8
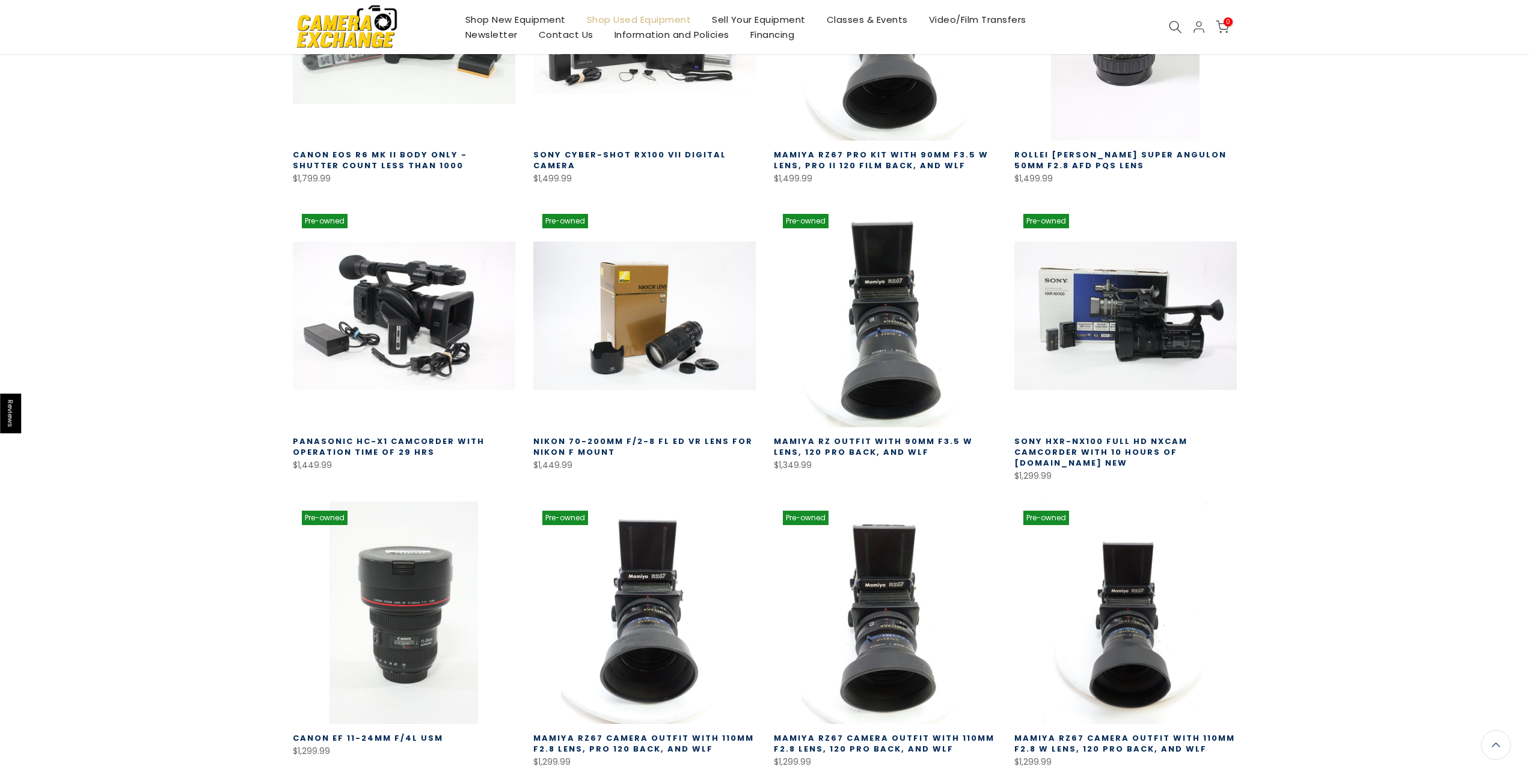
scroll to position [948, 0]
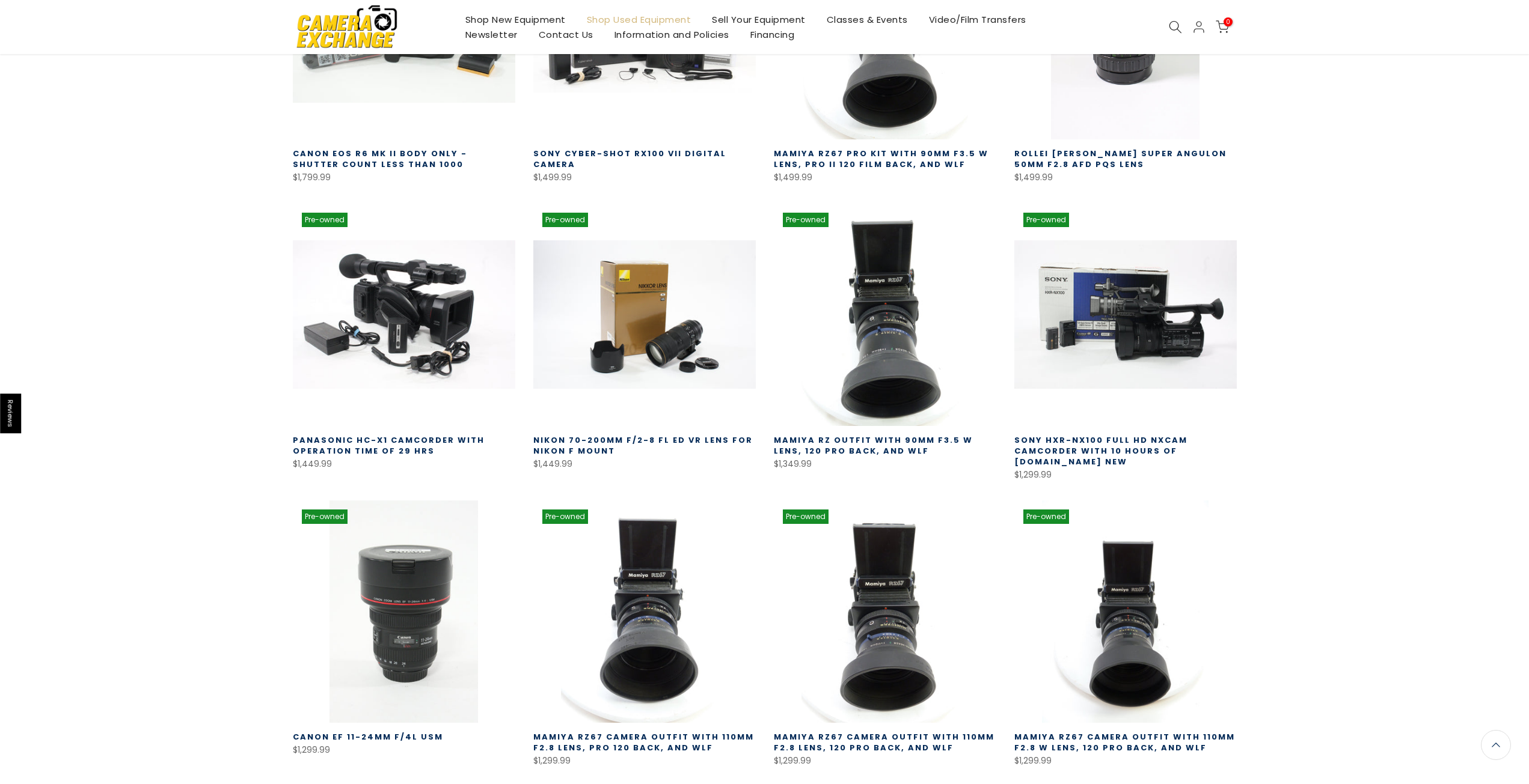
drag, startPoint x: 770, startPoint y: 579, endPoint x: 268, endPoint y: 509, distance: 506.9
click at [268, 509] on div "Filter Price, high to low Sort Sort by: Featured Best selling Alphabetically, A…" at bounding box center [764, 280] width 1529 height 2011
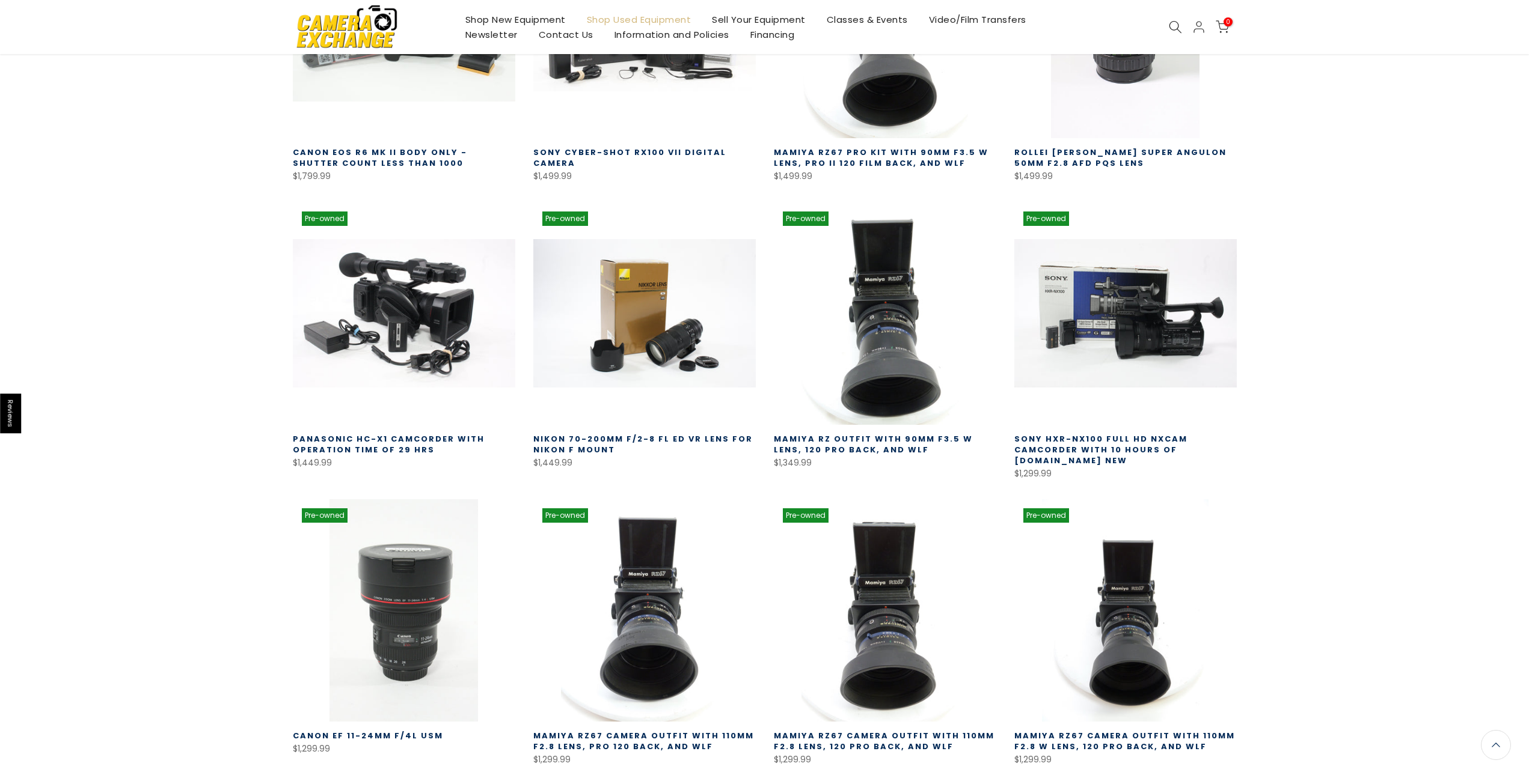
scroll to position [947, 0]
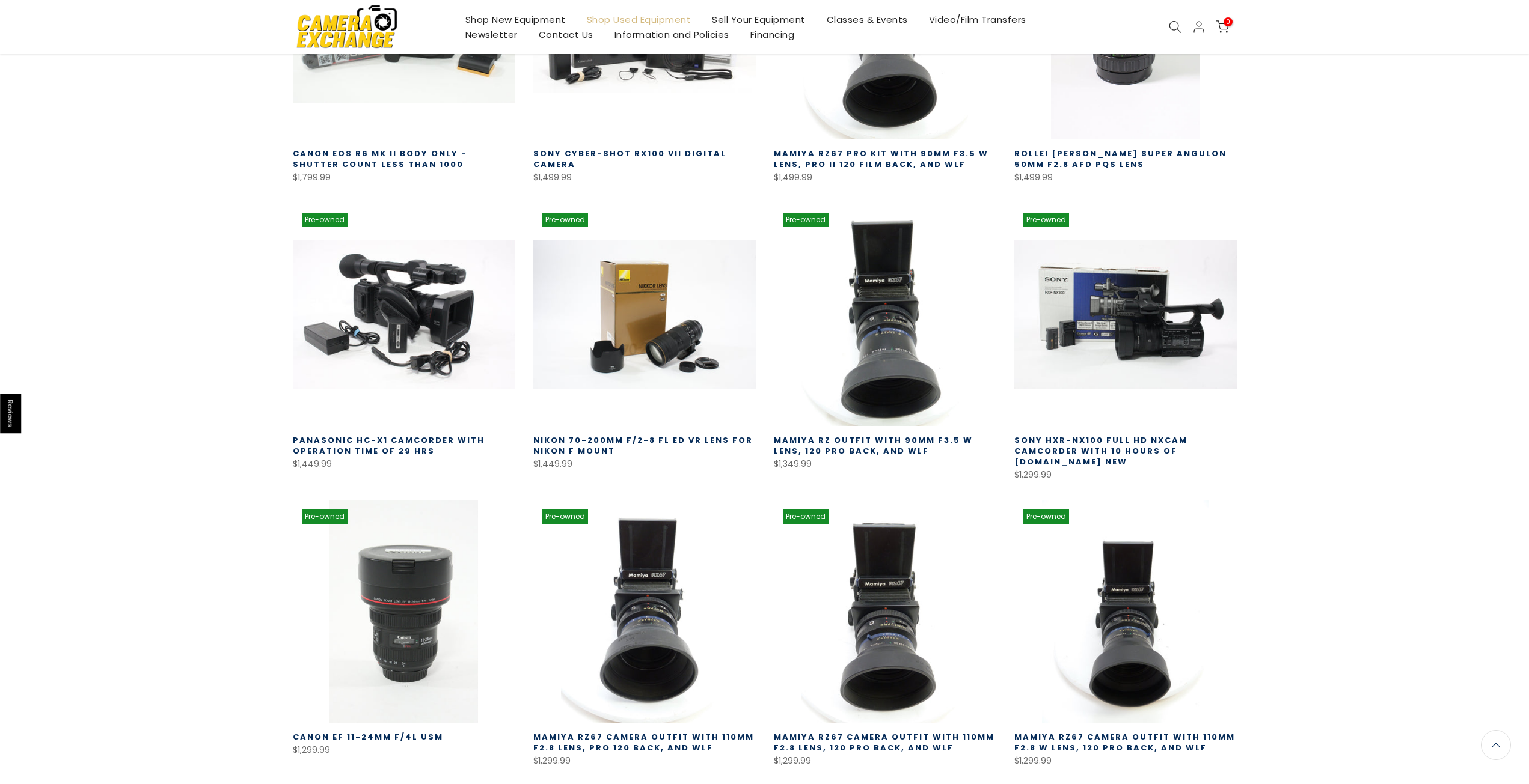
drag, startPoint x: 269, startPoint y: 508, endPoint x: 217, endPoint y: 506, distance: 52.0
click at [217, 506] on div "Filter Price, high to low Sort Sort by: Featured Best selling Alphabetically, A…" at bounding box center [764, 280] width 1529 height 2011
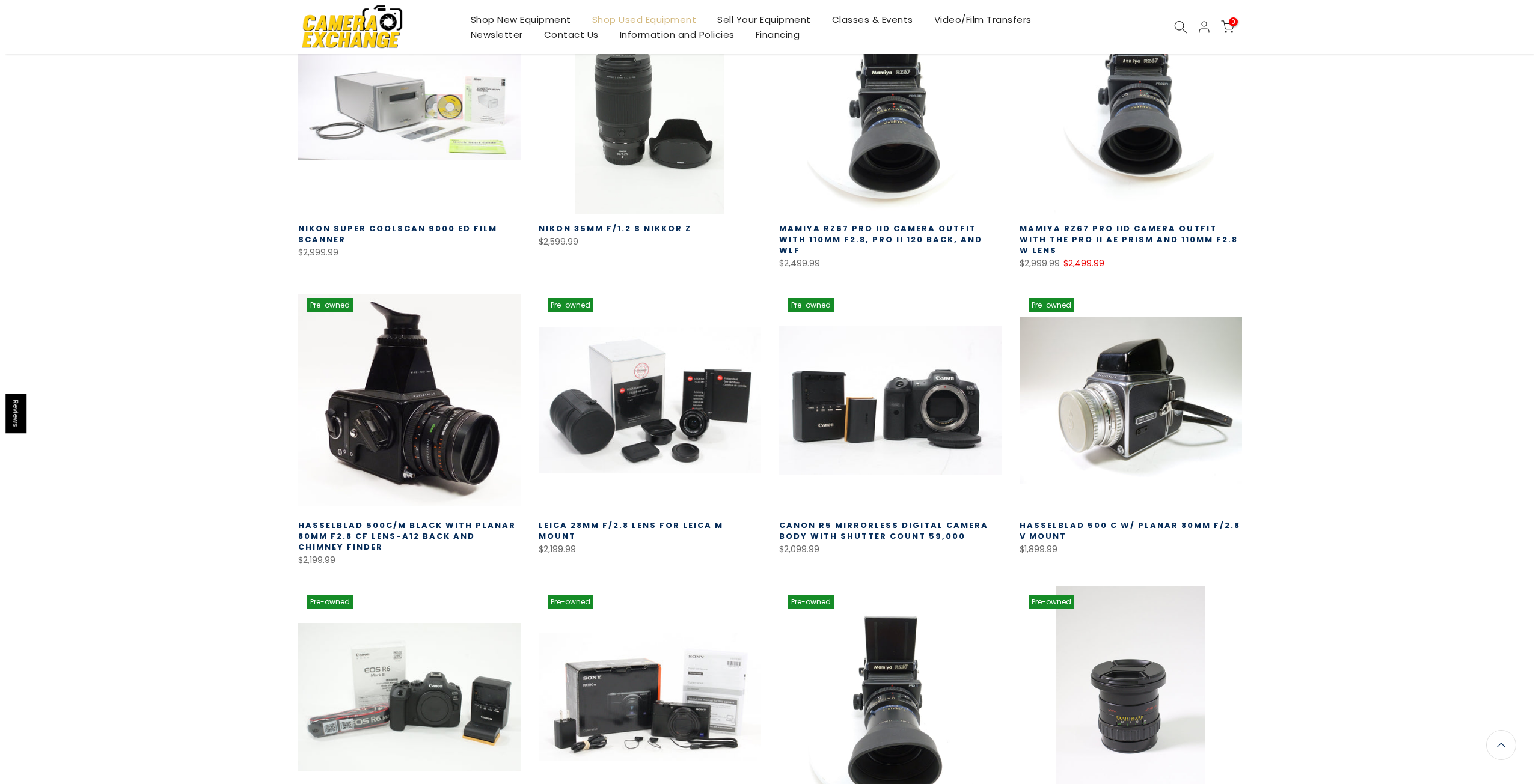
scroll to position [0, 0]
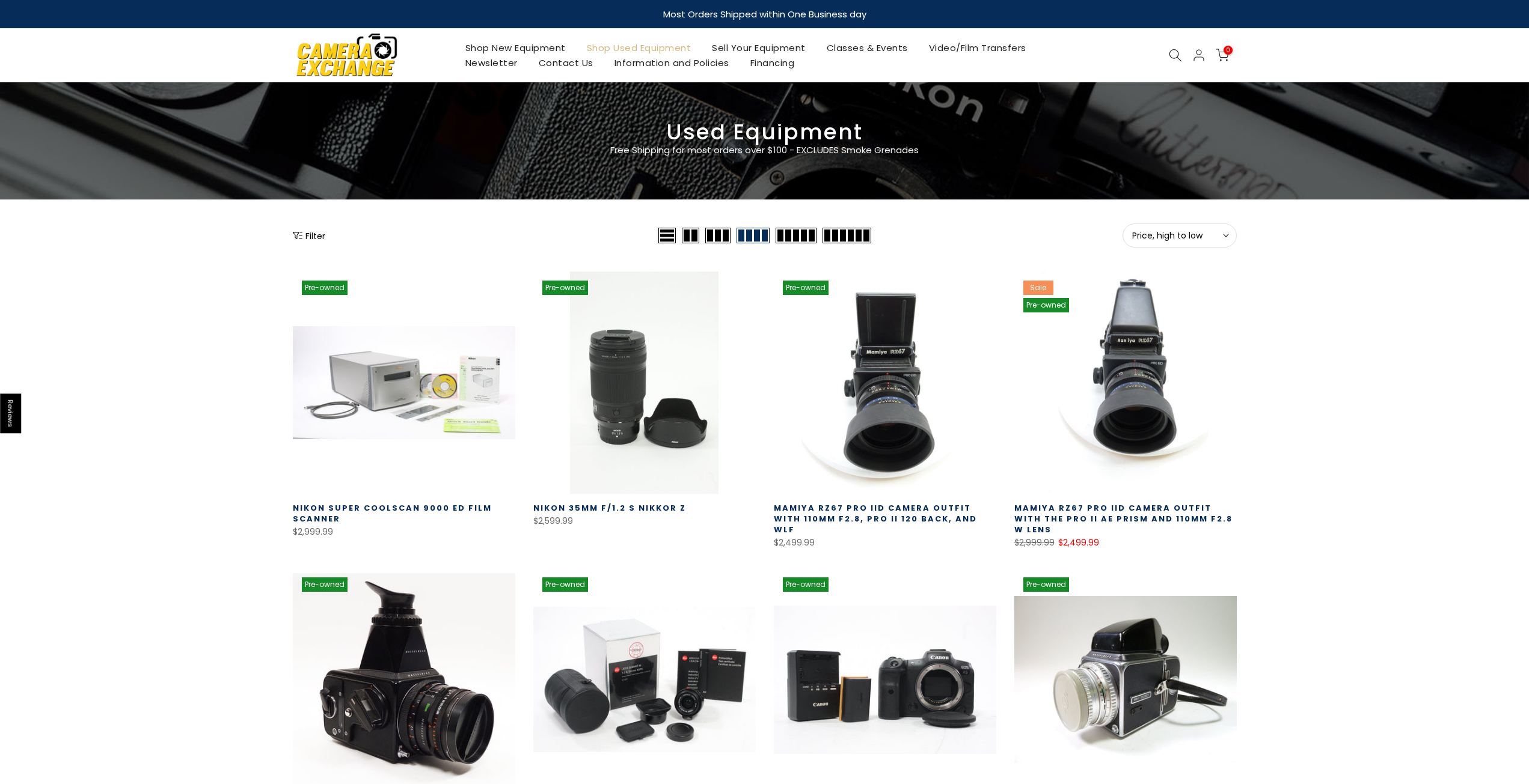
drag, startPoint x: 216, startPoint y: 530, endPoint x: 219, endPoint y: 383, distance: 147.0
click at [309, 233] on button "Filter" at bounding box center [309, 235] width 32 height 12
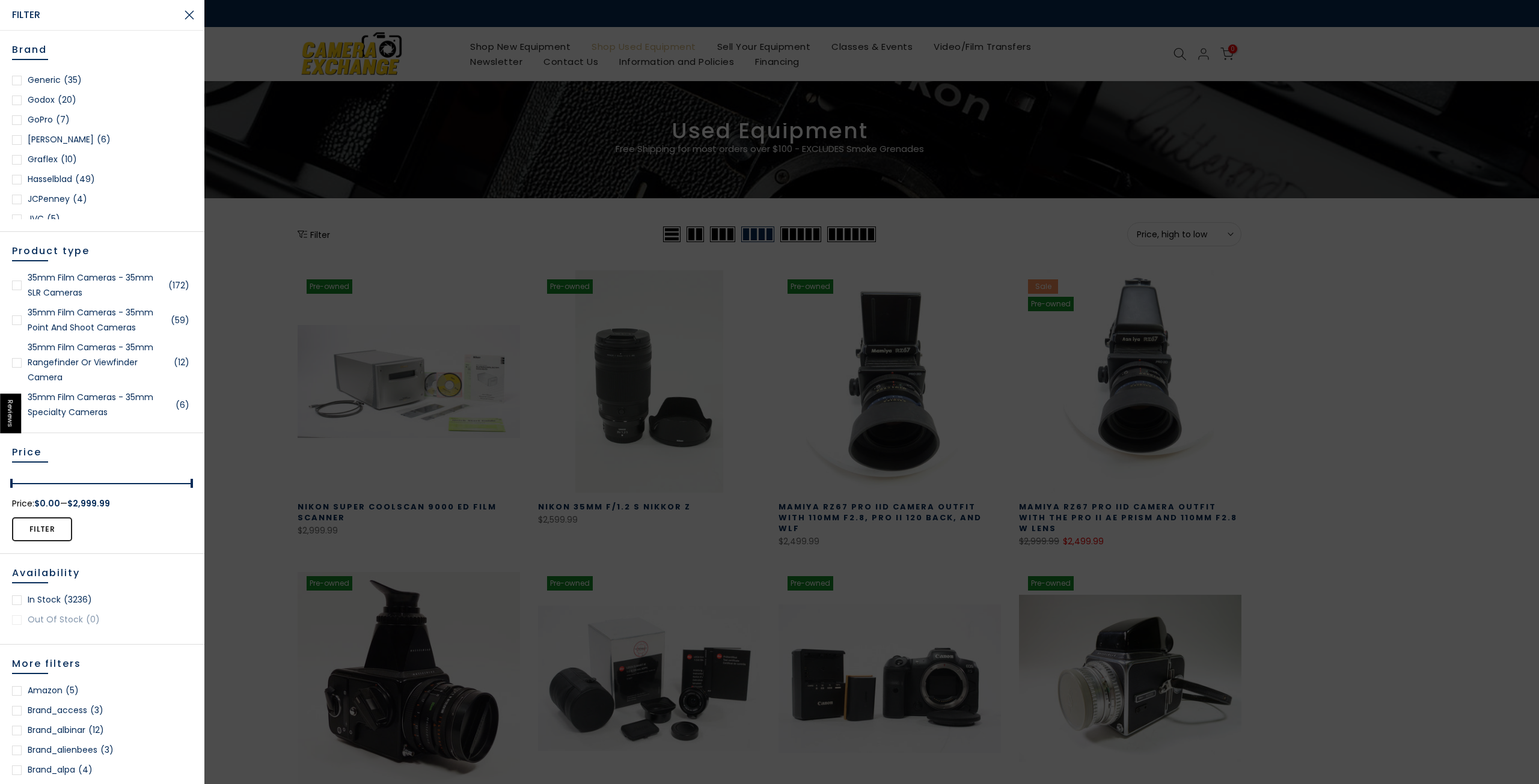
scroll to position [601, 0]
click at [83, 191] on span "(49)" at bounding box center [85, 189] width 20 height 15
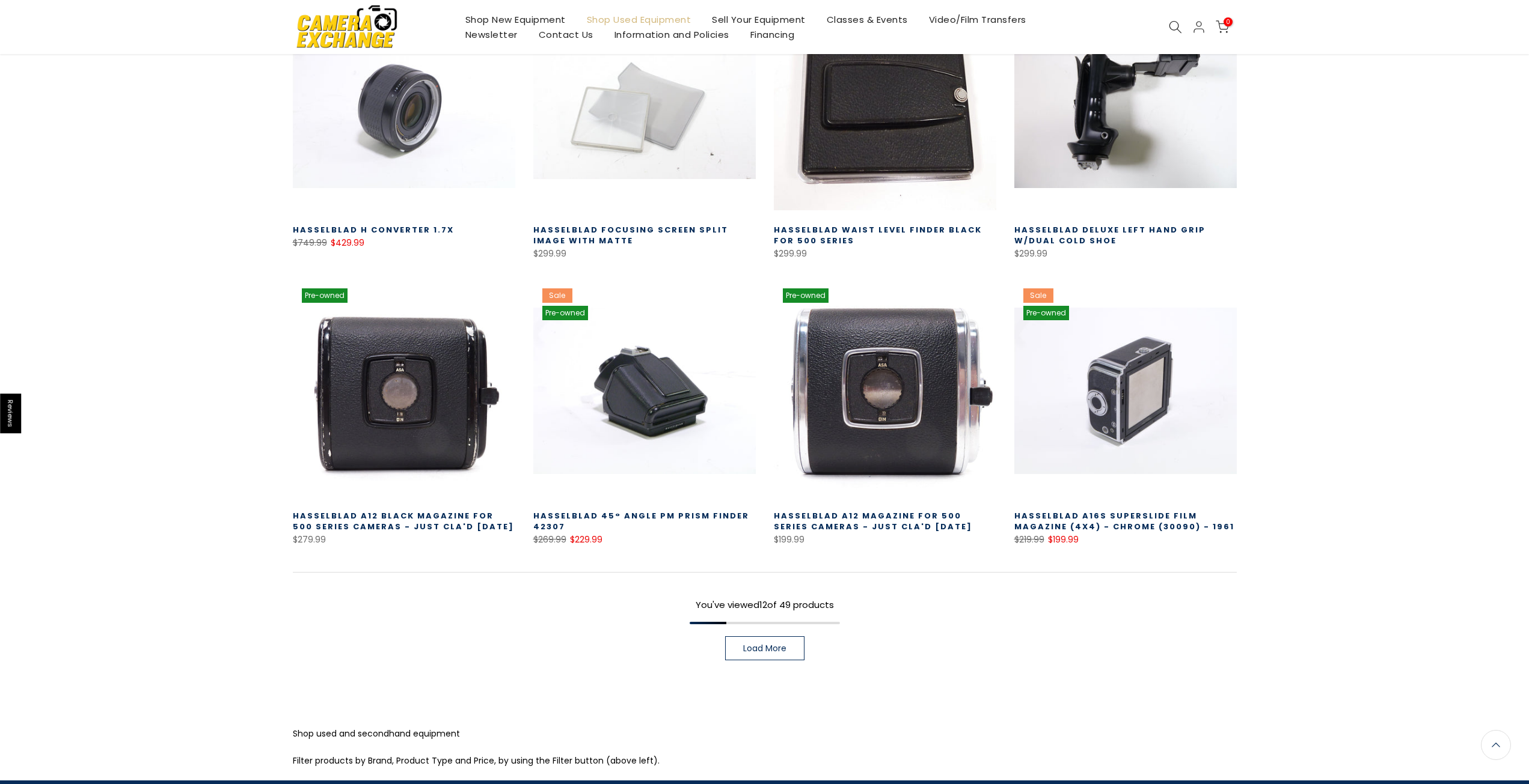
scroll to position [631, 0]
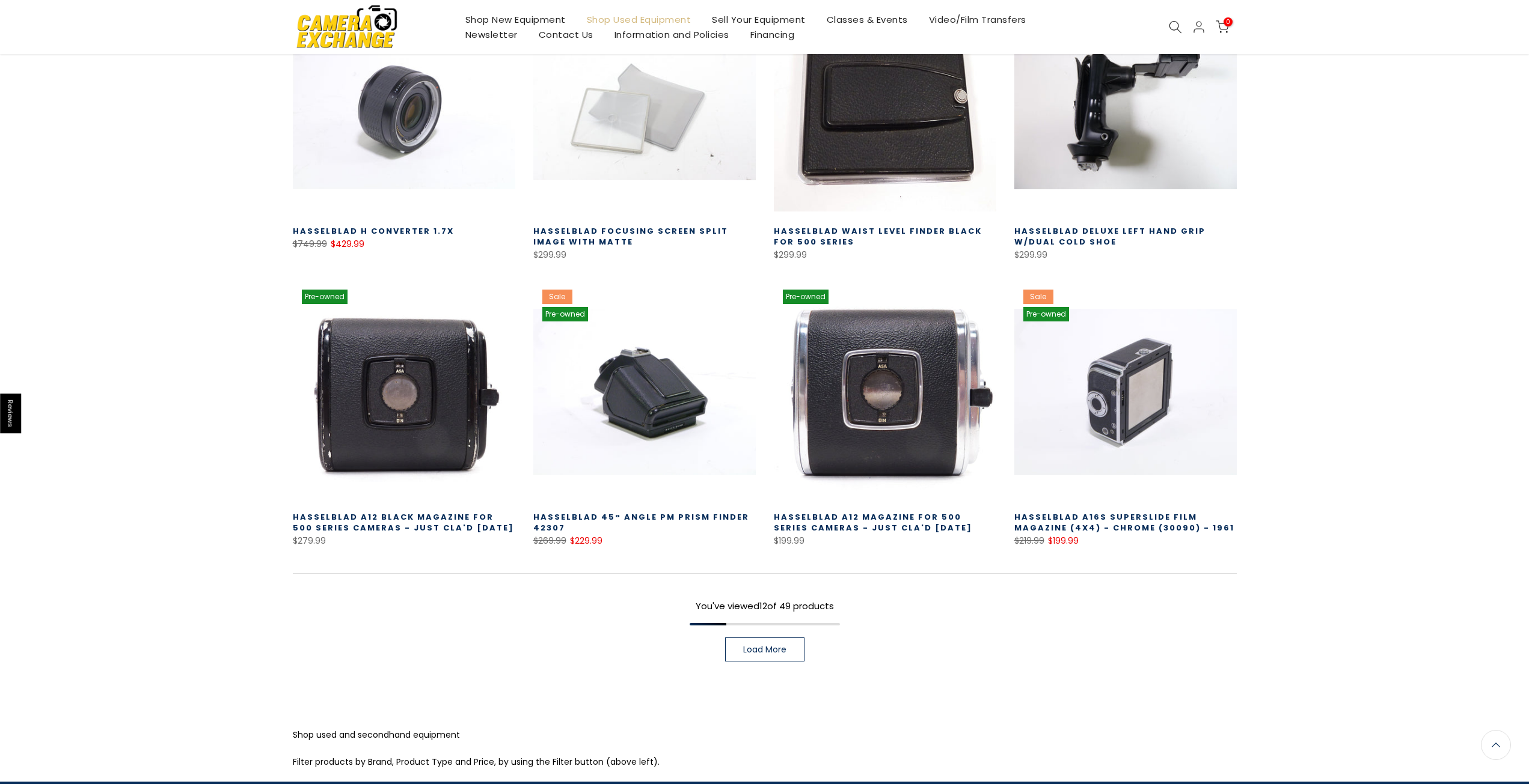
click at [739, 644] on link "Load More" at bounding box center [765, 650] width 79 height 24
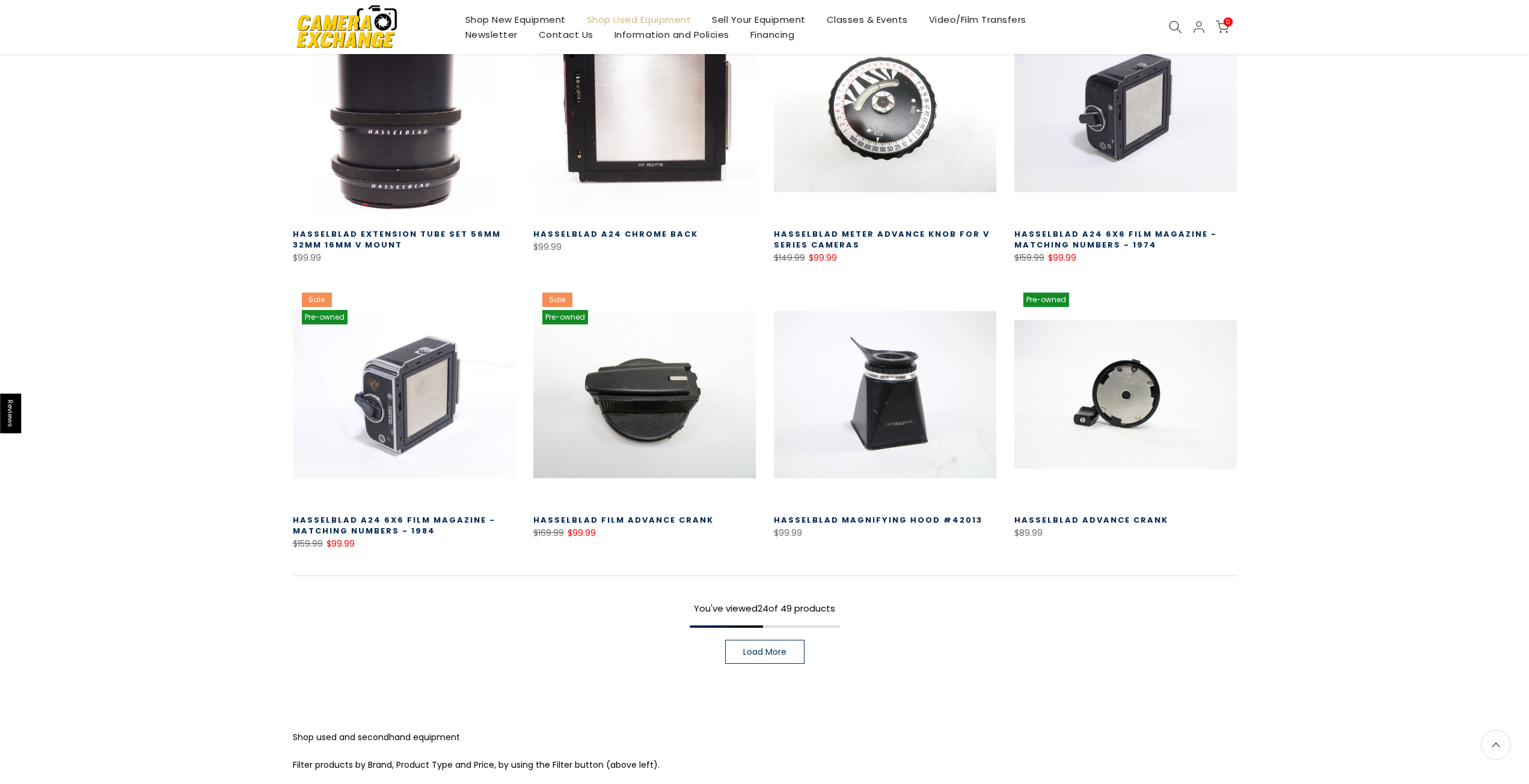
scroll to position [1565, 0]
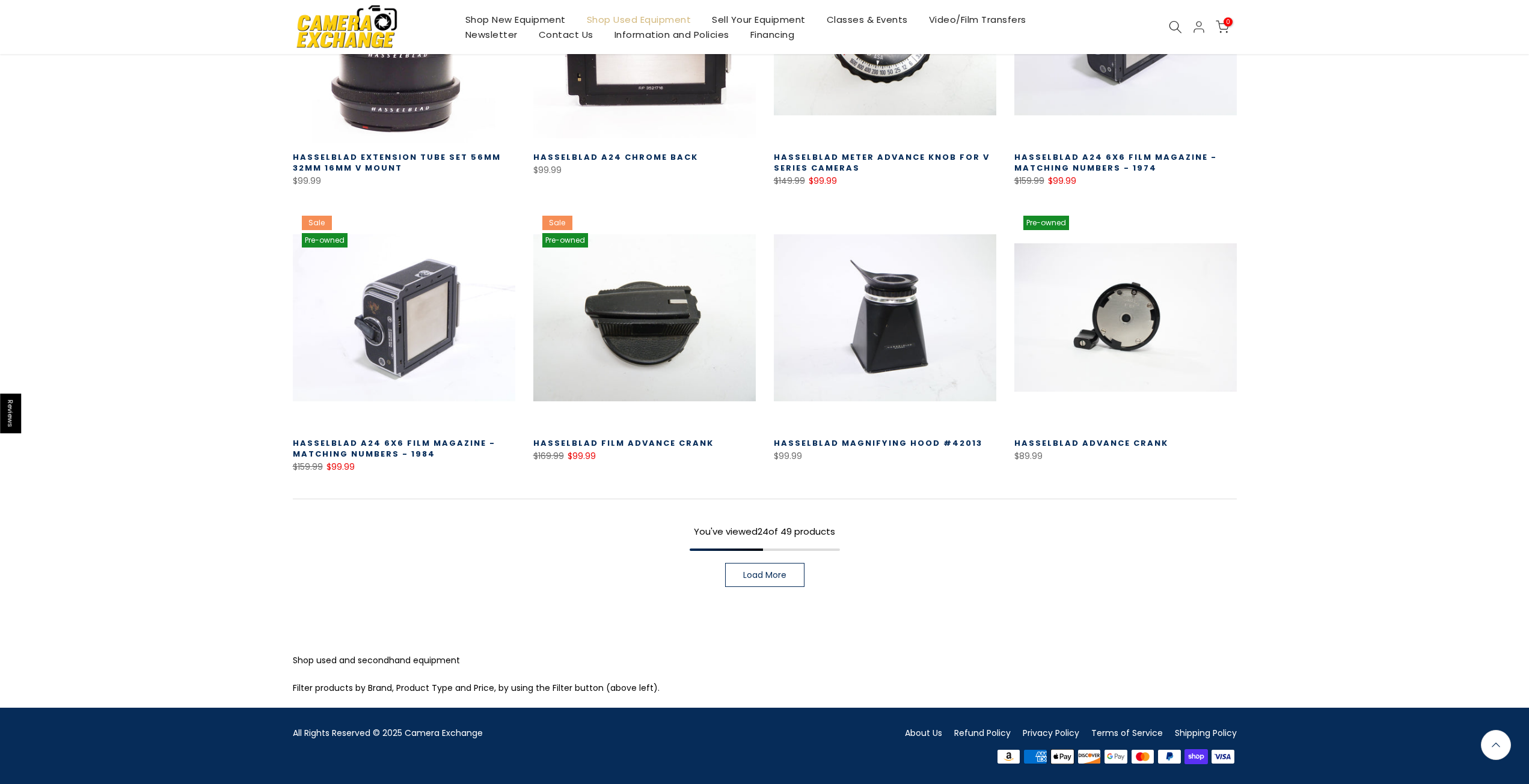
click at [761, 584] on link "Load More" at bounding box center [765, 575] width 79 height 24
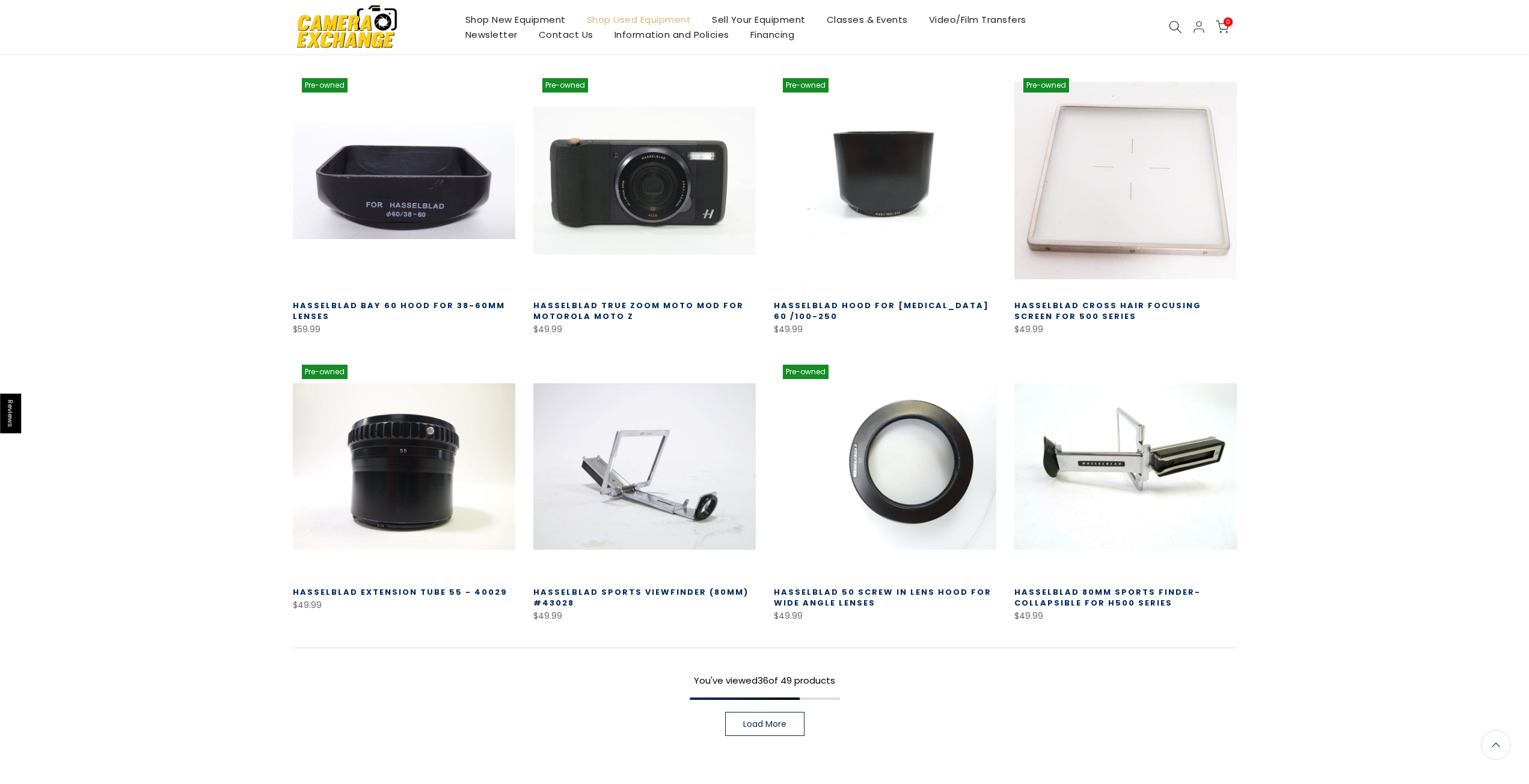
scroll to position [2345, 0]
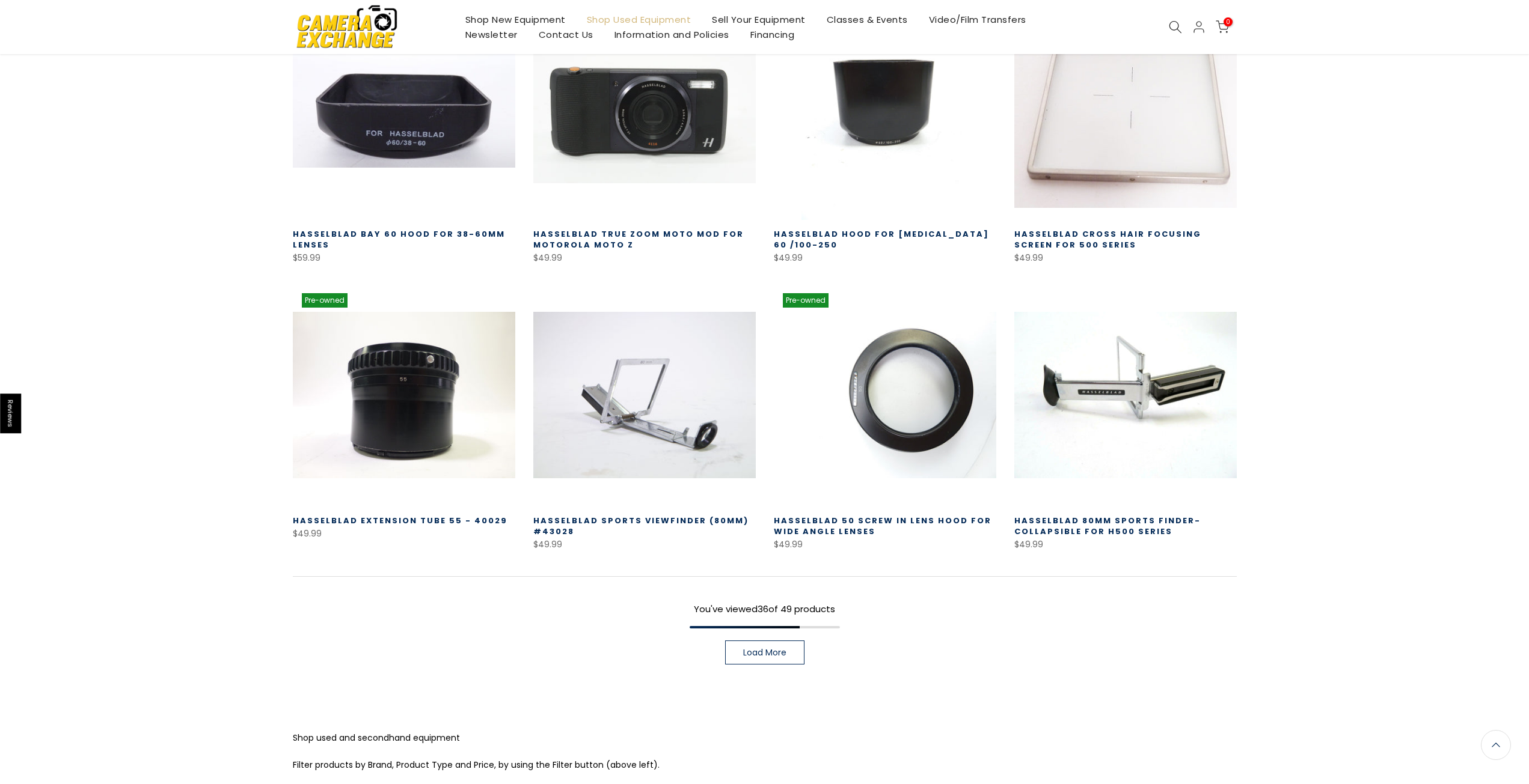
click at [754, 664] on link "Load More" at bounding box center [765, 652] width 79 height 24
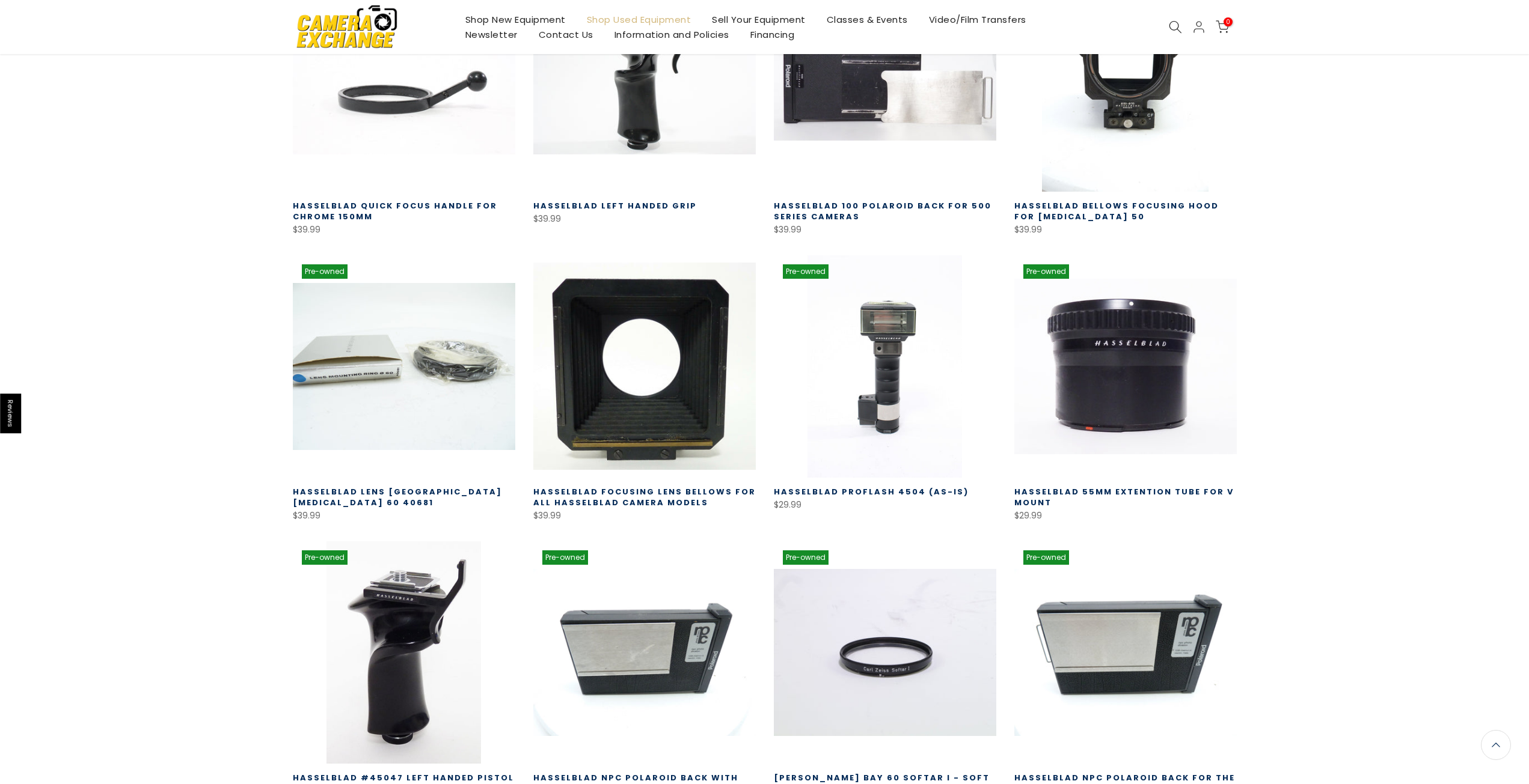
scroll to position [3187, 0]
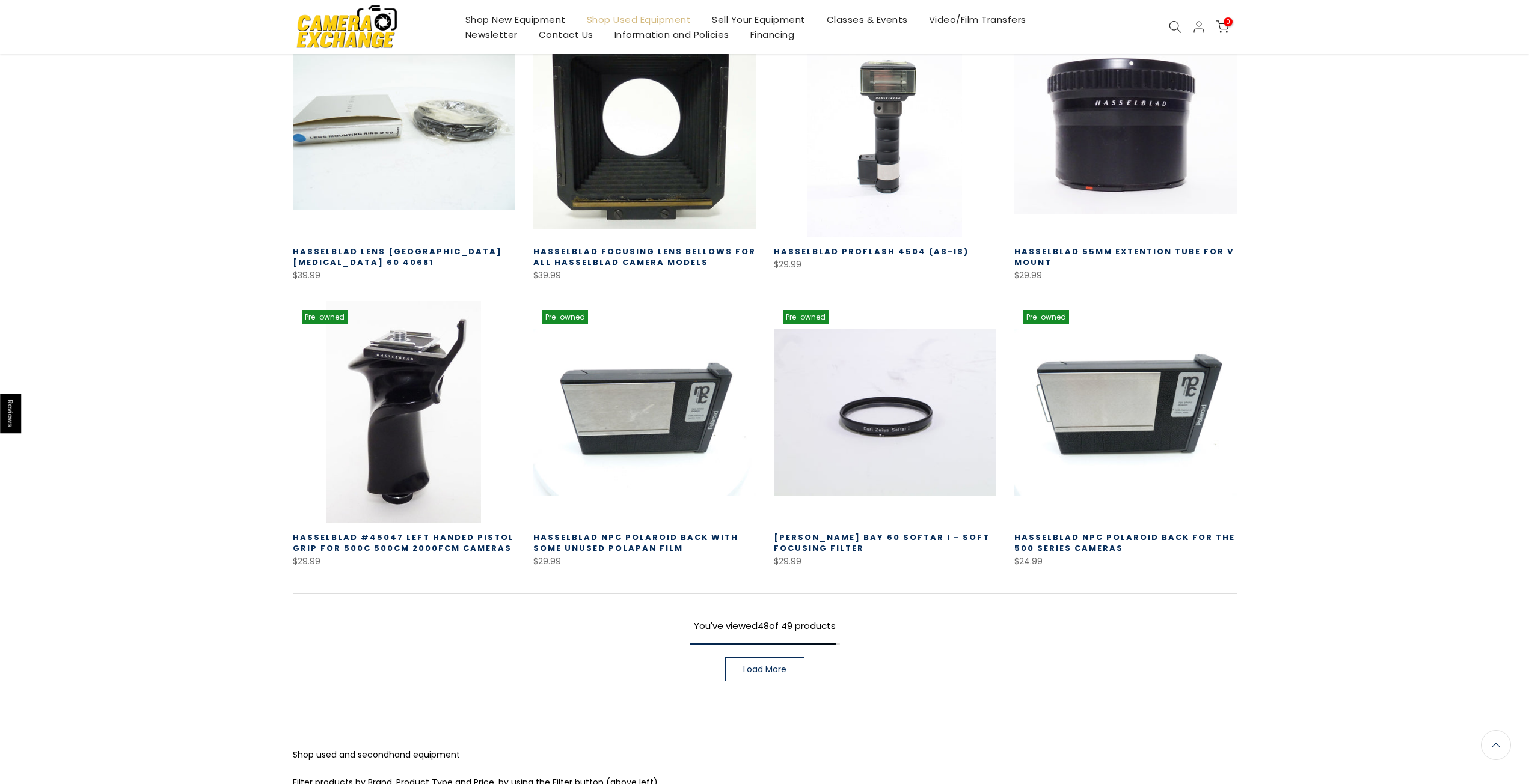
click at [737, 673] on link "Load More" at bounding box center [765, 669] width 79 height 24
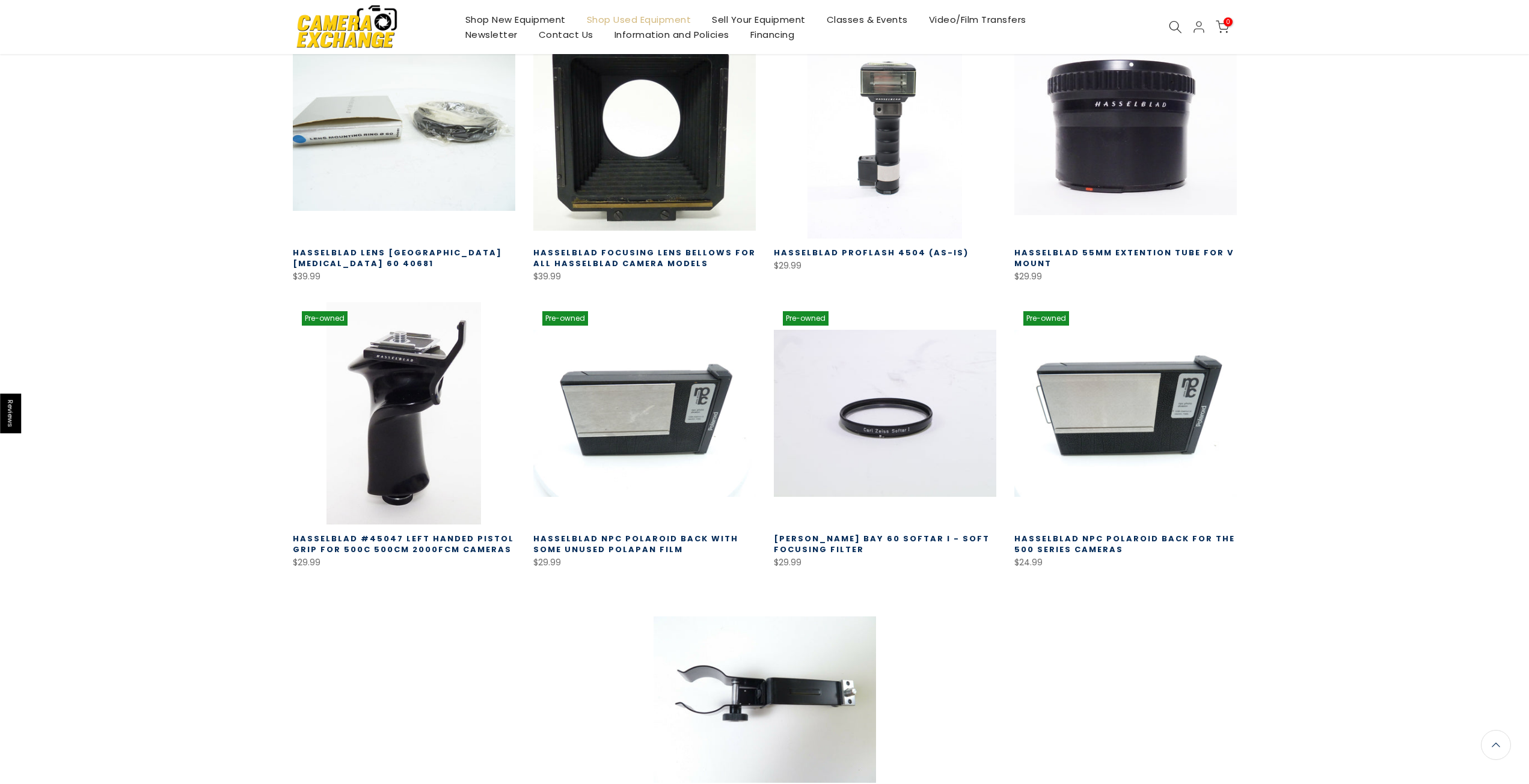
scroll to position [3187, 0]
